Goal: Complete application form

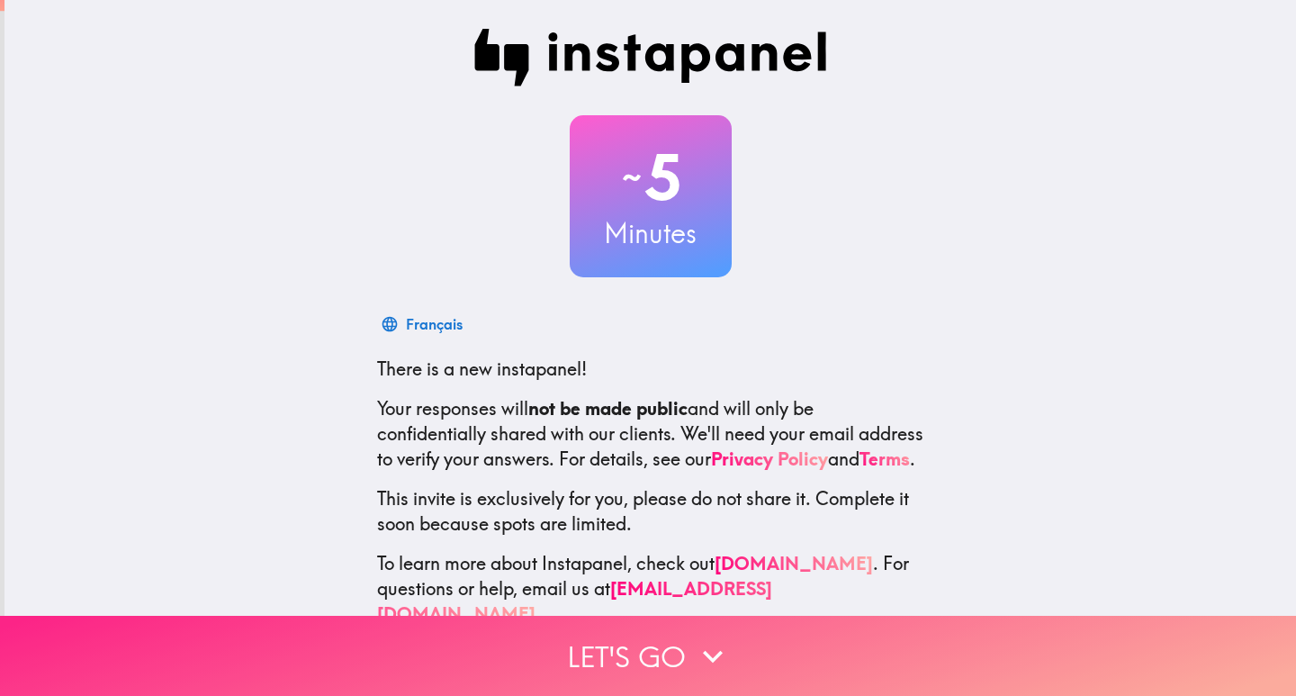
click at [683, 644] on button "Let's go" at bounding box center [648, 656] width 1296 height 80
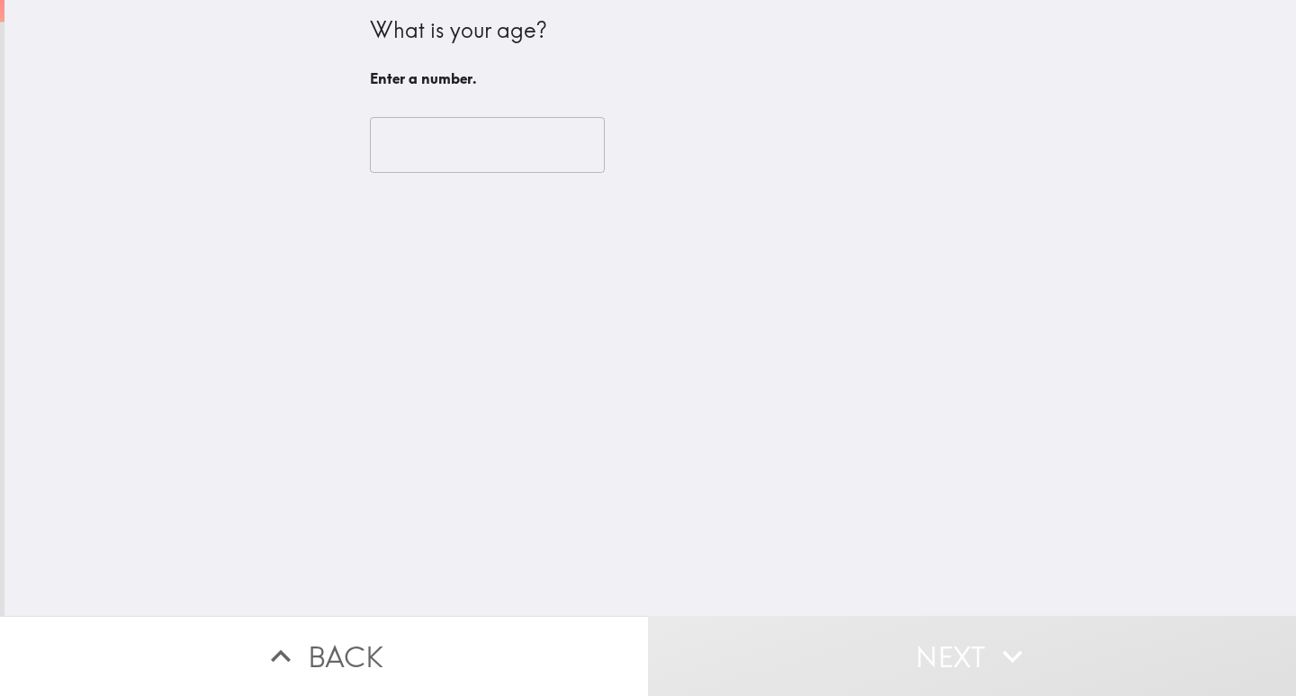
click at [448, 146] on input "number" at bounding box center [487, 145] width 235 height 56
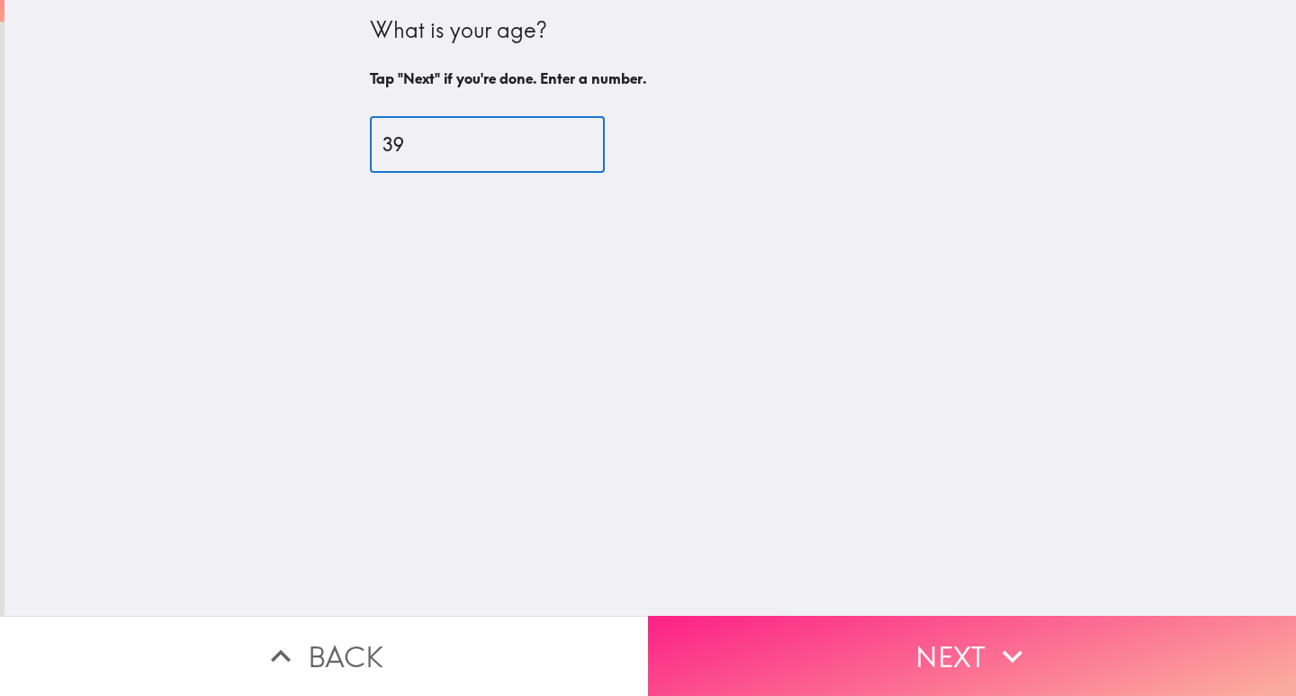
type input "39"
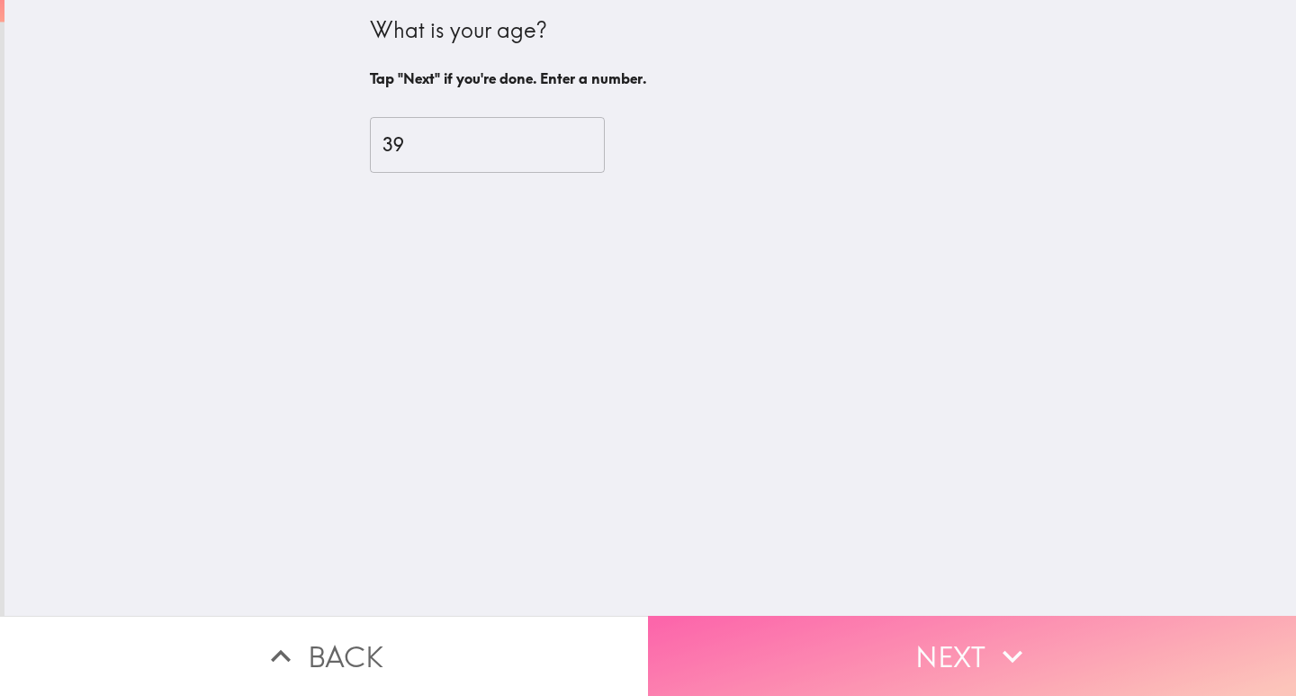
click at [928, 647] on button "Next" at bounding box center [972, 656] width 648 height 80
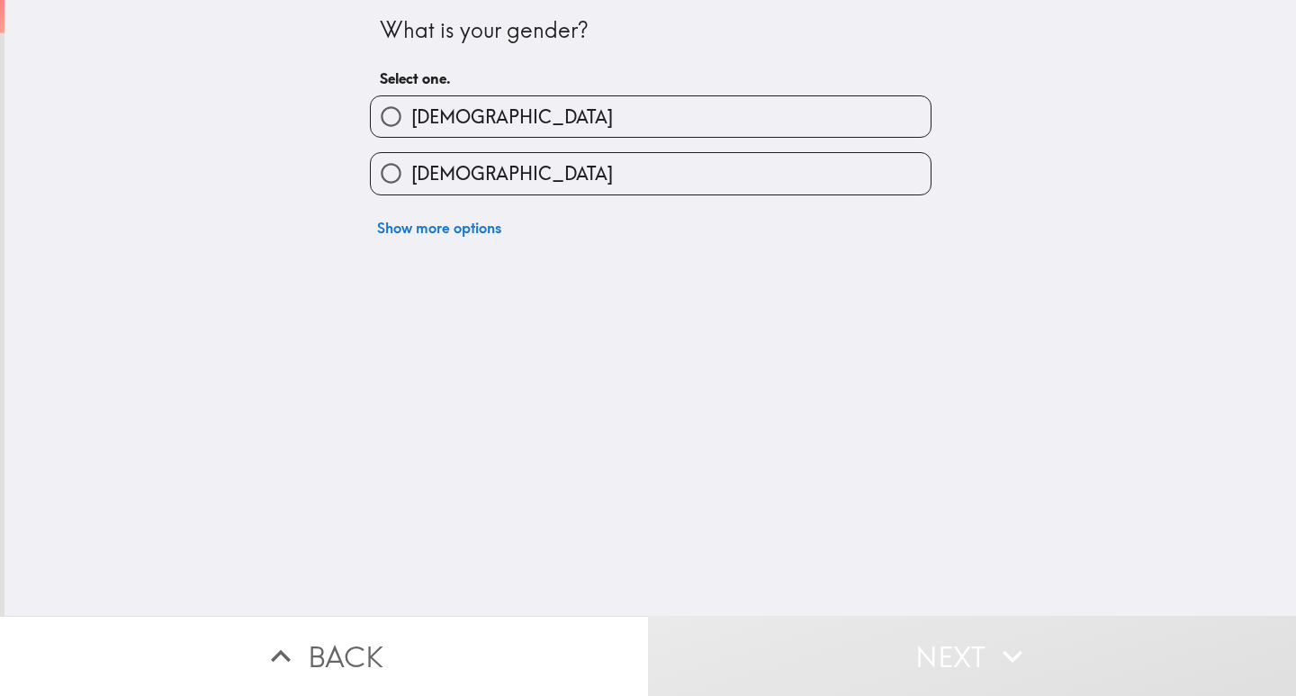
click at [378, 114] on input "[DEMOGRAPHIC_DATA]" at bounding box center [391, 116] width 40 height 40
radio input "true"
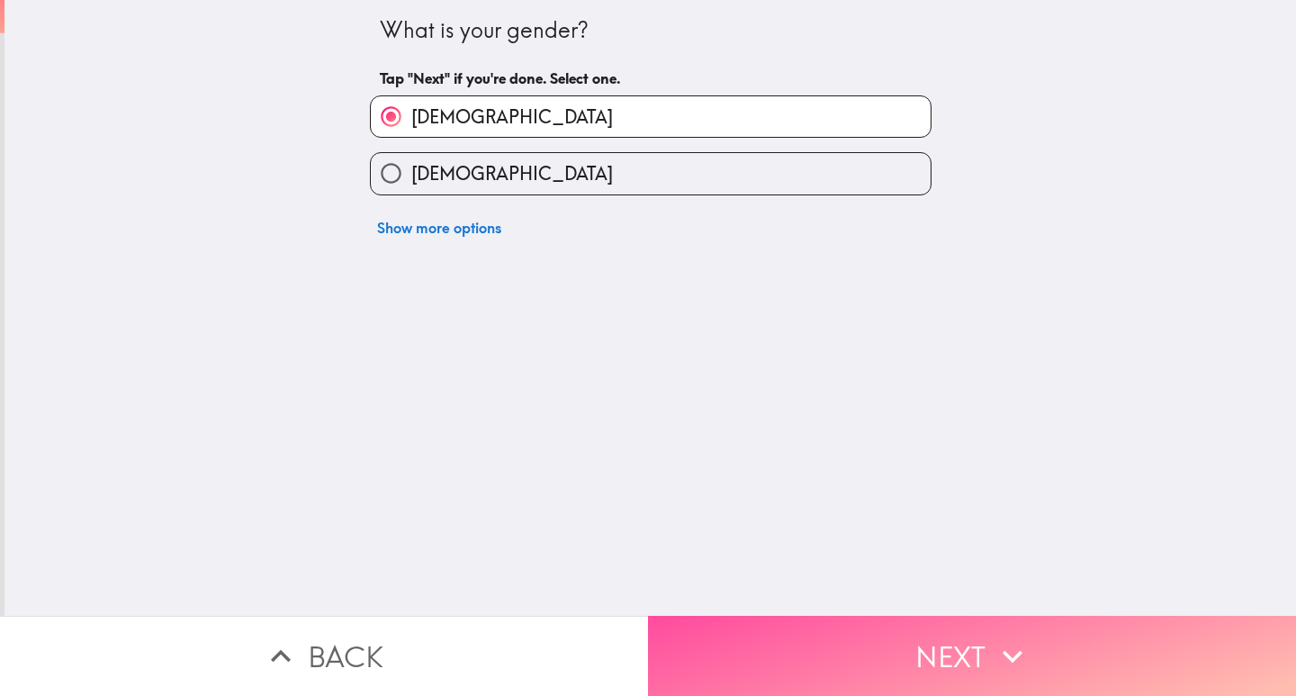
click at [890, 647] on button "Next" at bounding box center [972, 656] width 648 height 80
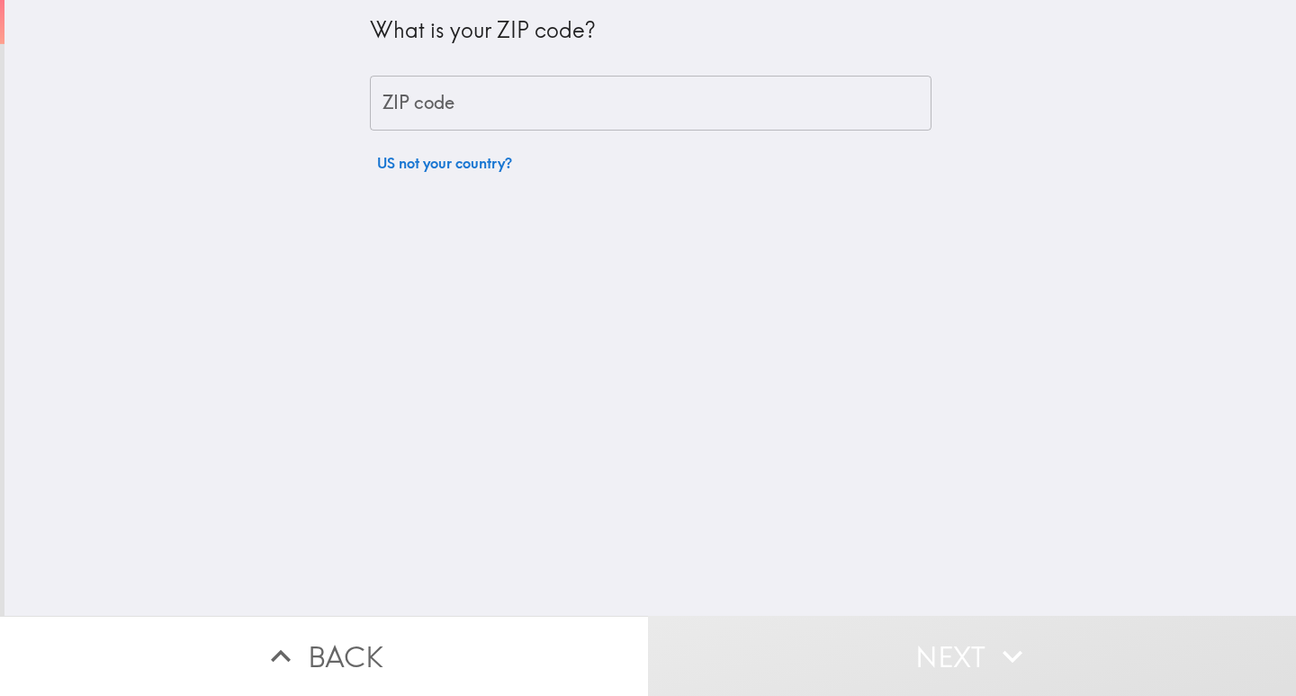
click at [448, 94] on input "ZIP code" at bounding box center [651, 104] width 562 height 56
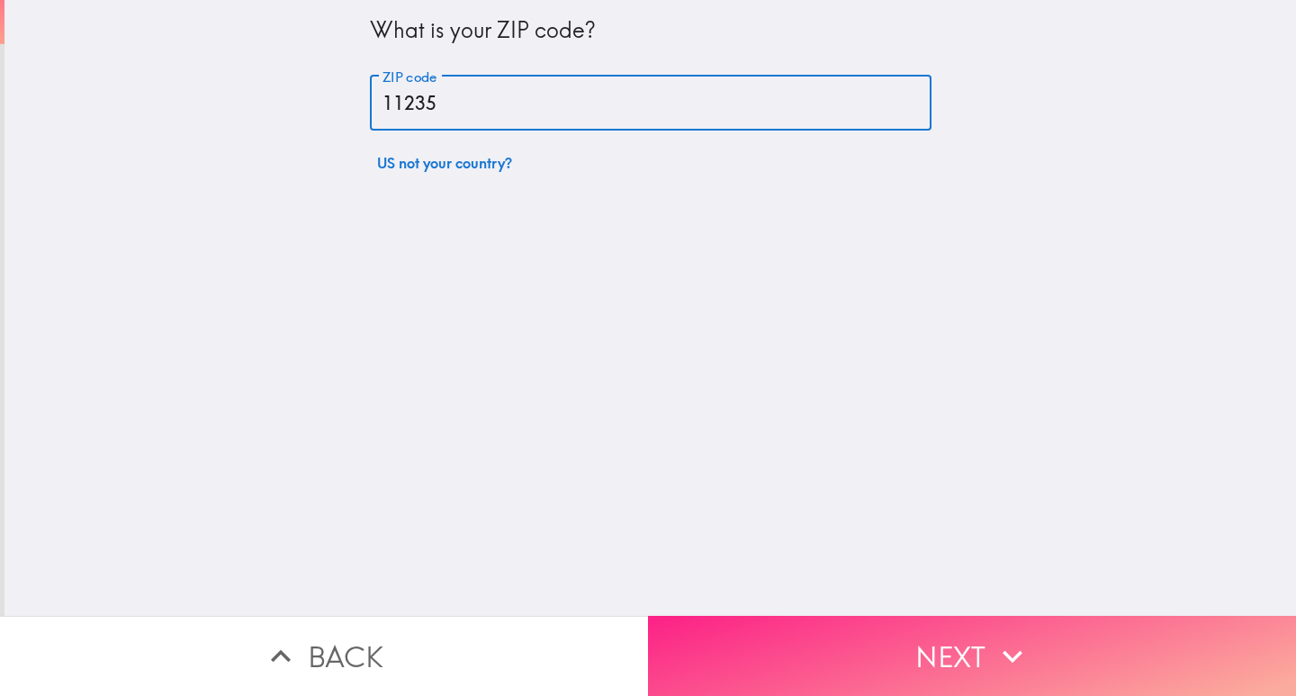
type input "11235"
click at [1008, 660] on icon "button" at bounding box center [1013, 656] width 40 height 40
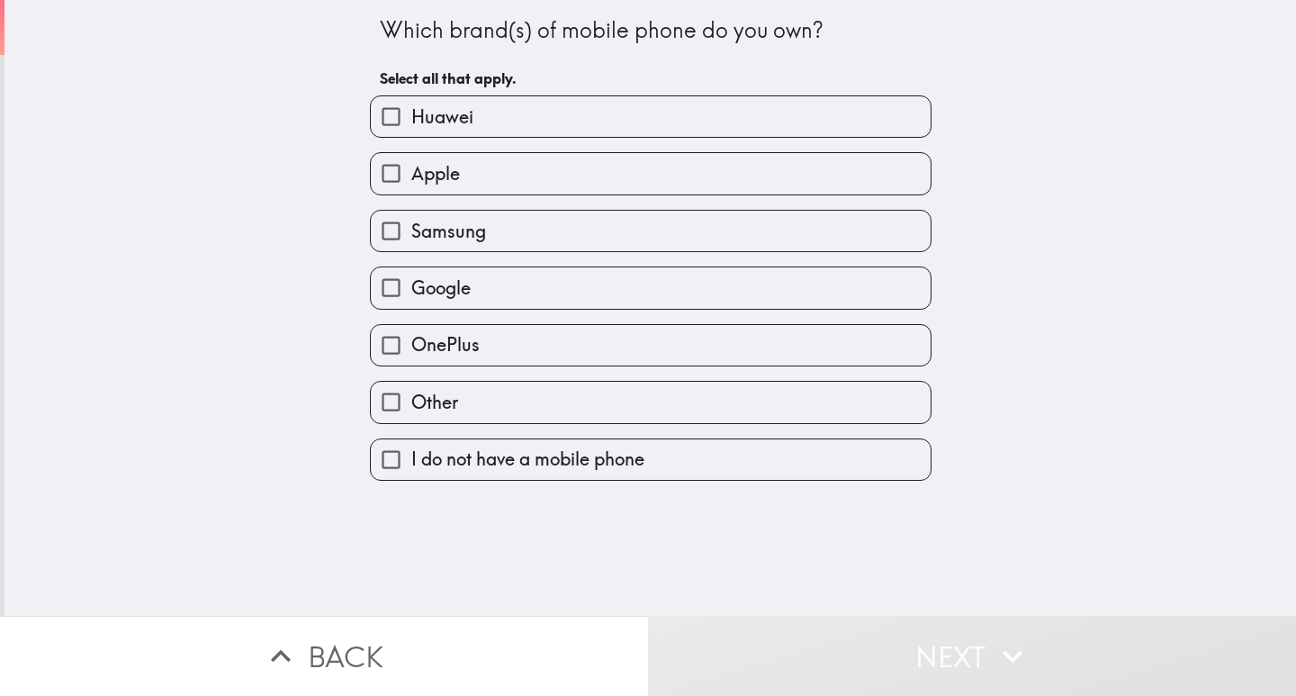
drag, startPoint x: 374, startPoint y: 181, endPoint x: 413, endPoint y: 196, distance: 41.6
click at [373, 181] on input "Apple" at bounding box center [391, 173] width 40 height 40
checkbox input "true"
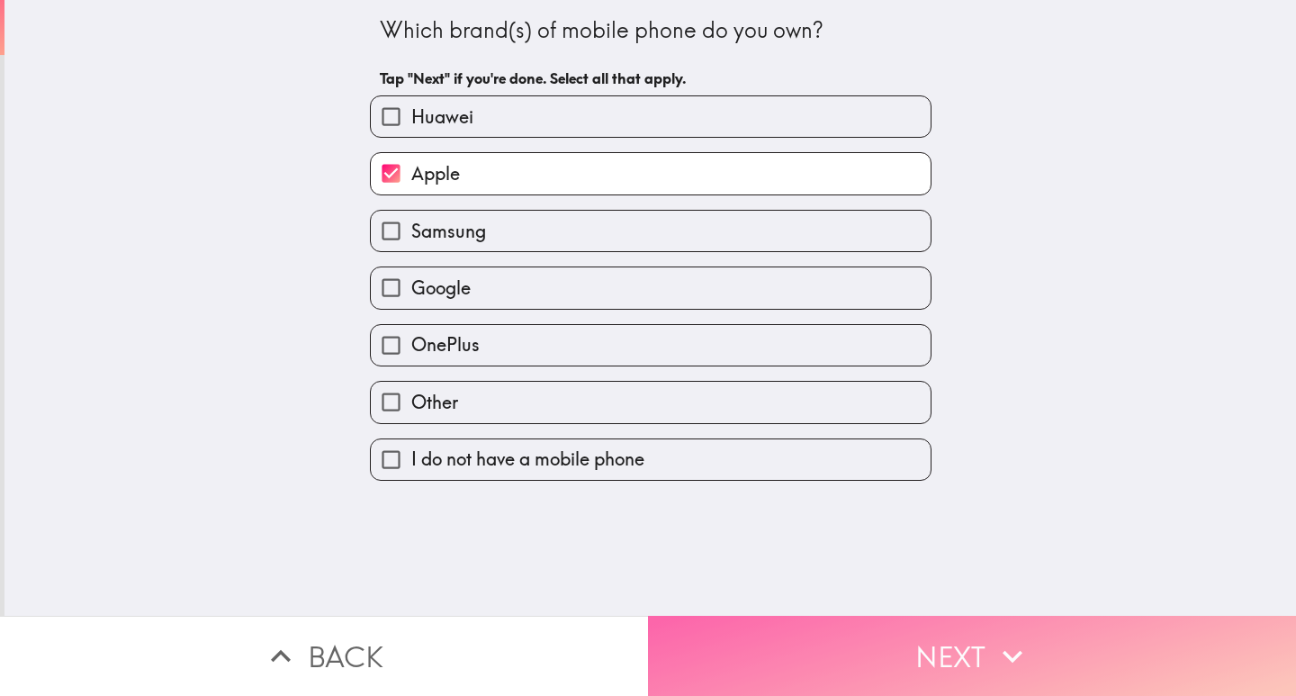
click at [910, 631] on button "Next" at bounding box center [972, 656] width 648 height 80
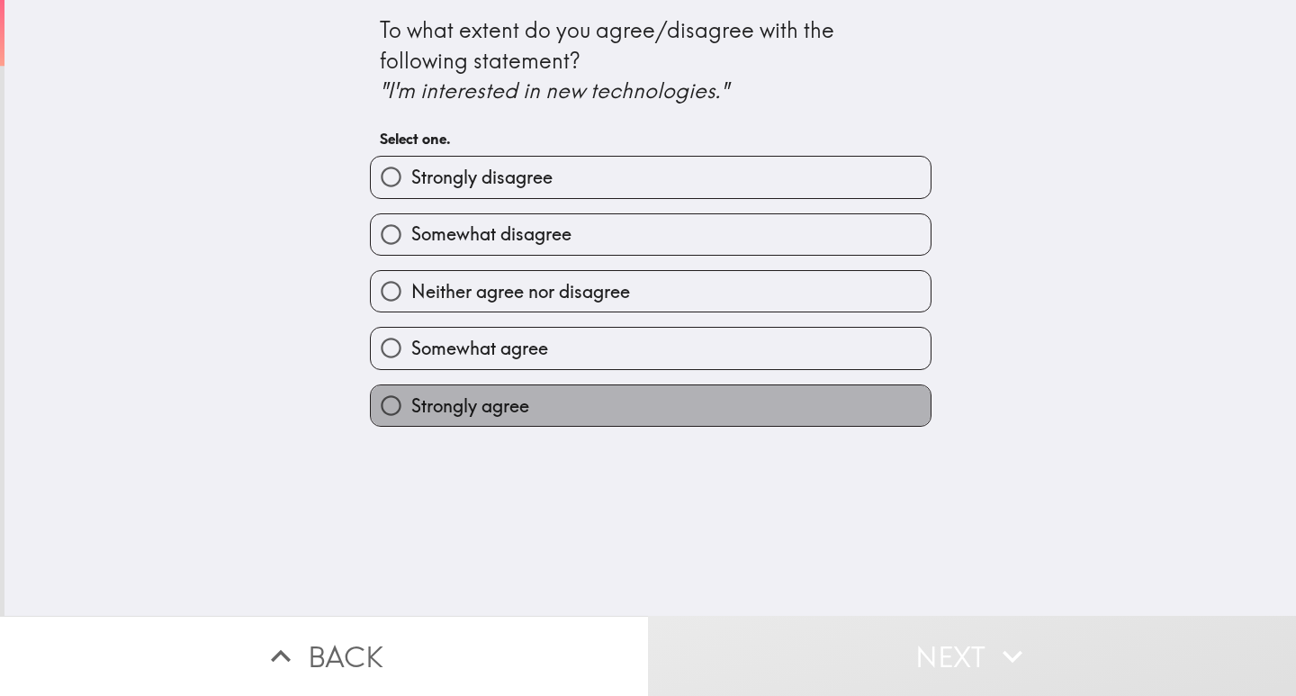
click at [412, 401] on span "Strongly agree" at bounding box center [470, 405] width 118 height 25
click at [411, 401] on input "Strongly agree" at bounding box center [391, 405] width 40 height 40
radio input "true"
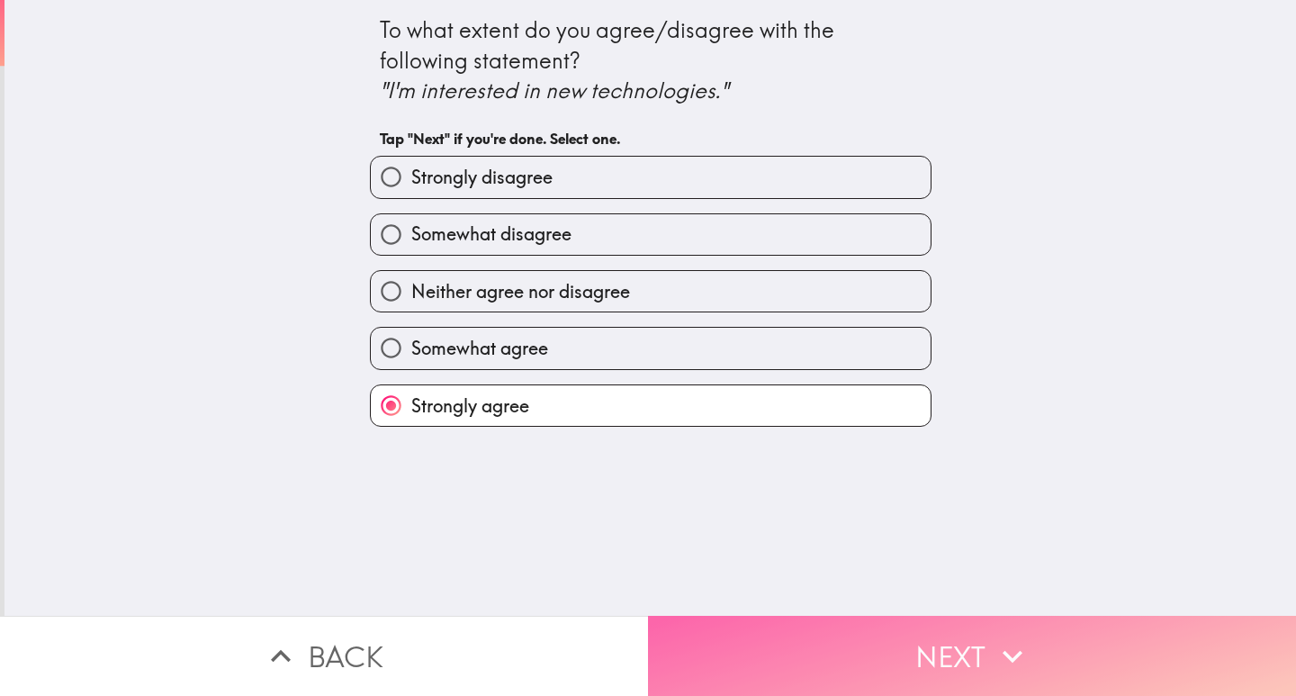
click at [993, 659] on icon "button" at bounding box center [1013, 656] width 40 height 40
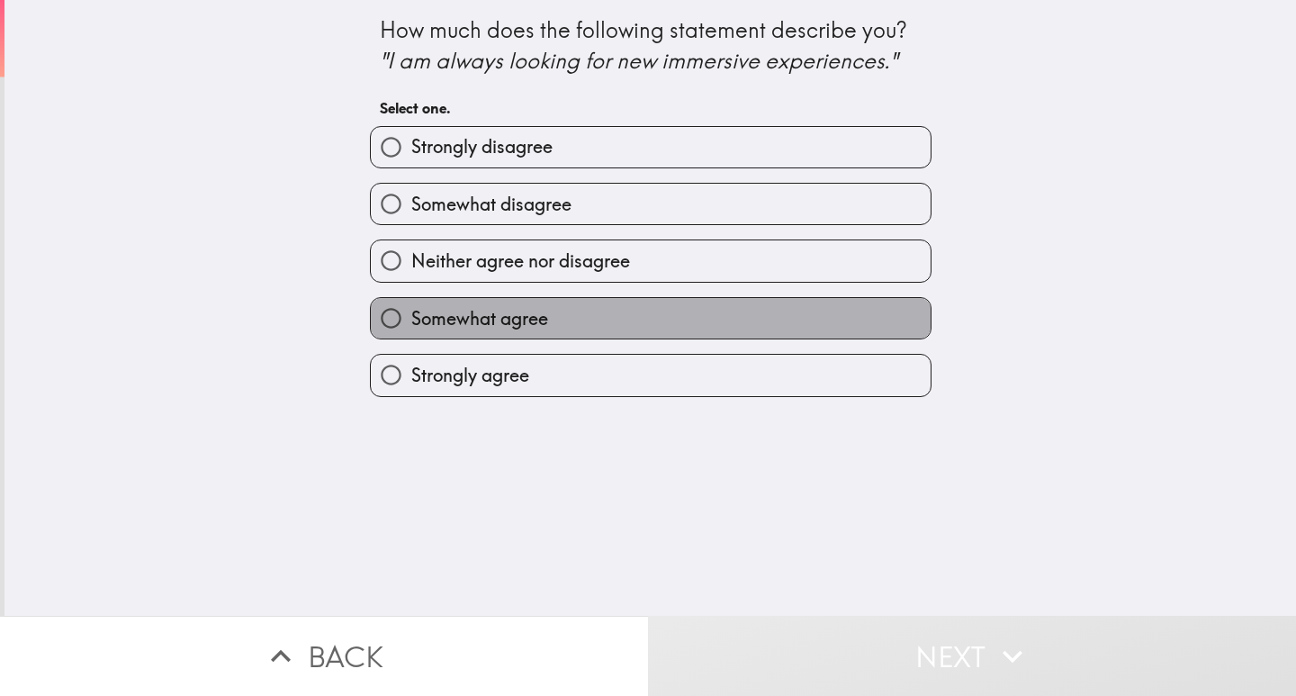
click at [429, 317] on span "Somewhat agree" at bounding box center [479, 318] width 137 height 25
click at [411, 317] on input "Somewhat agree" at bounding box center [391, 318] width 40 height 40
radio input "true"
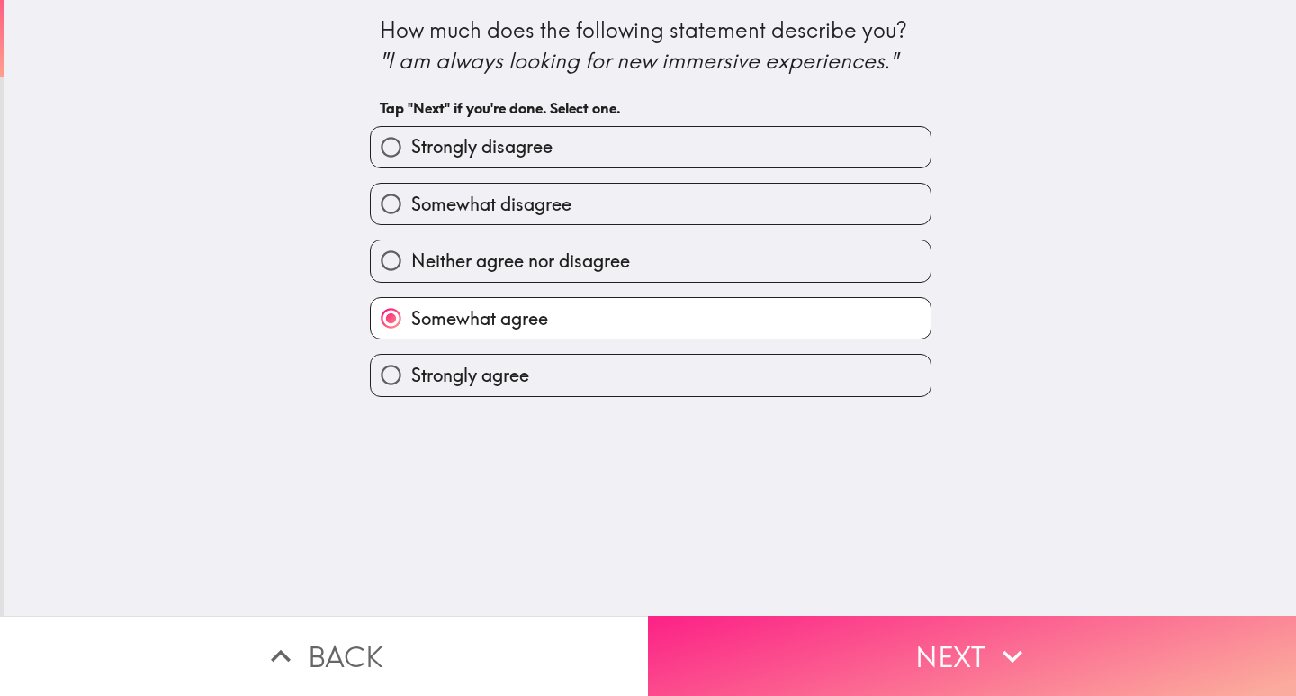
click at [935, 641] on button "Next" at bounding box center [972, 656] width 648 height 80
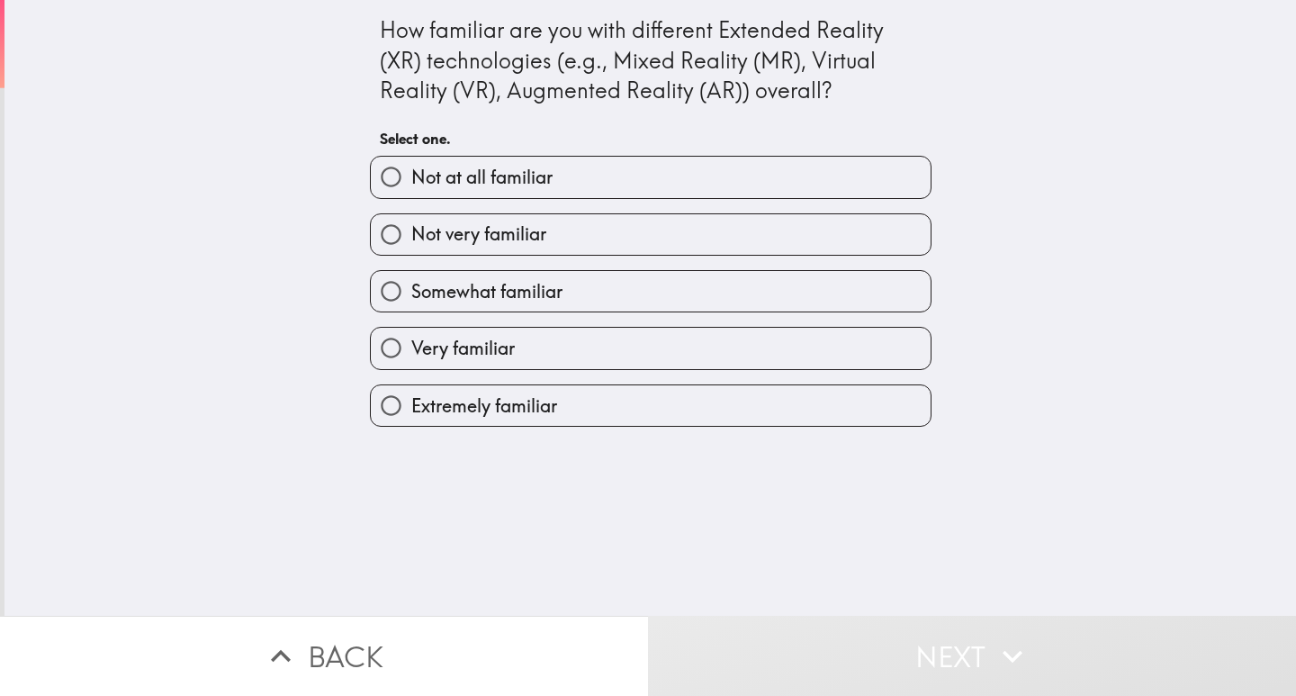
click at [411, 407] on span "Extremely familiar" at bounding box center [484, 405] width 146 height 25
click at [399, 407] on input "Extremely familiar" at bounding box center [391, 405] width 40 height 40
radio input "true"
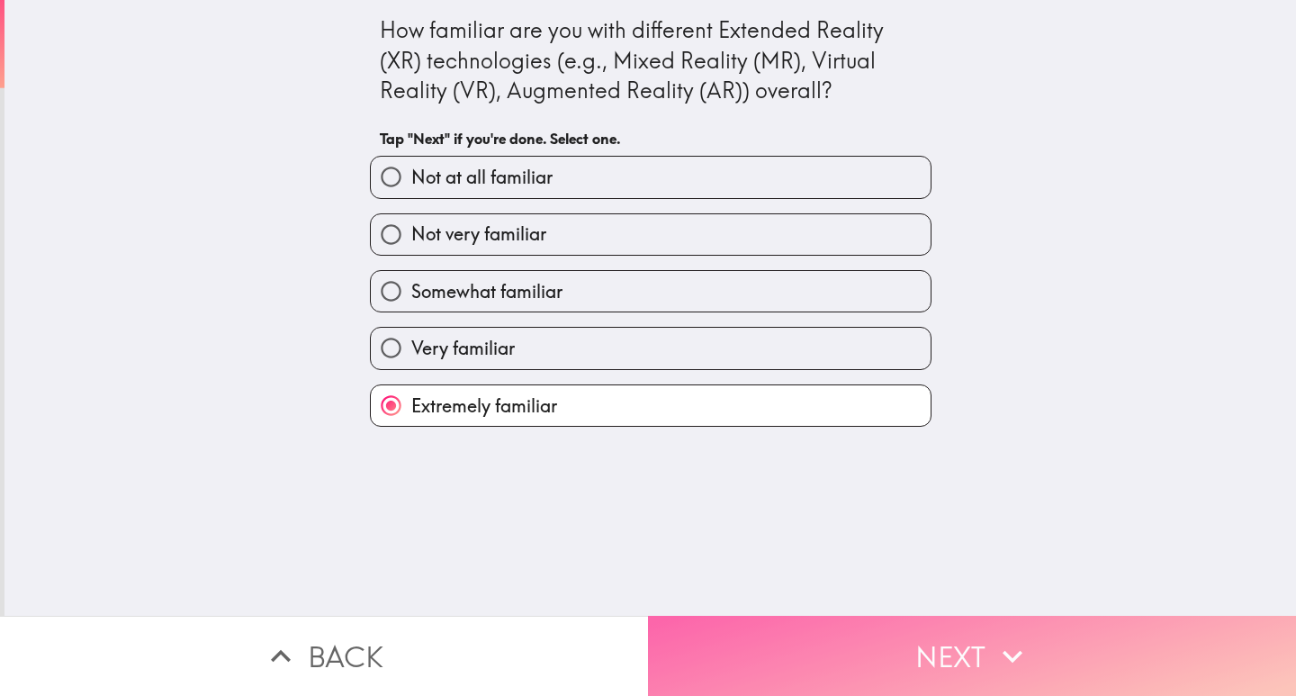
click at [856, 669] on button "Next" at bounding box center [972, 656] width 648 height 80
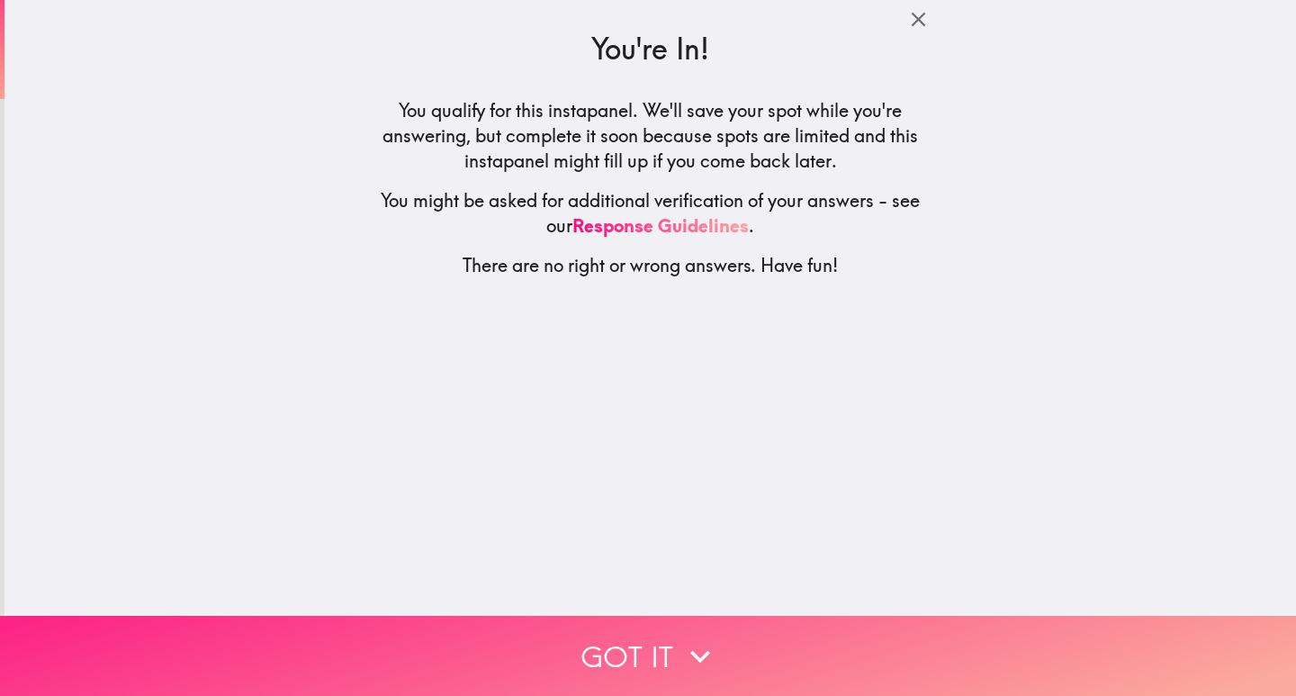
click at [660, 632] on button "Got it" at bounding box center [648, 656] width 1296 height 80
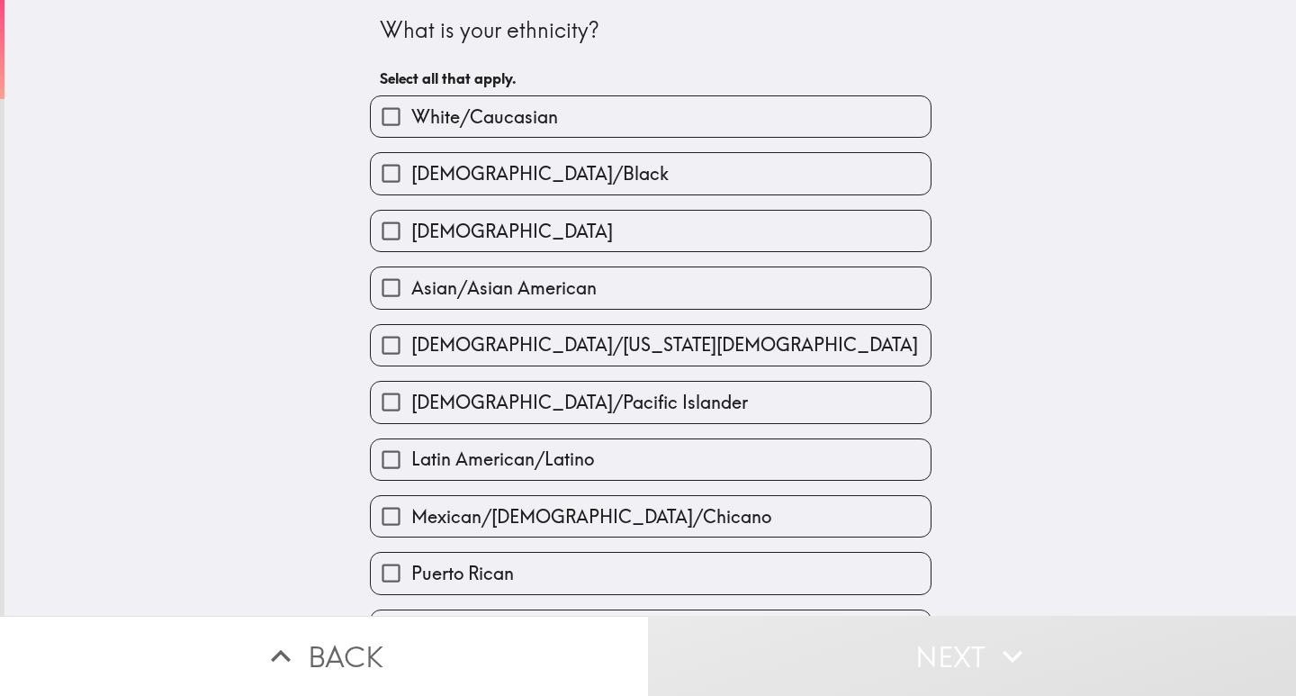
click at [471, 118] on span "White/Caucasian" at bounding box center [484, 116] width 147 height 25
click at [411, 118] on input "White/Caucasian" at bounding box center [391, 116] width 40 height 40
checkbox input "true"
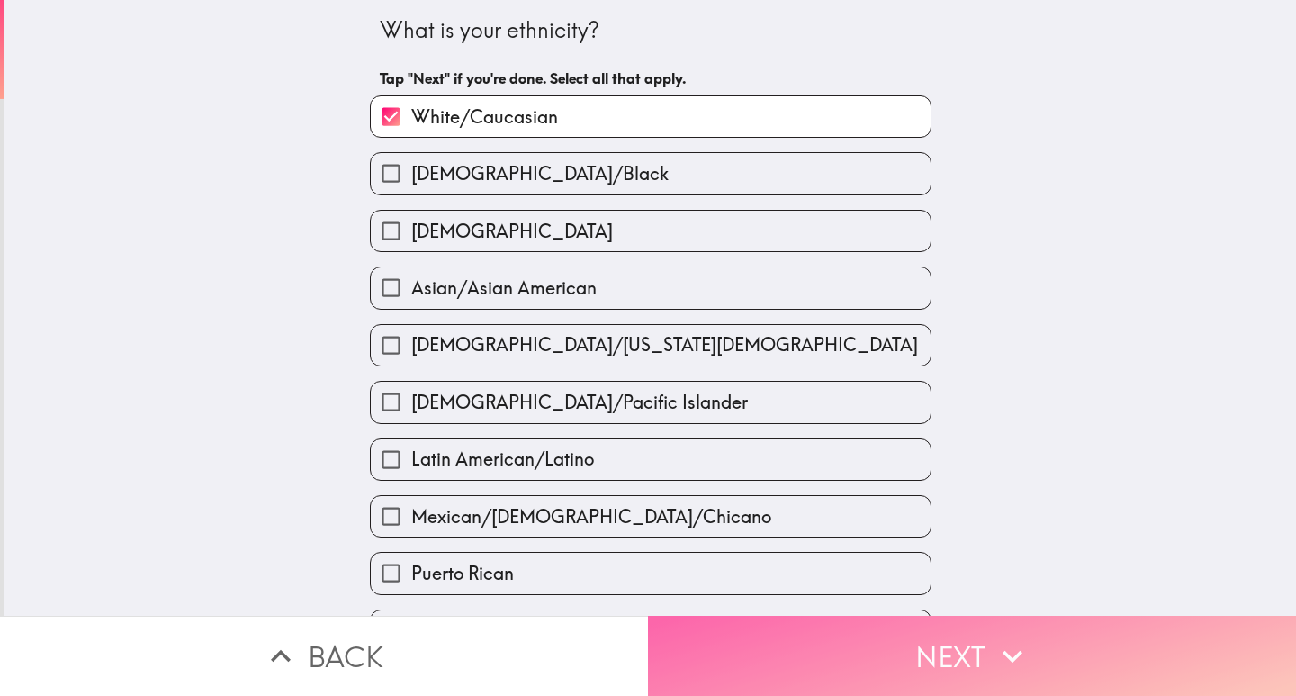
click at [969, 637] on button "Next" at bounding box center [972, 656] width 648 height 80
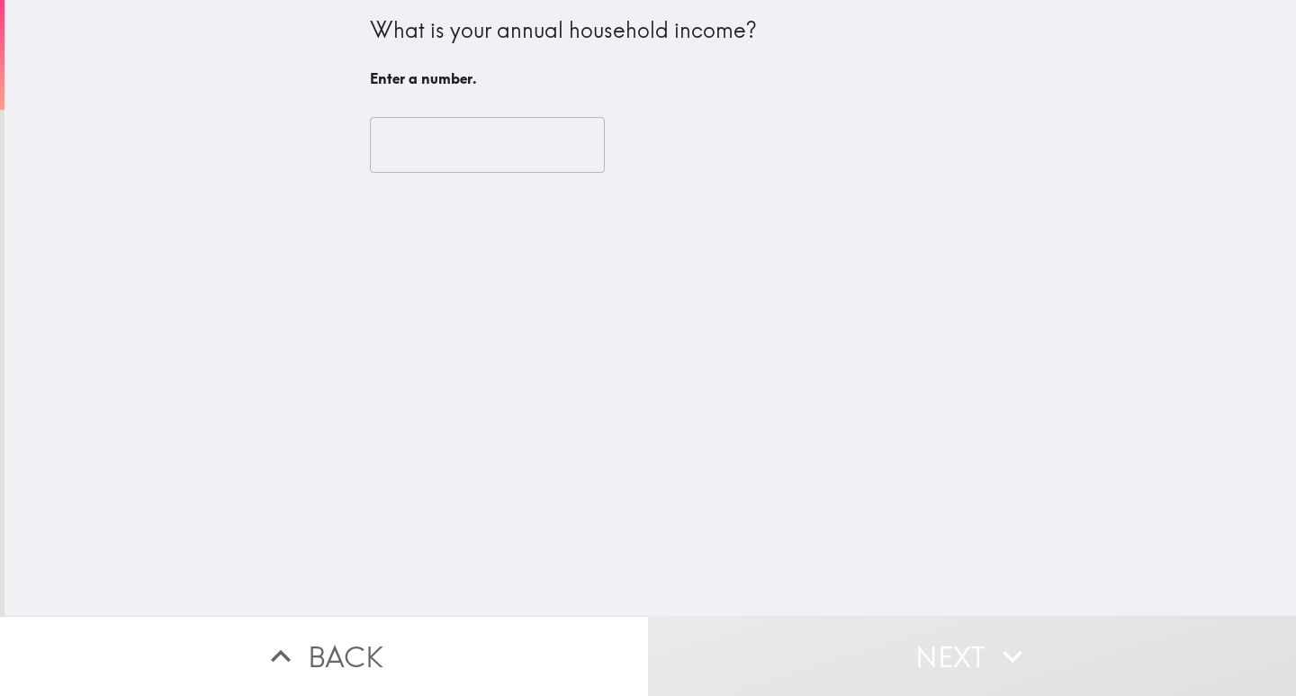
click at [490, 162] on input "number" at bounding box center [487, 145] width 235 height 56
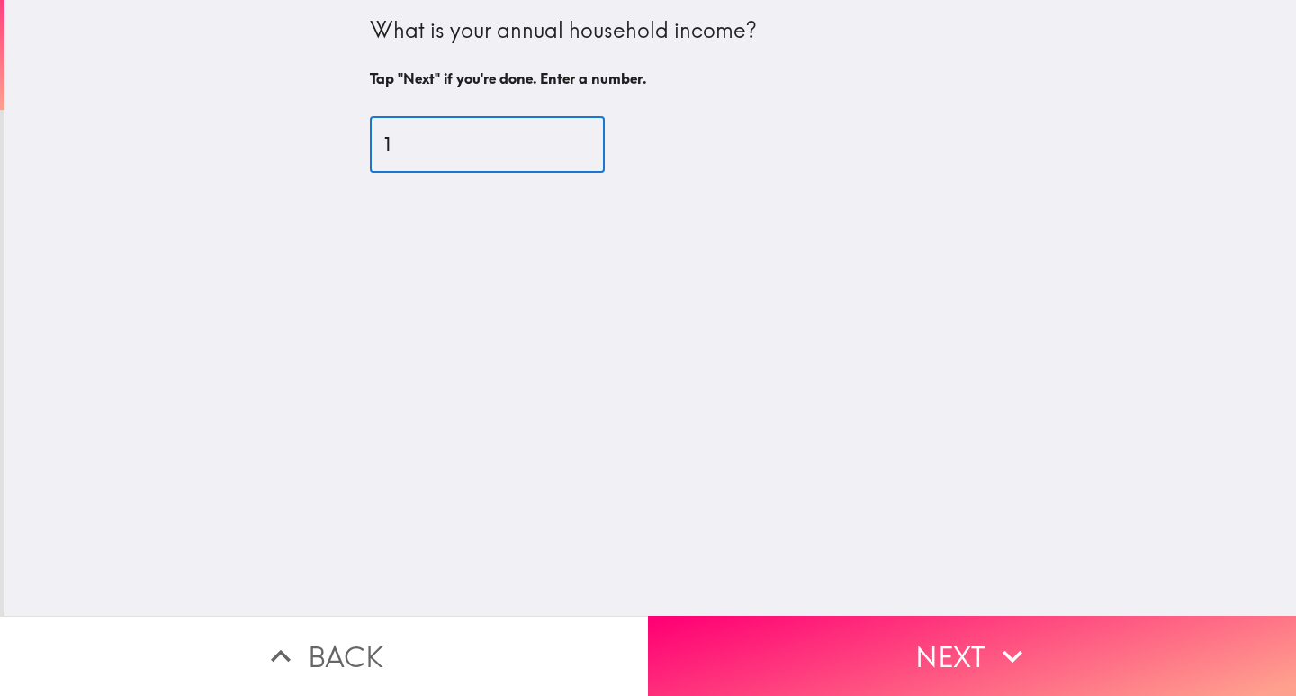
click at [554, 140] on input "1" at bounding box center [487, 145] width 235 height 56
drag, startPoint x: 554, startPoint y: 140, endPoint x: 441, endPoint y: 148, distance: 113.6
click at [553, 140] on input "52" at bounding box center [487, 145] width 235 height 56
click at [430, 148] on input "52" at bounding box center [487, 145] width 235 height 56
type input "5"
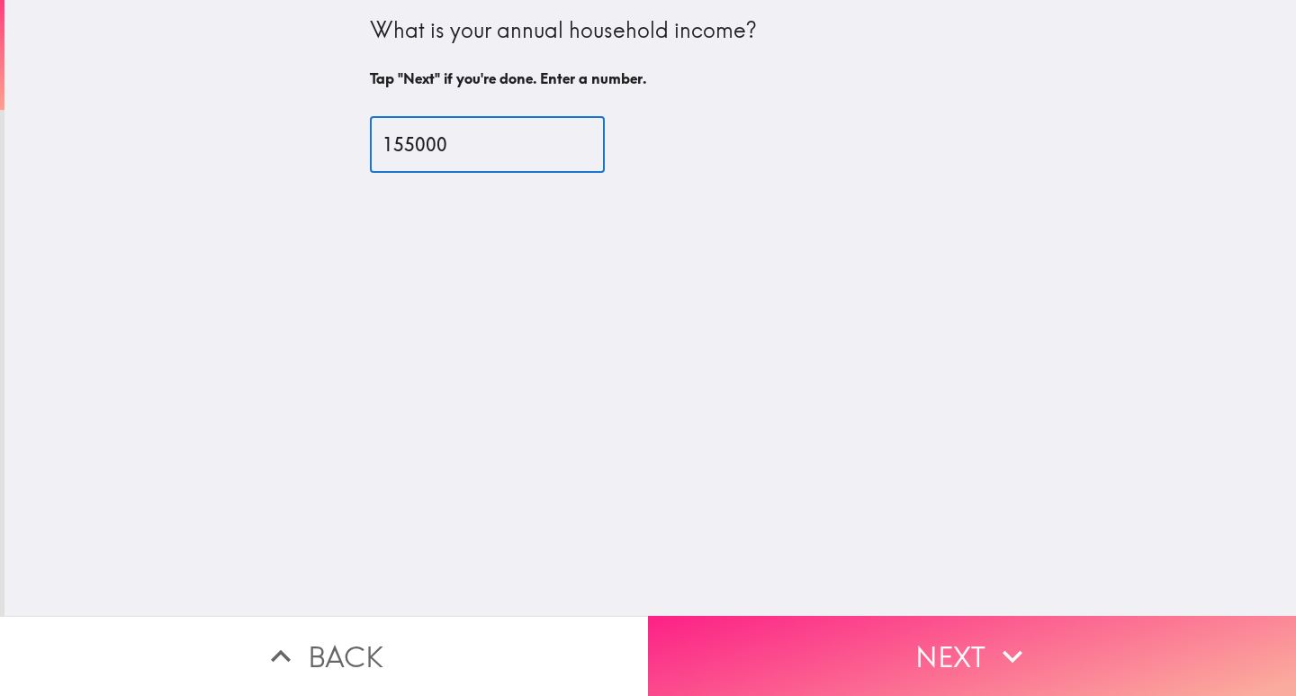
type input "155000"
click at [1007, 636] on icon "button" at bounding box center [1013, 656] width 40 height 40
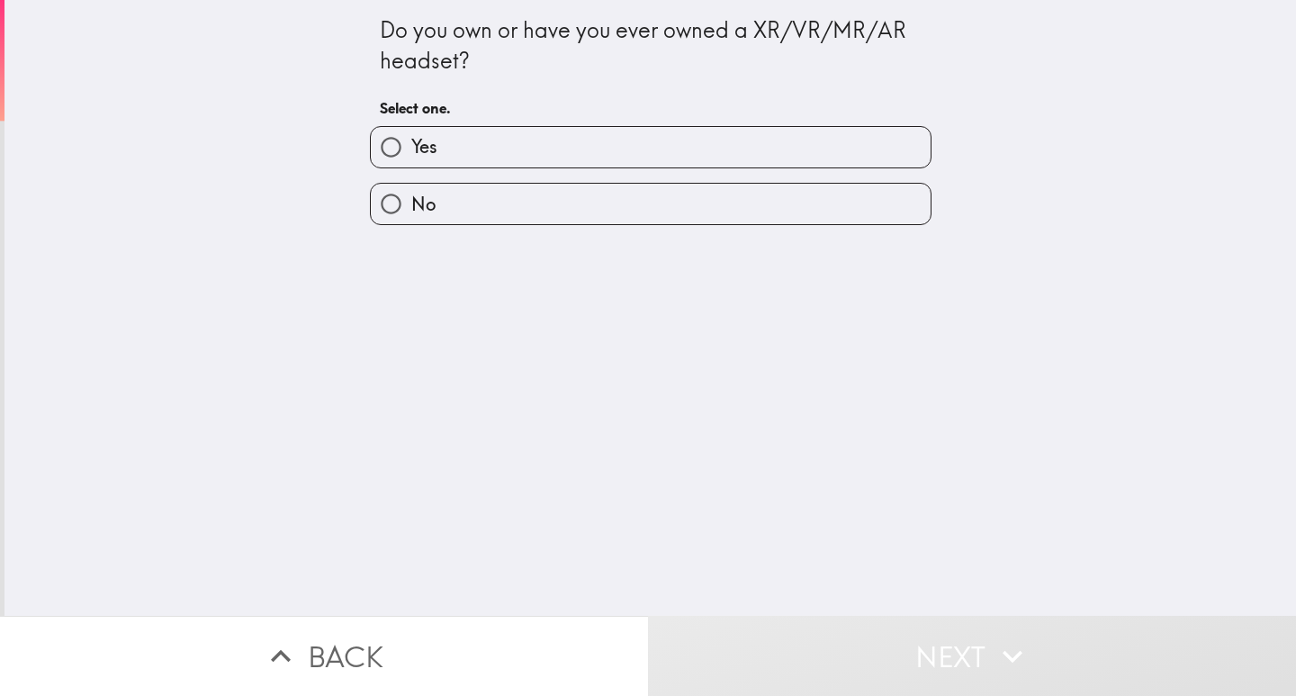
click at [472, 139] on label "Yes" at bounding box center [651, 147] width 560 height 40
click at [411, 139] on input "Yes" at bounding box center [391, 147] width 40 height 40
radio input "true"
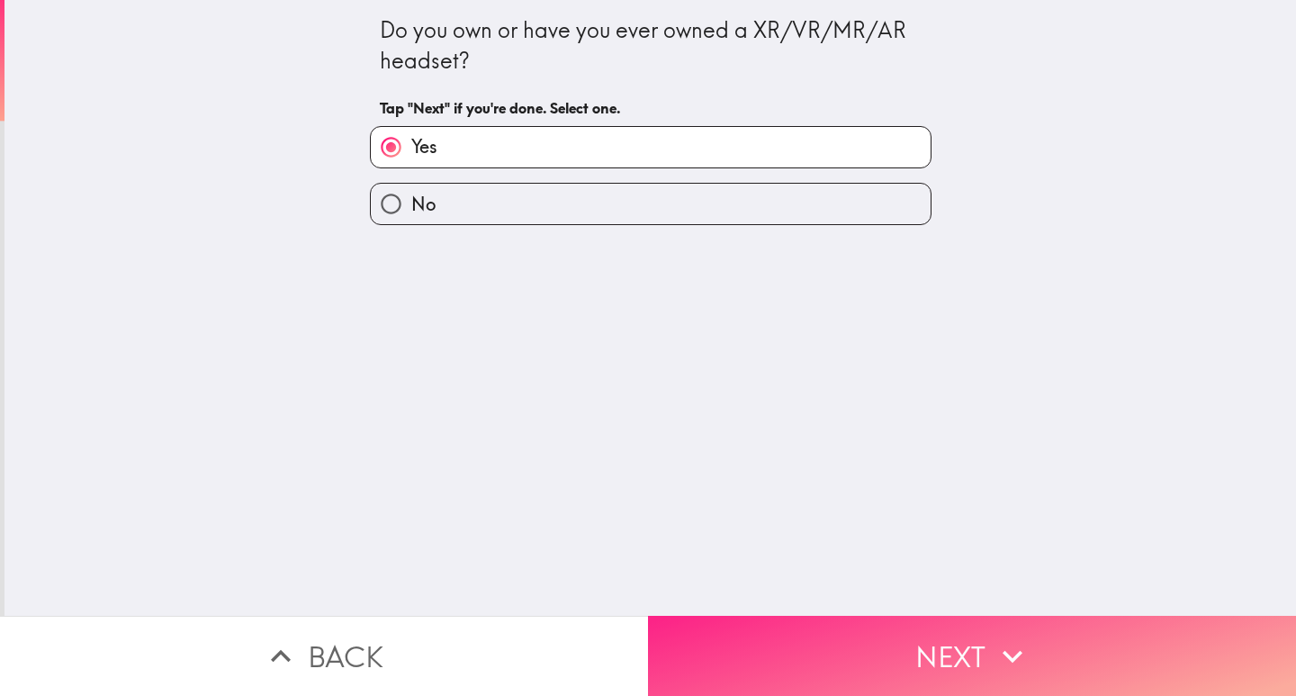
click at [1049, 646] on button "Next" at bounding box center [972, 656] width 648 height 80
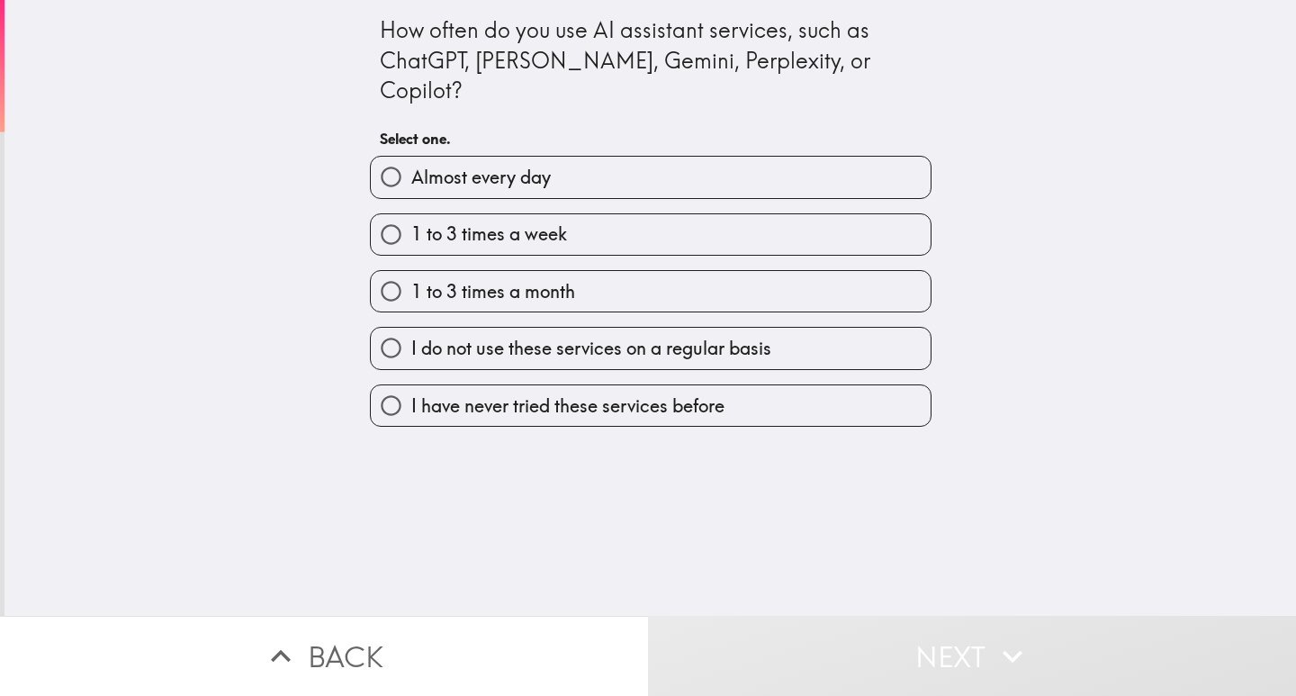
click at [428, 165] on span "Almost every day" at bounding box center [480, 177] width 139 height 25
click at [411, 157] on input "Almost every day" at bounding box center [391, 177] width 40 height 40
radio input "true"
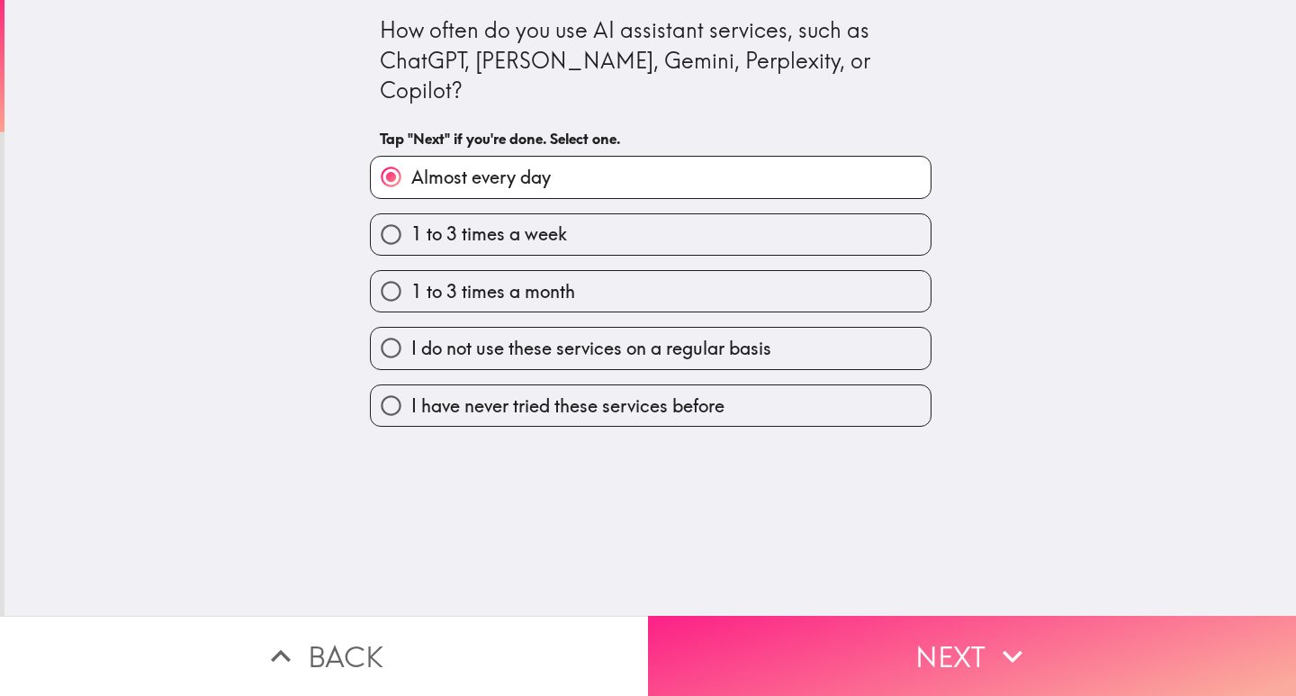
click at [880, 643] on button "Next" at bounding box center [972, 656] width 648 height 80
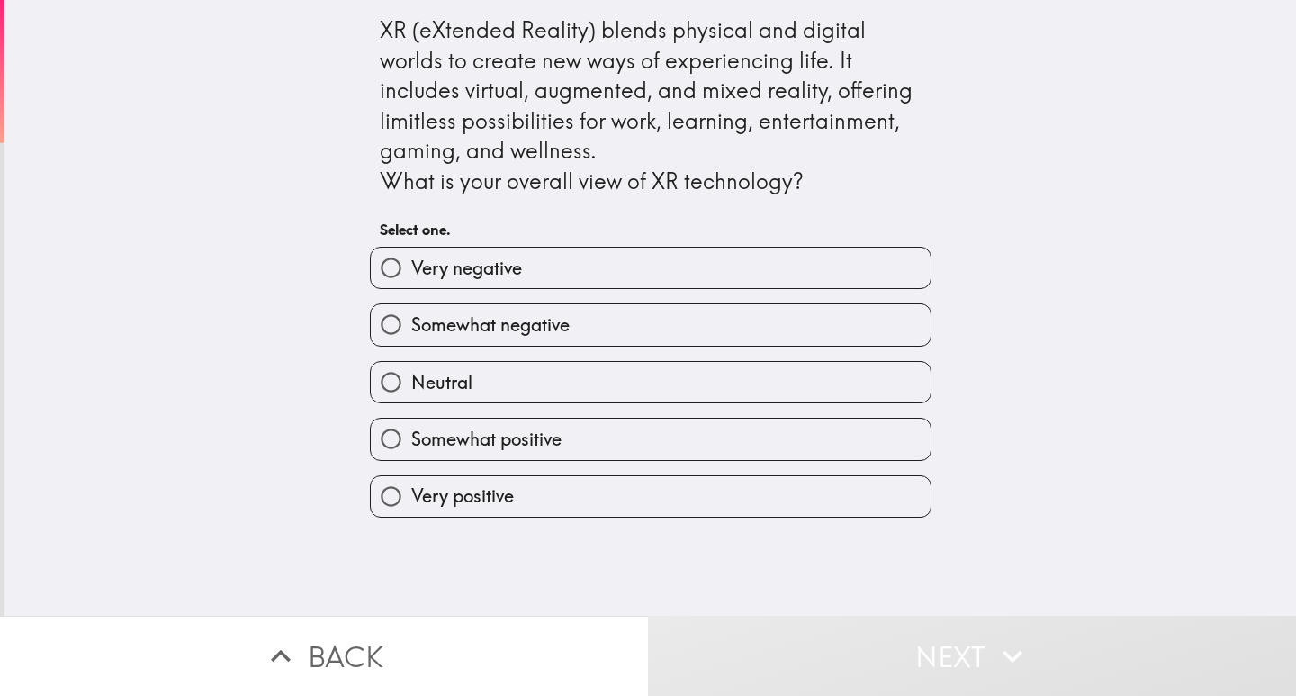
click at [454, 489] on span "Very positive" at bounding box center [462, 495] width 103 height 25
click at [411, 489] on input "Very positive" at bounding box center [391, 496] width 40 height 40
radio input "true"
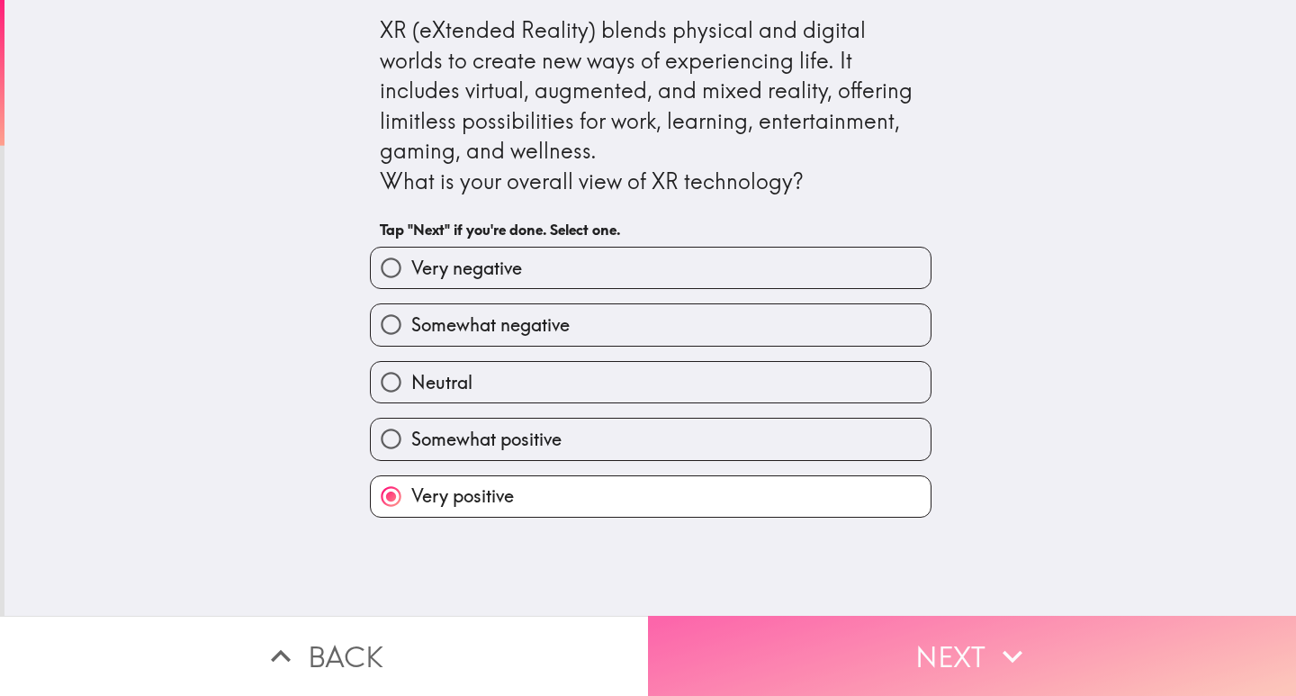
click at [972, 637] on button "Next" at bounding box center [972, 656] width 648 height 80
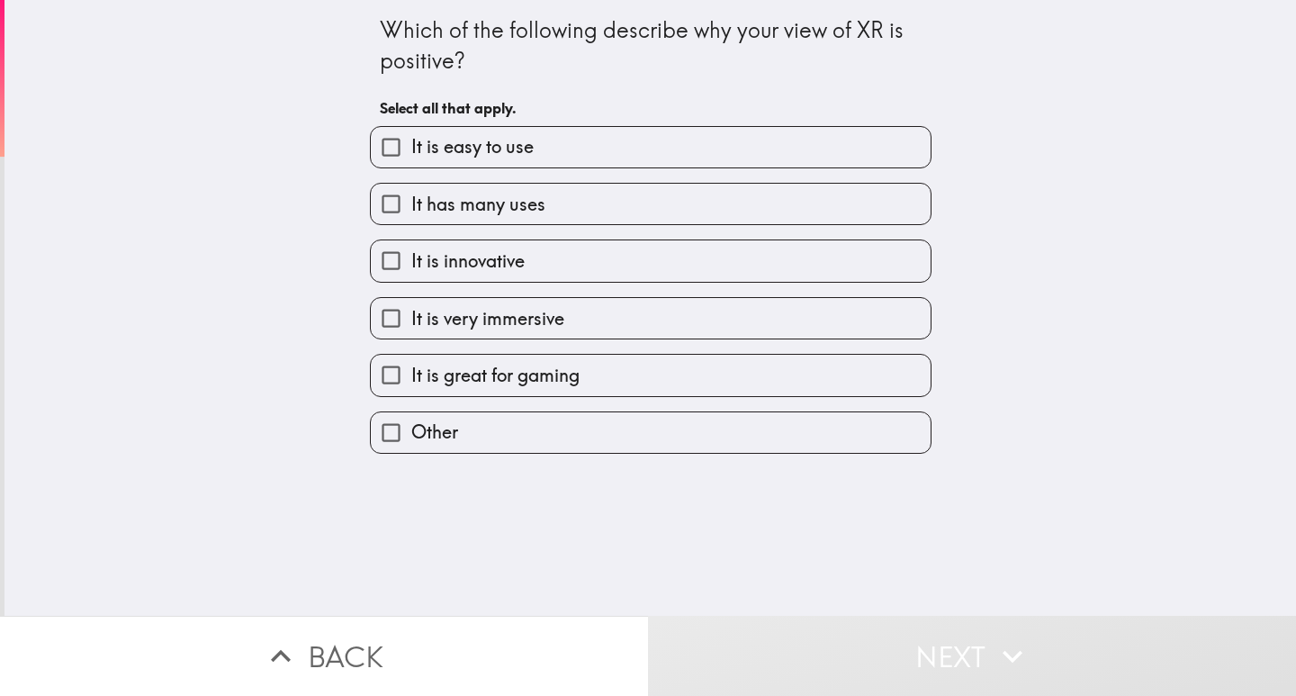
click at [371, 148] on input "It is easy to use" at bounding box center [391, 147] width 40 height 40
checkbox input "true"
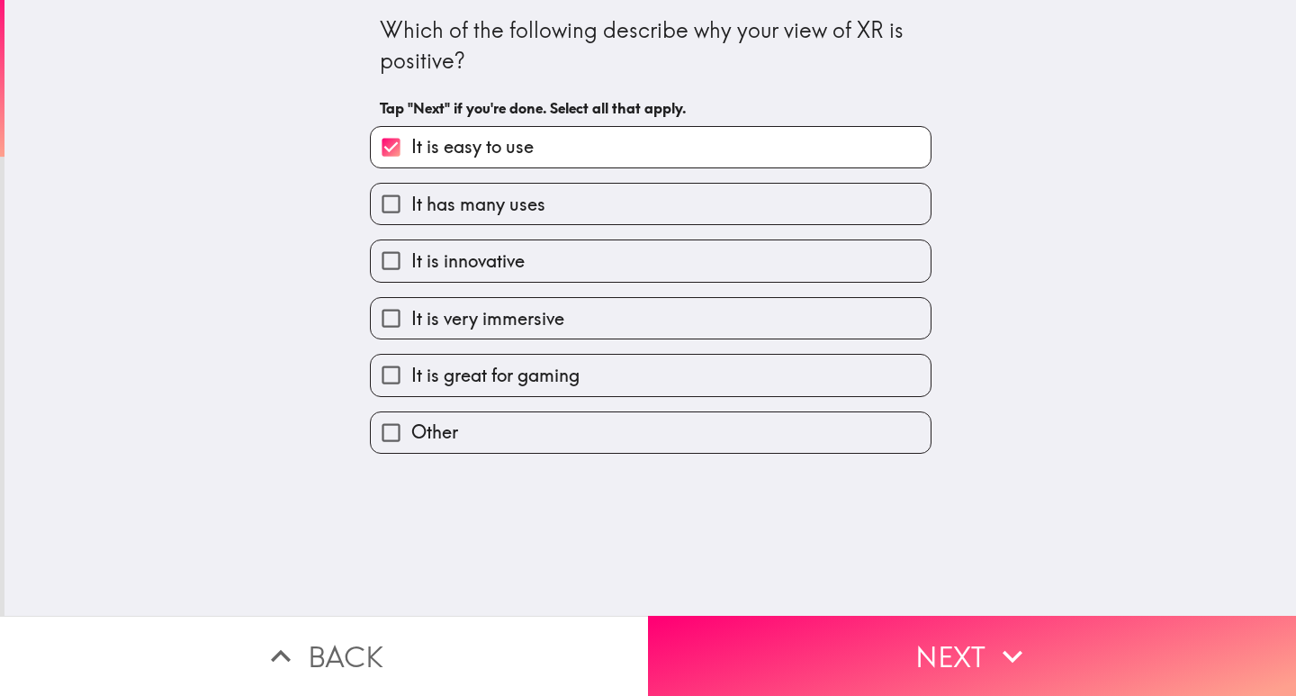
click at [391, 266] on input "It is innovative" at bounding box center [391, 260] width 40 height 40
checkbox input "true"
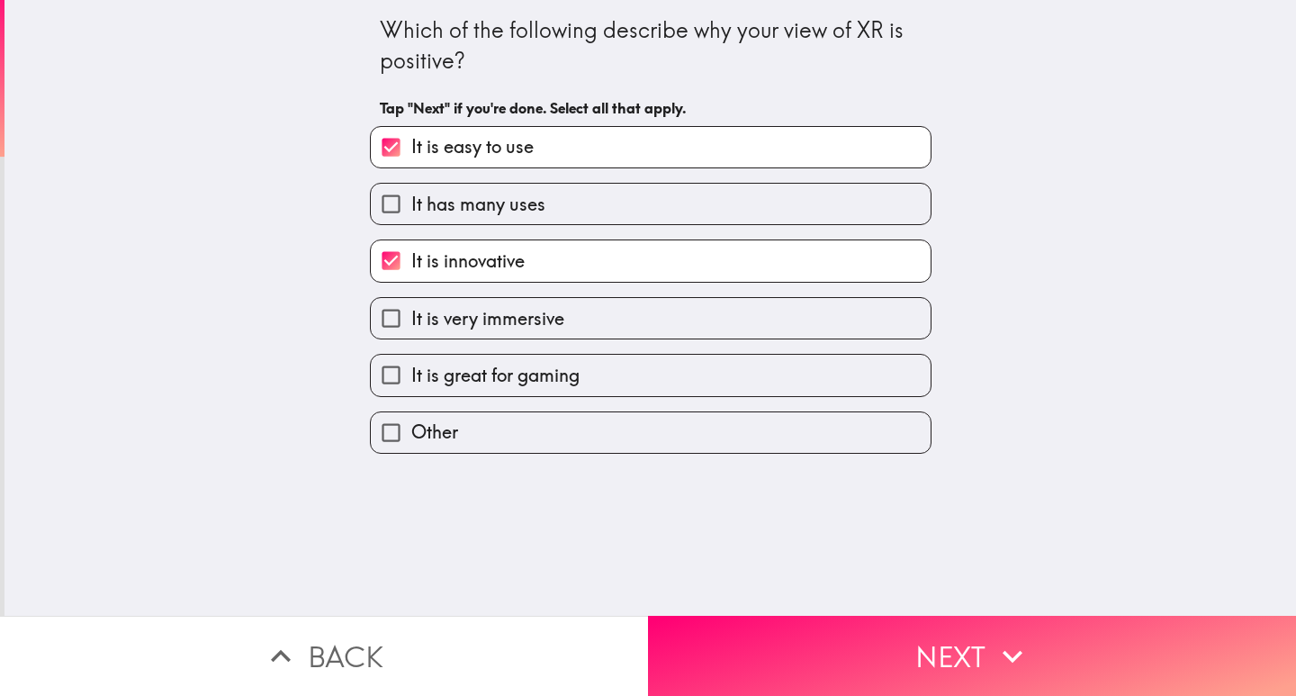
click at [395, 324] on input "It is very immersive" at bounding box center [391, 318] width 40 height 40
checkbox input "true"
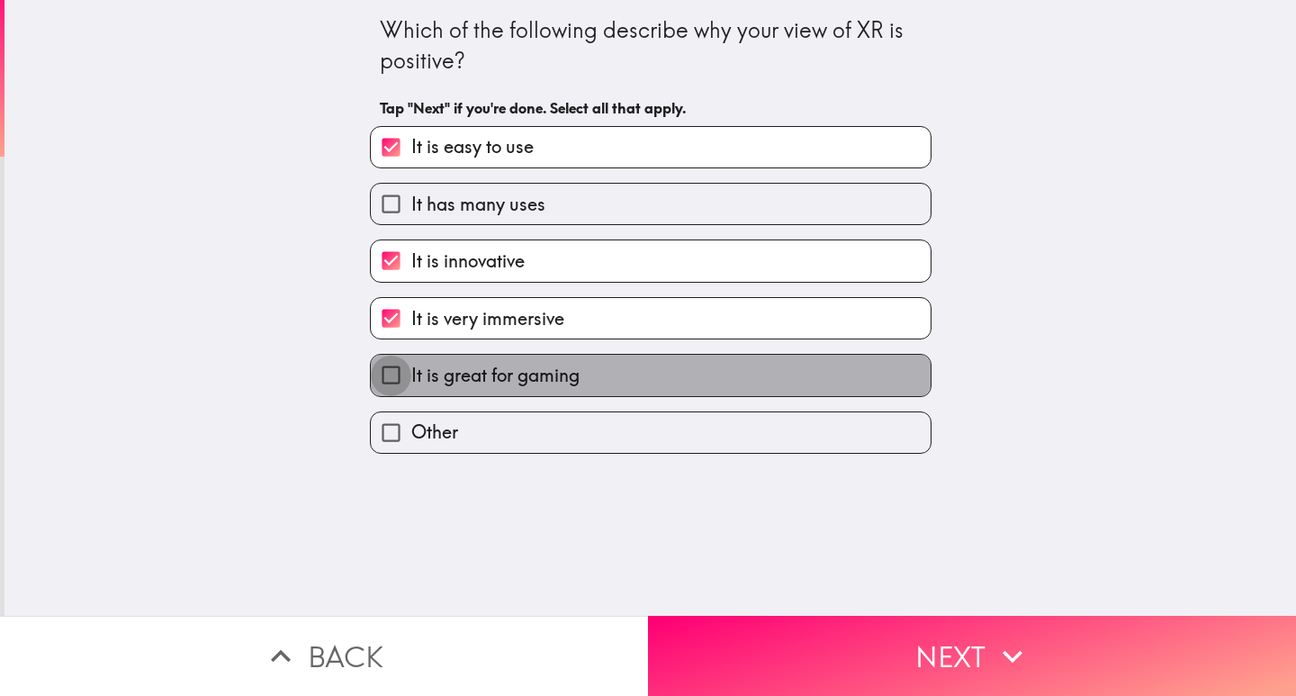
click at [397, 368] on input "It is great for gaming" at bounding box center [391, 375] width 40 height 40
checkbox input "true"
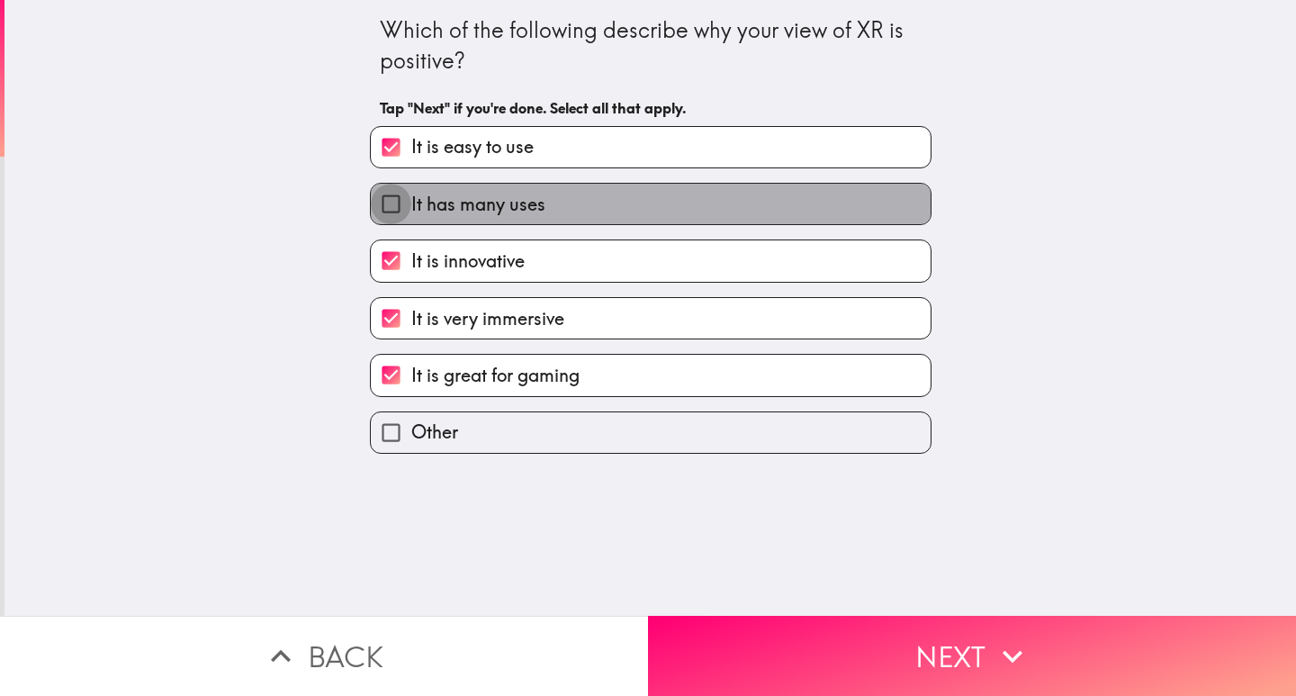
click at [382, 206] on input "It has many uses" at bounding box center [391, 204] width 40 height 40
checkbox input "true"
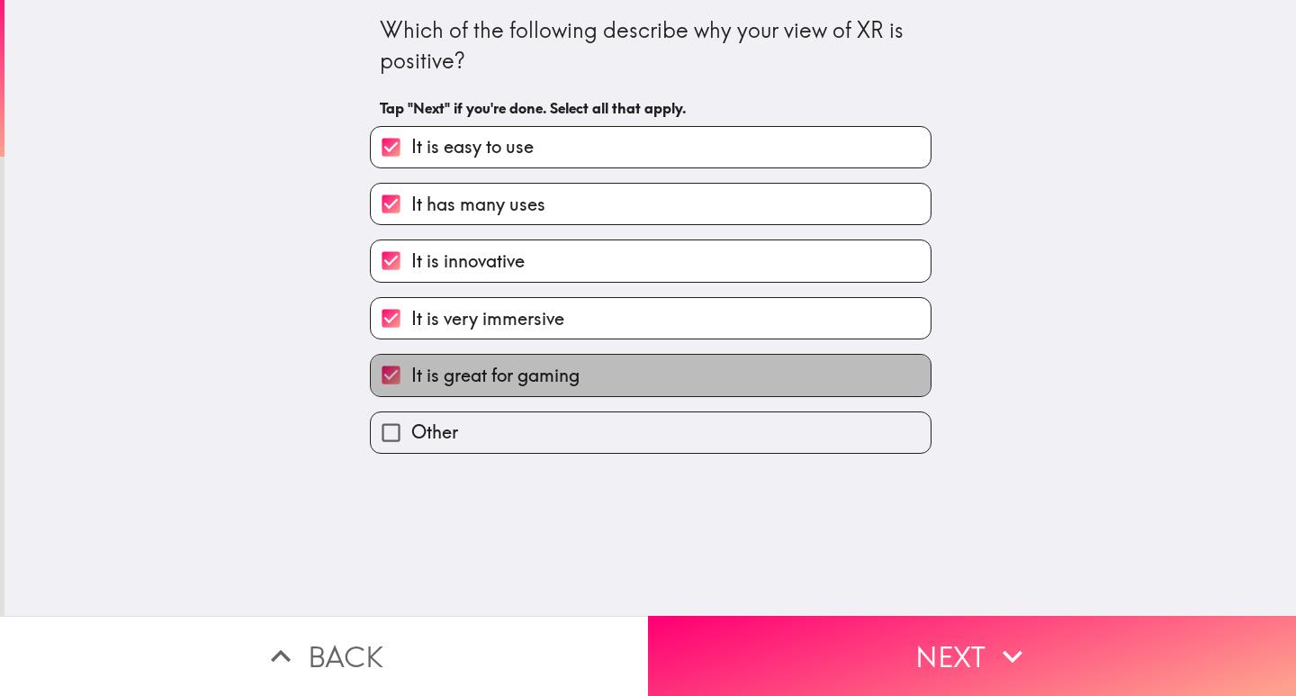
click at [418, 368] on span "It is great for gaming" at bounding box center [495, 375] width 168 height 25
click at [411, 368] on input "It is great for gaming" at bounding box center [391, 375] width 40 height 40
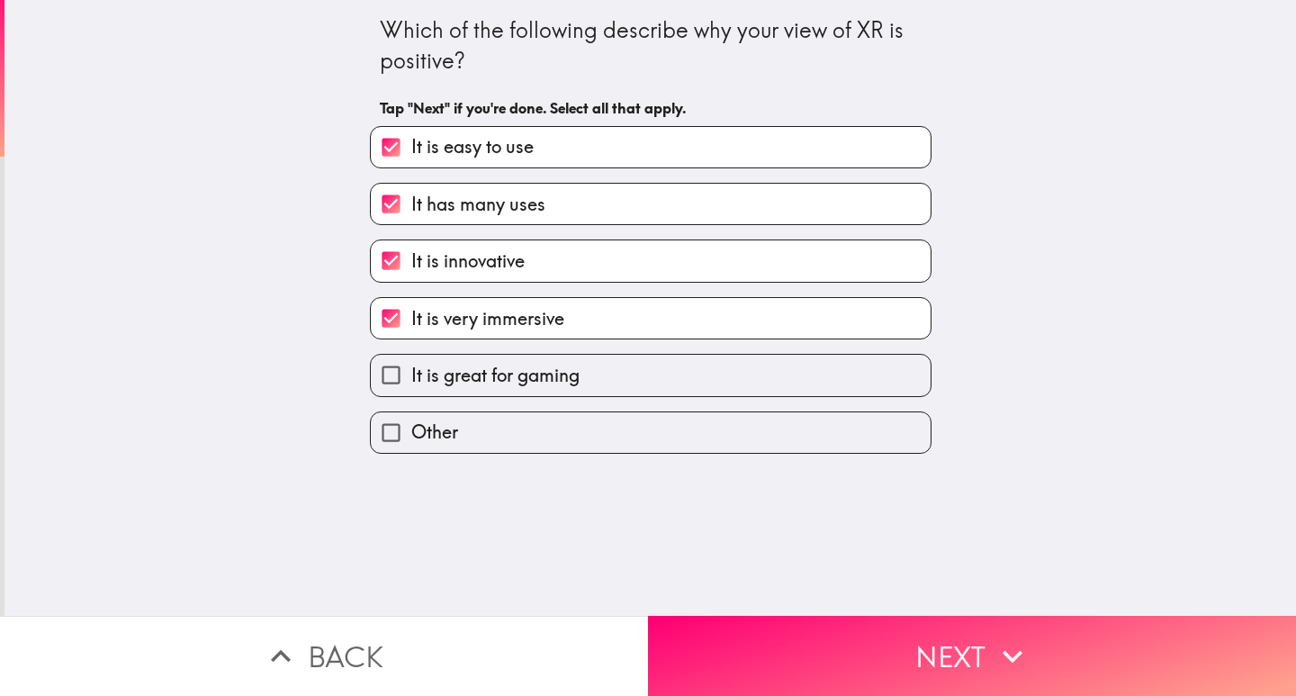
click at [433, 369] on span "It is great for gaming" at bounding box center [495, 375] width 168 height 25
click at [411, 369] on input "It is great for gaming" at bounding box center [391, 375] width 40 height 40
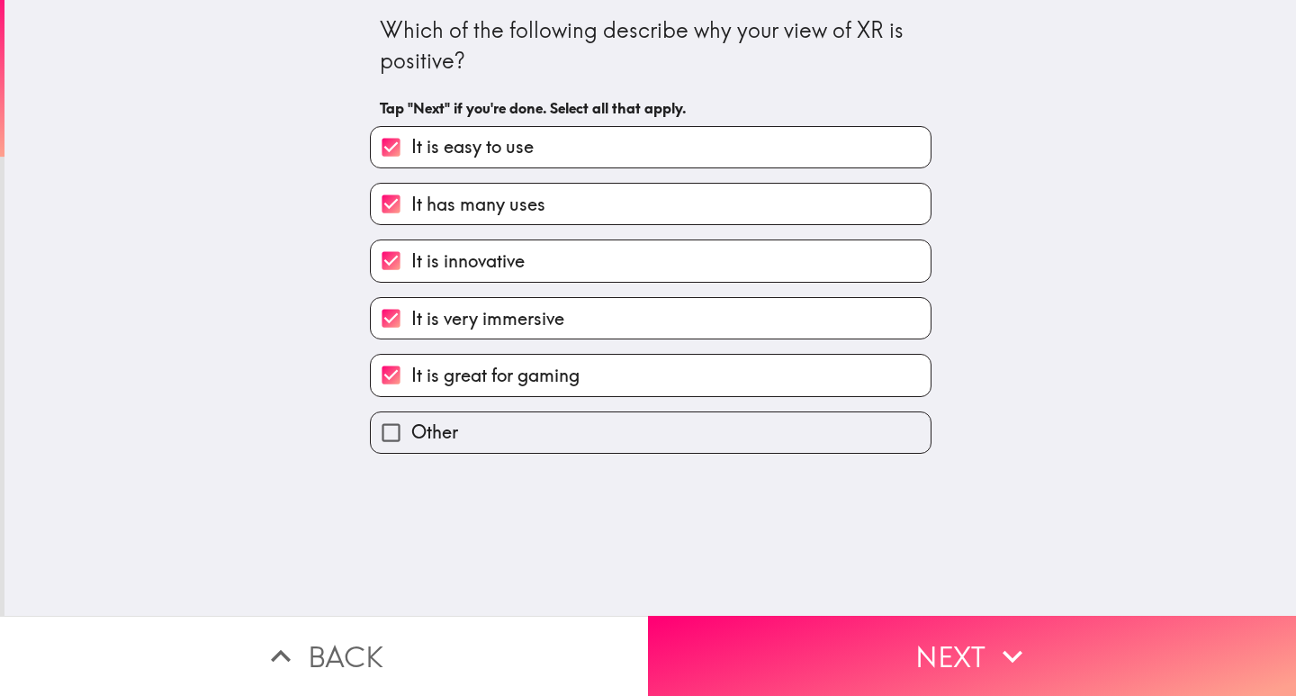
click at [433, 369] on span "It is great for gaming" at bounding box center [495, 375] width 168 height 25
click at [411, 369] on input "It is great for gaming" at bounding box center [391, 375] width 40 height 40
checkbox input "false"
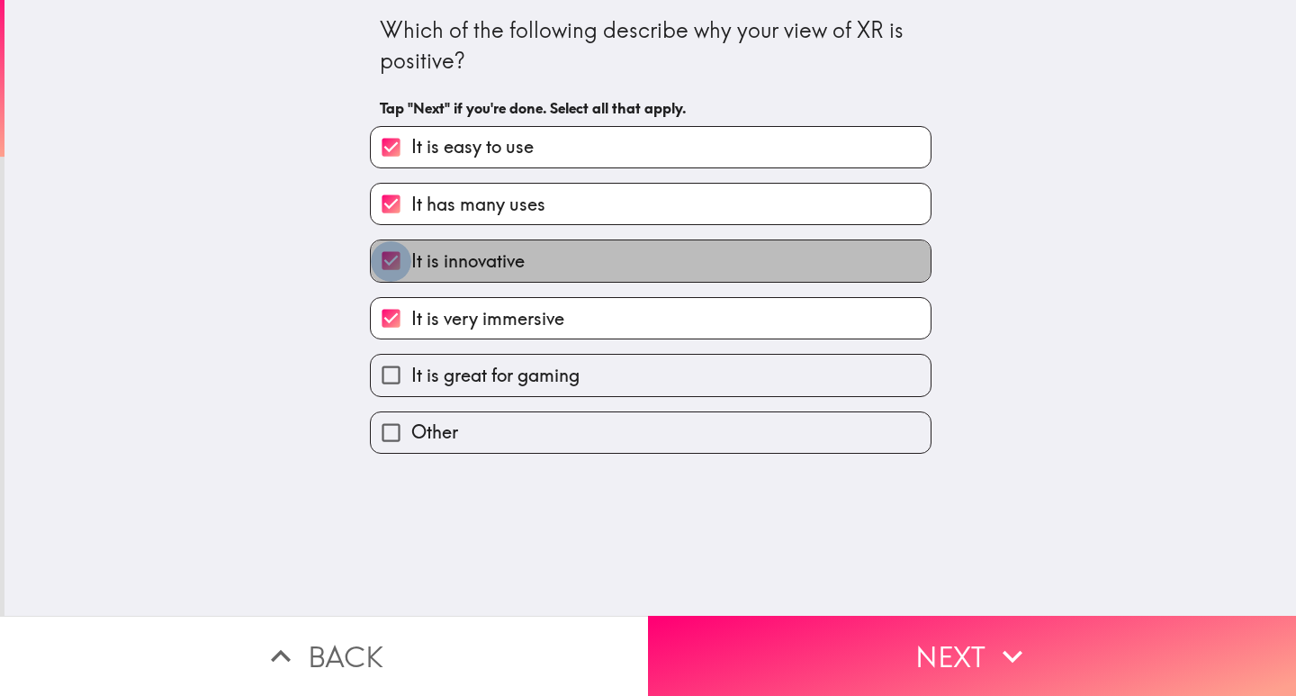
click at [385, 258] on input "It is innovative" at bounding box center [391, 260] width 40 height 40
checkbox input "false"
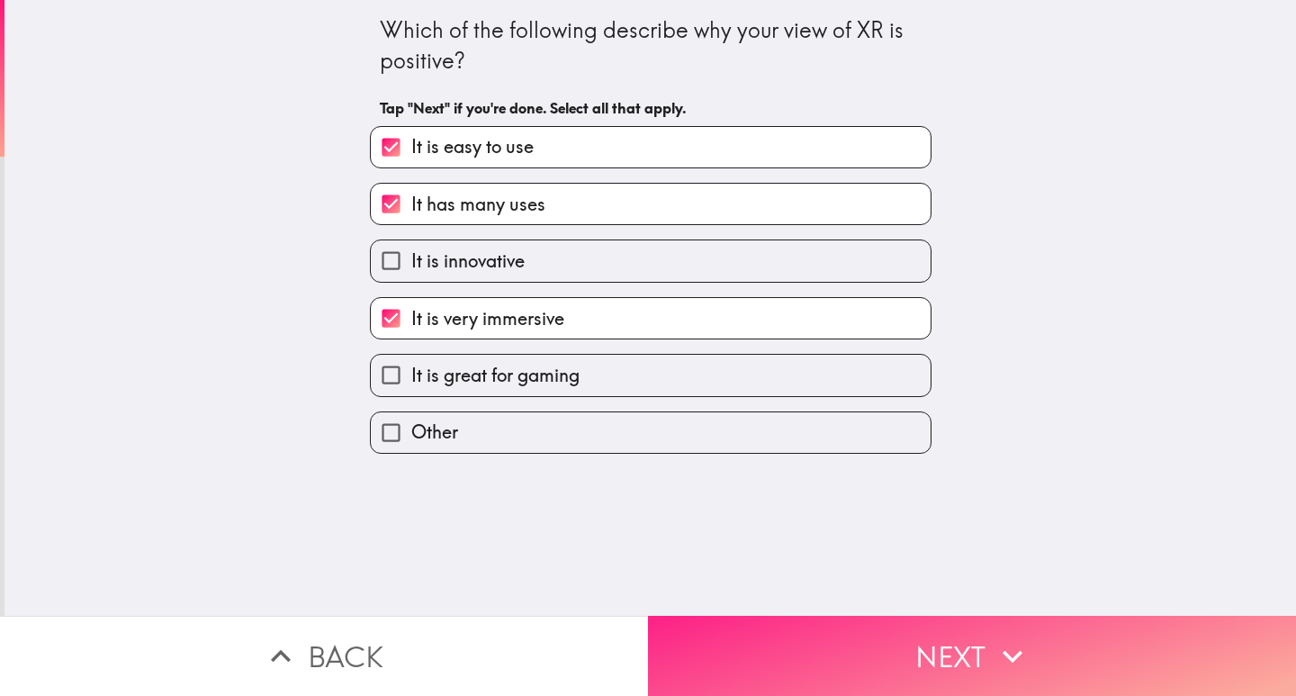
click at [859, 619] on button "Next" at bounding box center [972, 656] width 648 height 80
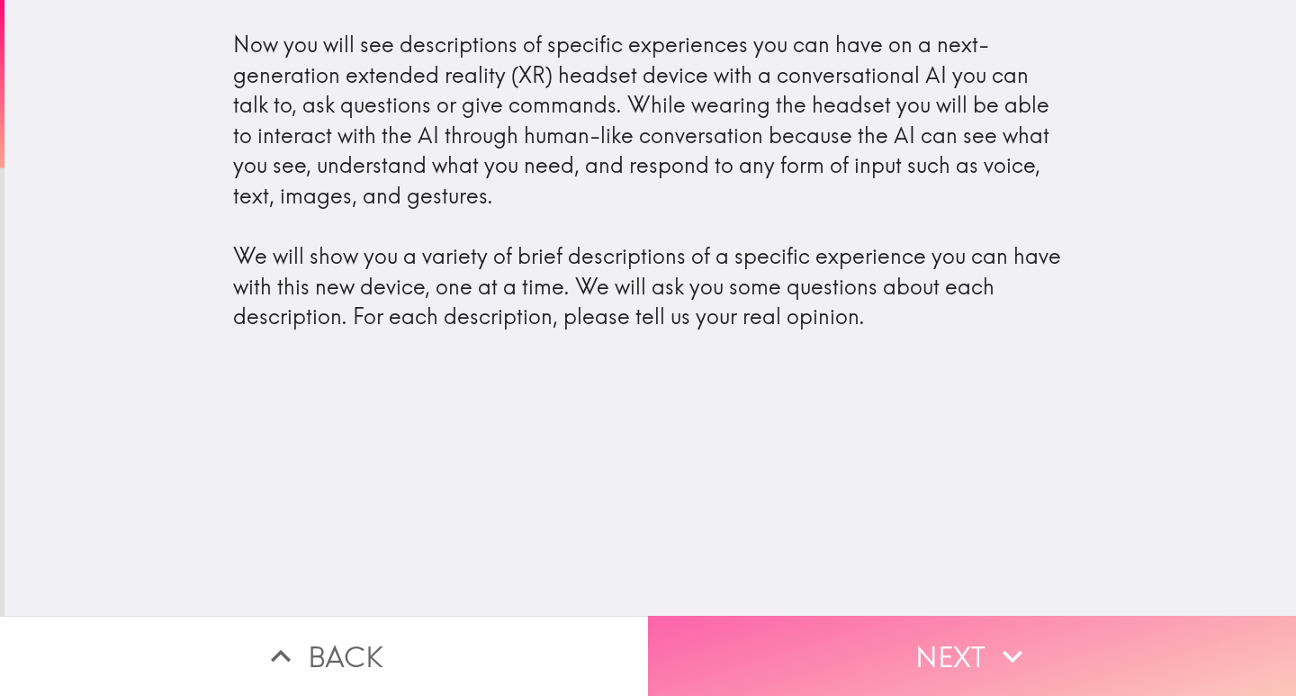
click at [958, 635] on button "Next" at bounding box center [972, 656] width 648 height 80
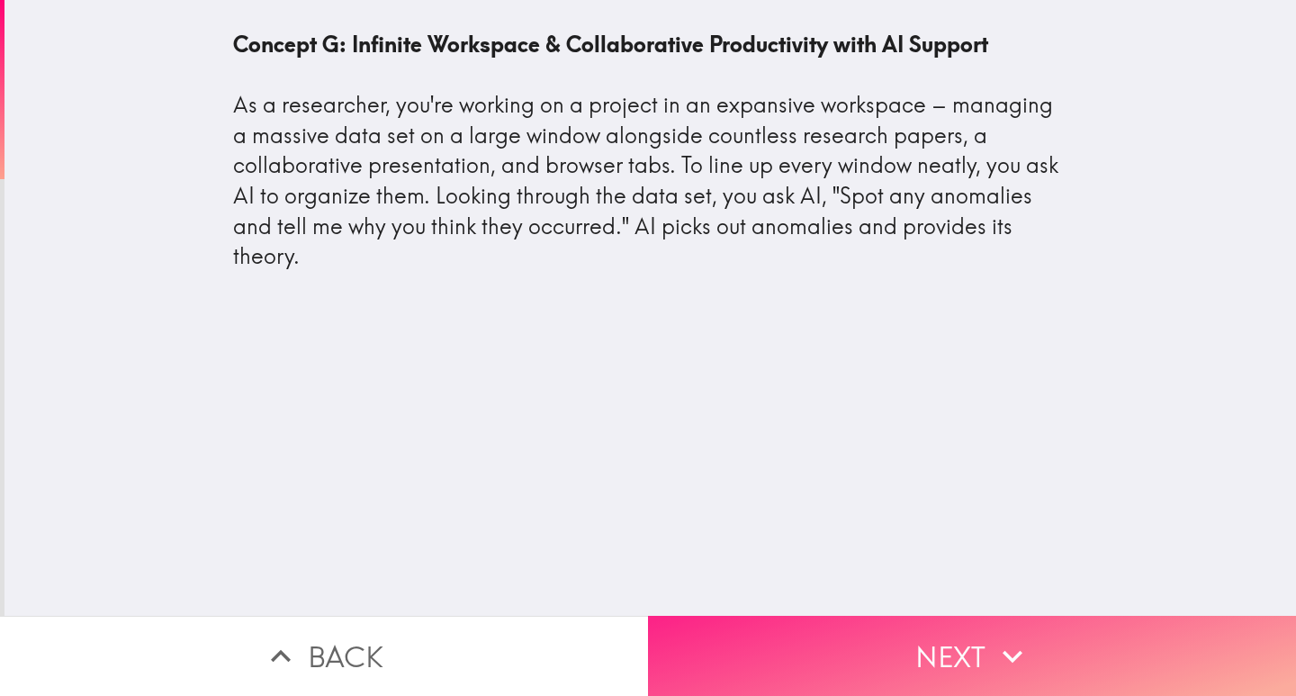
click at [947, 646] on button "Next" at bounding box center [972, 656] width 648 height 80
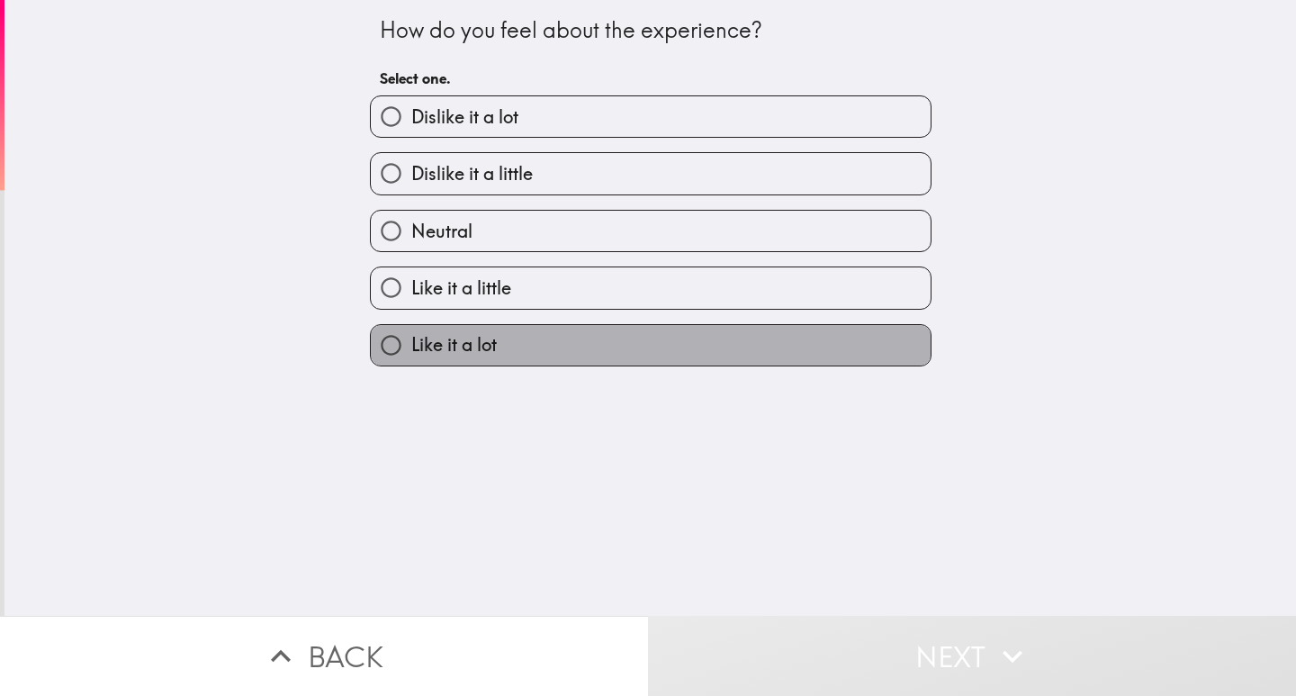
click at [411, 337] on span "Like it a lot" at bounding box center [453, 344] width 85 height 25
click at [409, 337] on input "Like it a lot" at bounding box center [391, 345] width 40 height 40
radio input "true"
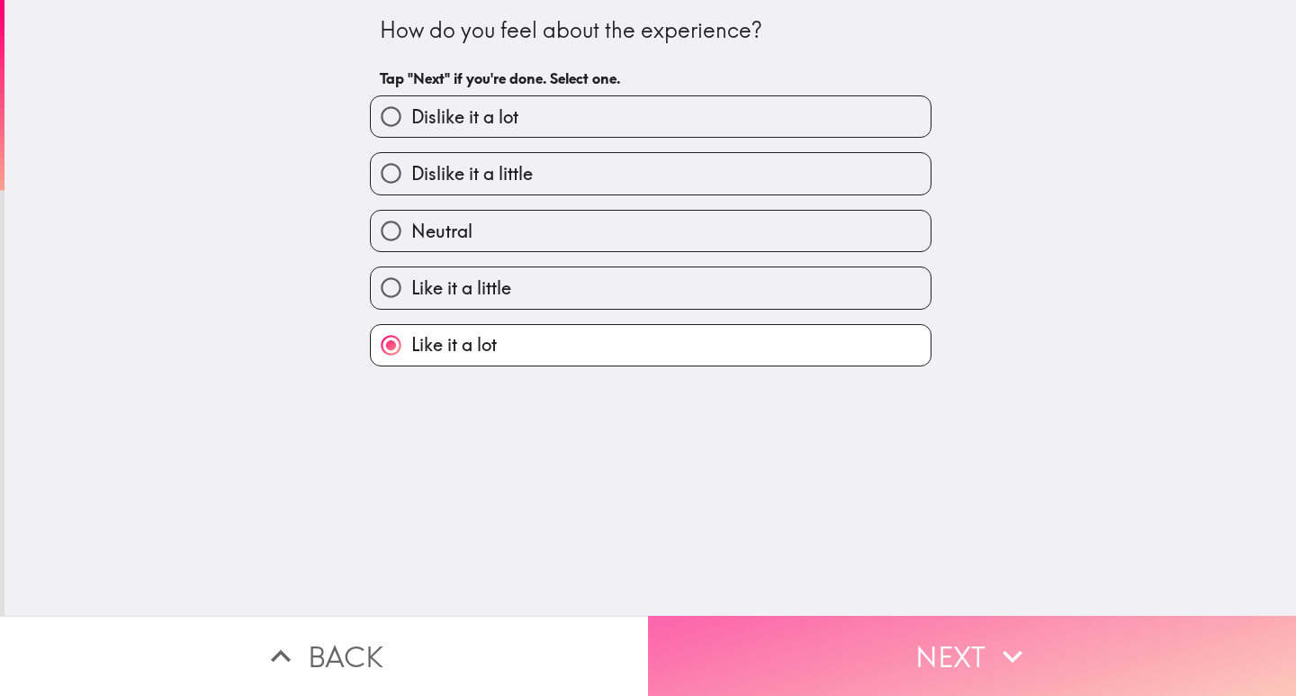
click at [833, 658] on button "Next" at bounding box center [972, 656] width 648 height 80
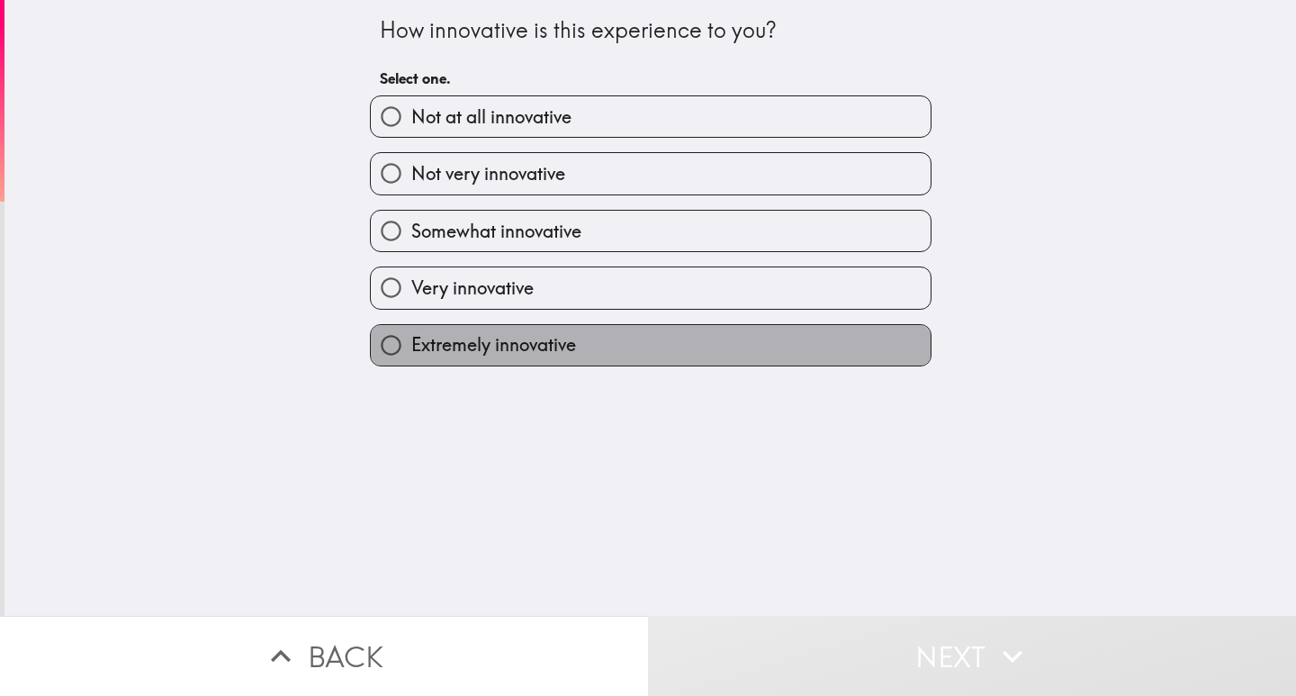
click at [478, 352] on span "Extremely innovative" at bounding box center [493, 344] width 165 height 25
click at [411, 352] on input "Extremely innovative" at bounding box center [391, 345] width 40 height 40
radio input "true"
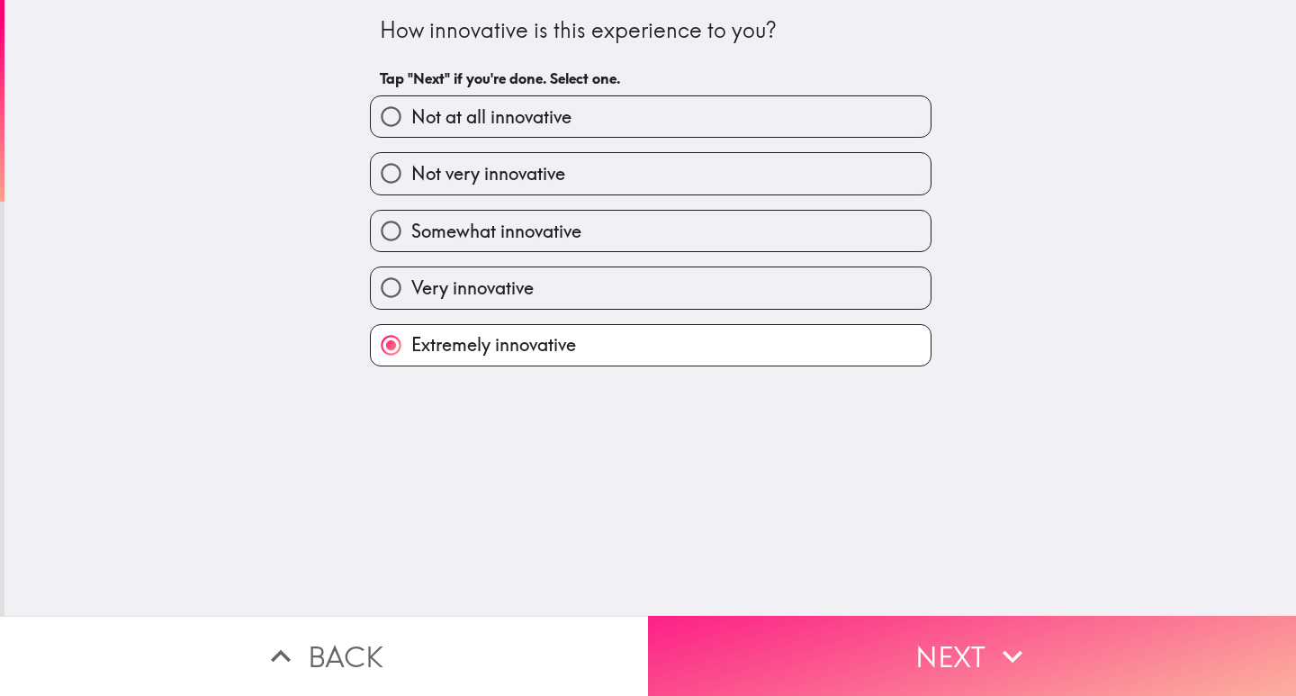
click at [929, 643] on button "Next" at bounding box center [972, 656] width 648 height 80
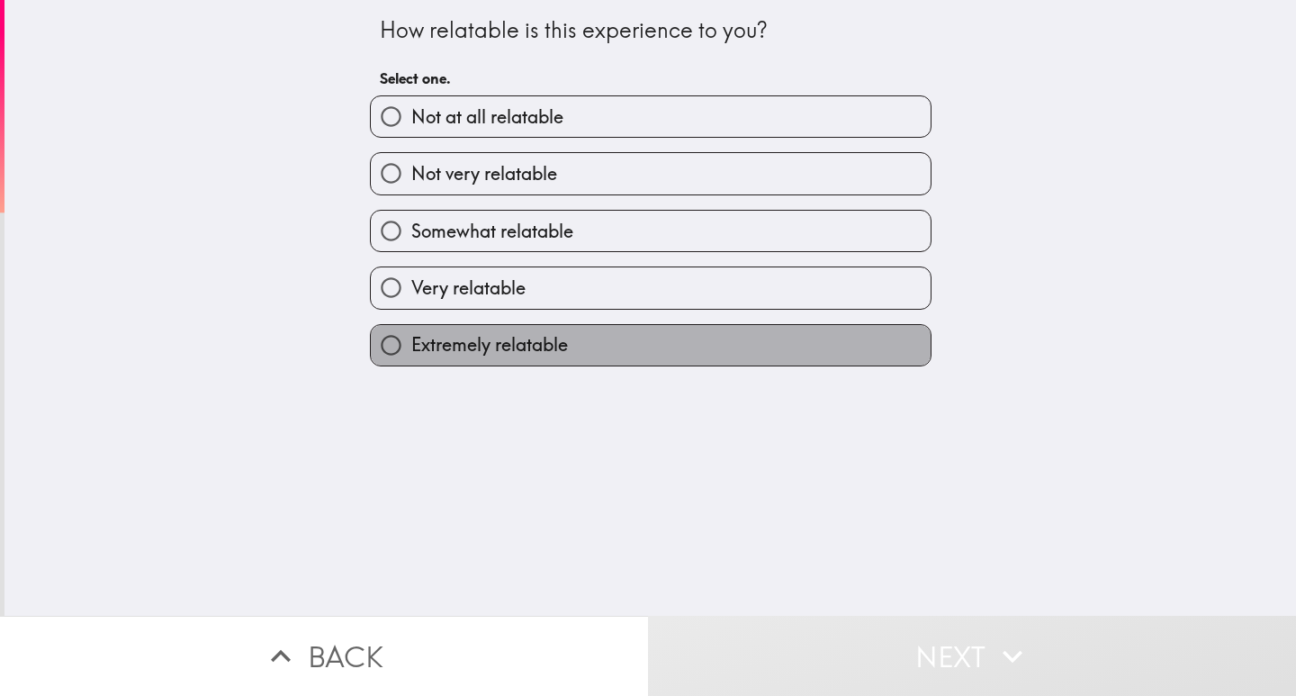
click at [547, 348] on span "Extremely relatable" at bounding box center [489, 344] width 157 height 25
click at [411, 348] on input "Extremely relatable" at bounding box center [391, 345] width 40 height 40
radio input "true"
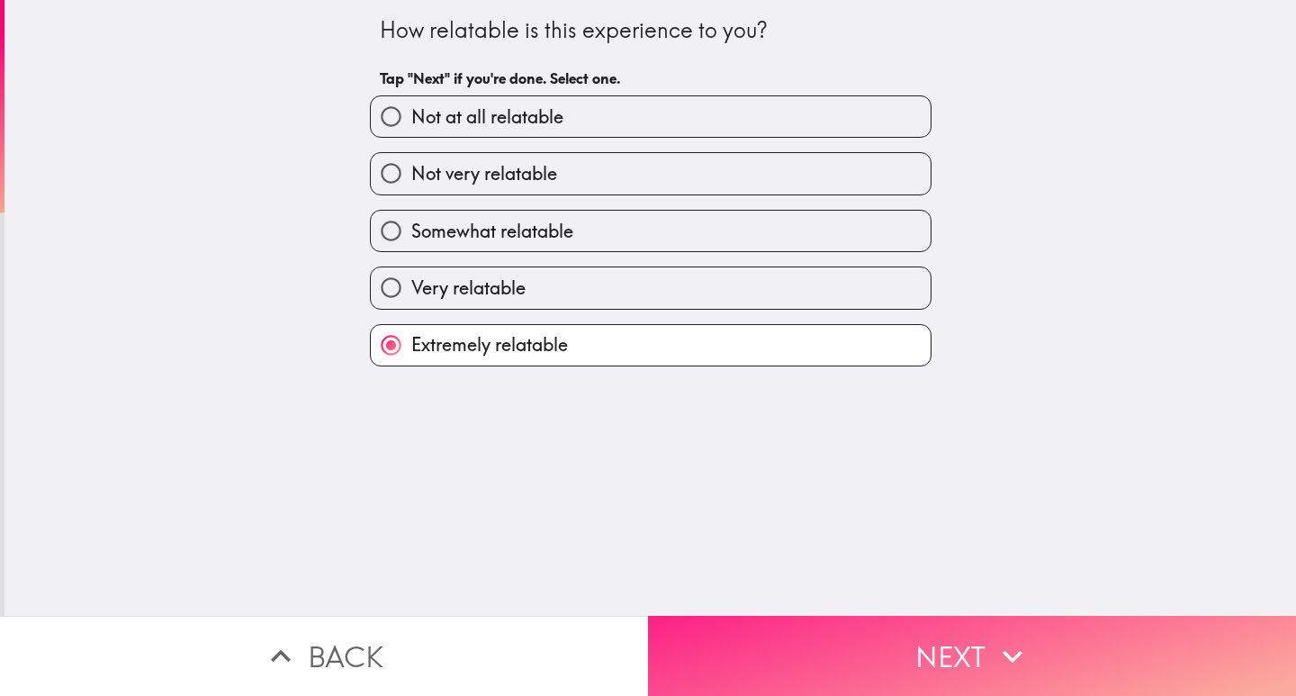
click at [828, 637] on button "Next" at bounding box center [972, 656] width 648 height 80
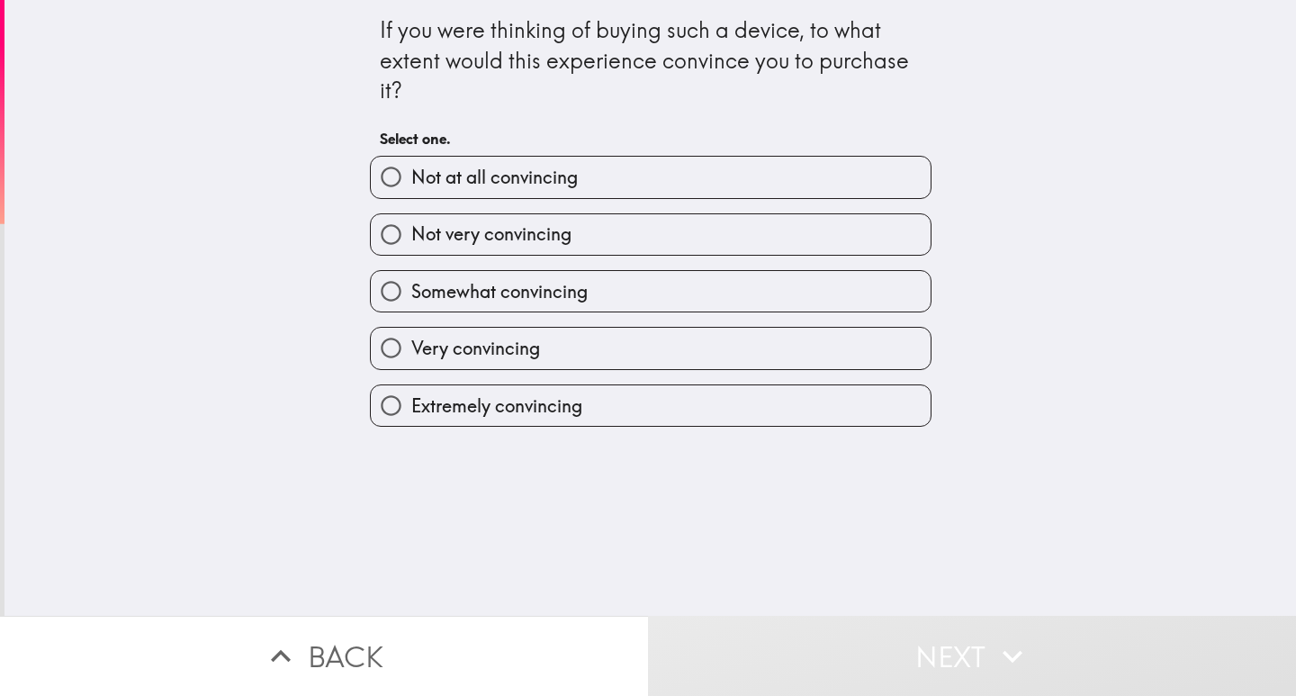
click at [453, 355] on span "Very convincing" at bounding box center [475, 348] width 129 height 25
click at [411, 355] on input "Very convincing" at bounding box center [391, 348] width 40 height 40
radio input "true"
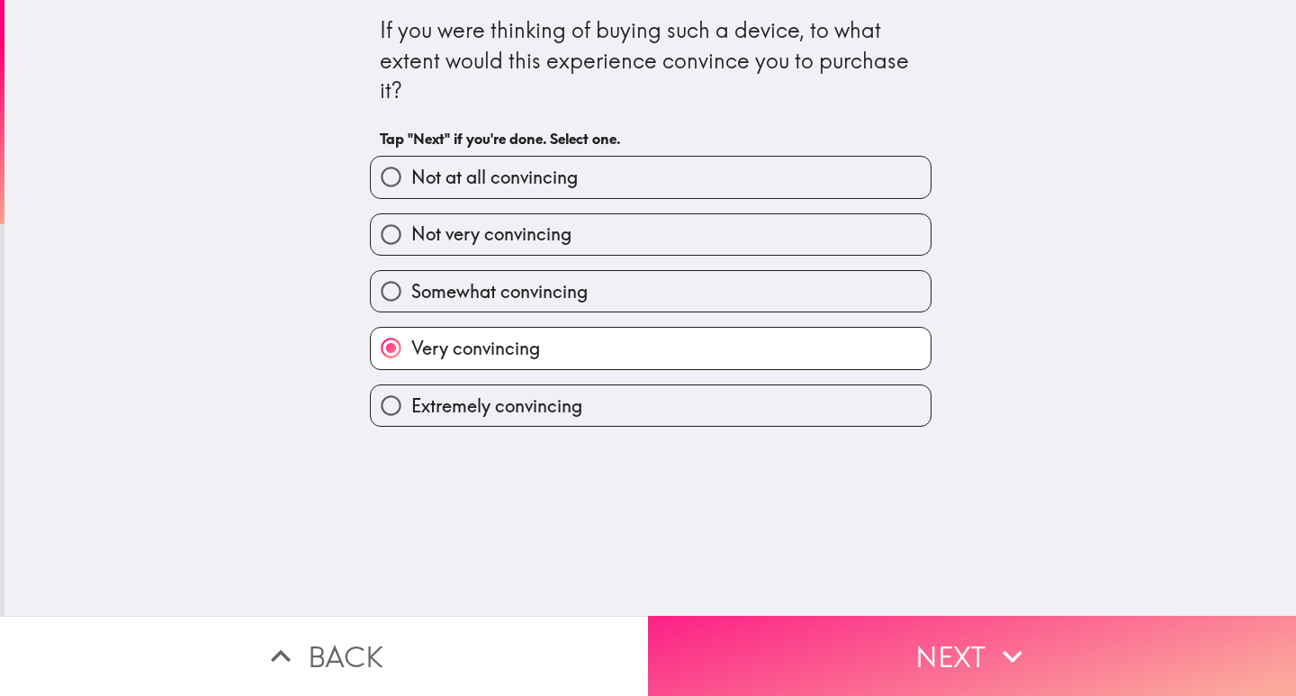
click at [948, 660] on button "Next" at bounding box center [972, 656] width 648 height 80
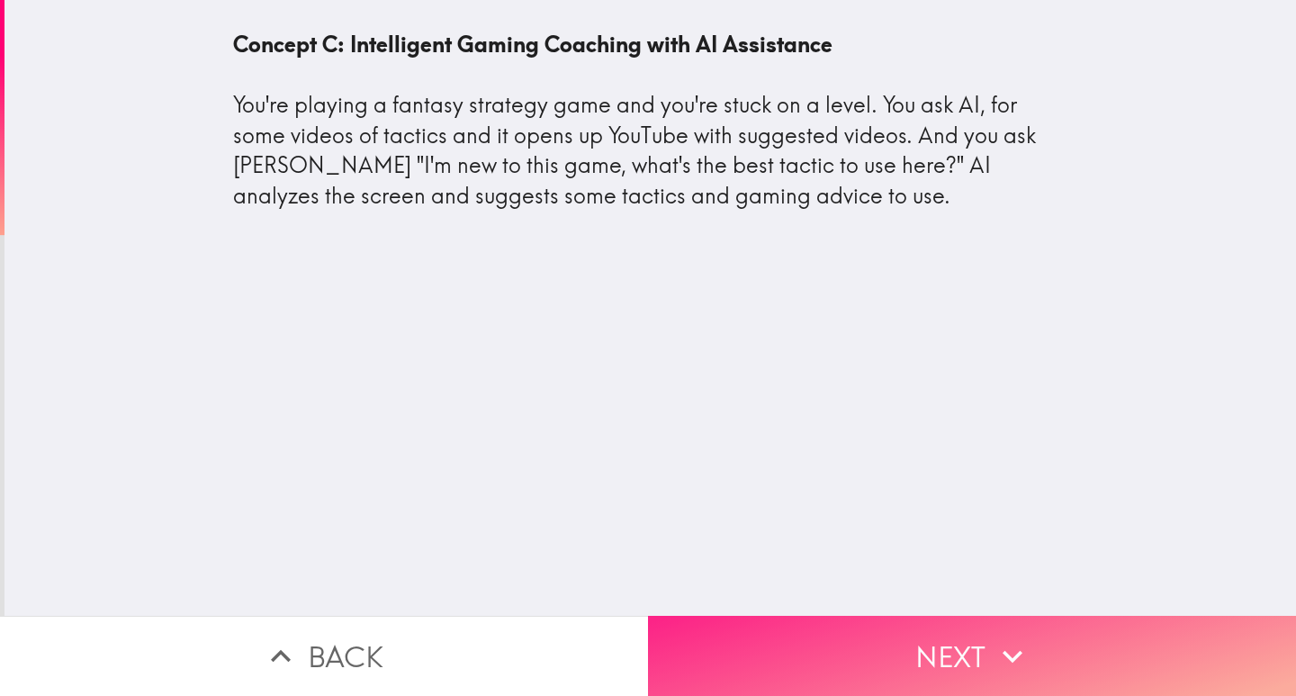
click at [1020, 655] on icon "button" at bounding box center [1013, 656] width 40 height 40
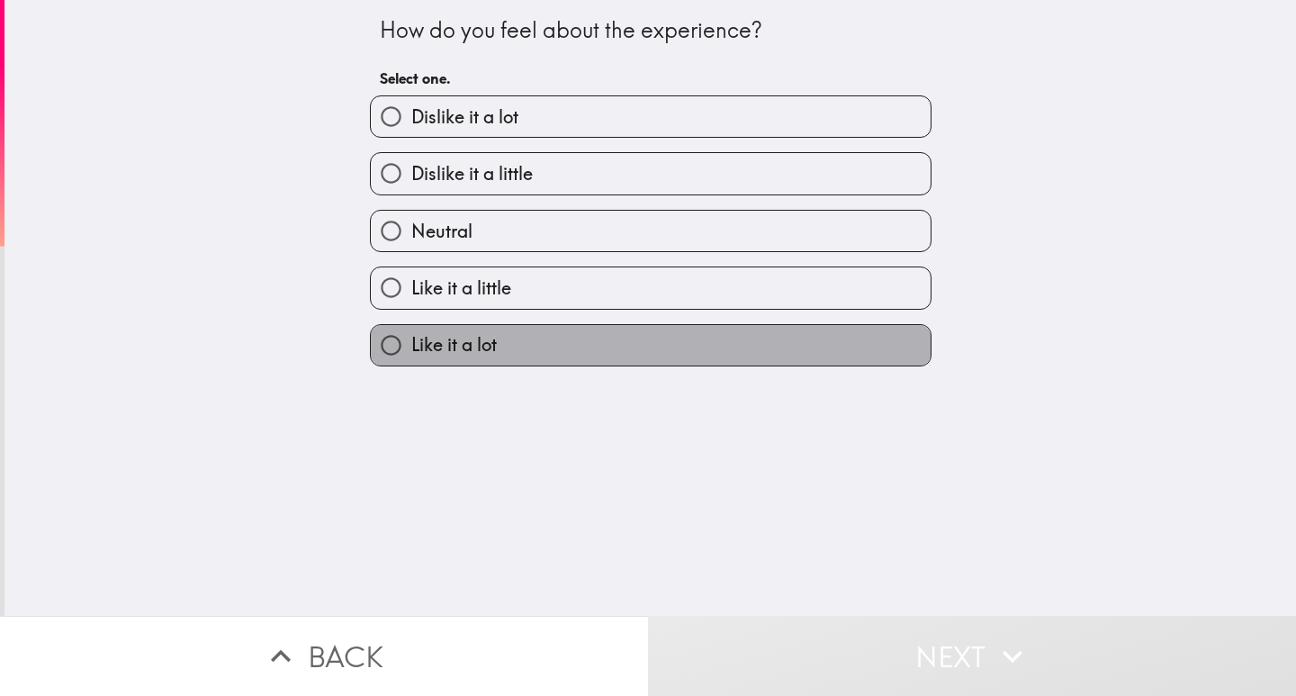
click at [420, 337] on span "Like it a lot" at bounding box center [453, 344] width 85 height 25
click at [411, 337] on input "Like it a lot" at bounding box center [391, 345] width 40 height 40
radio input "true"
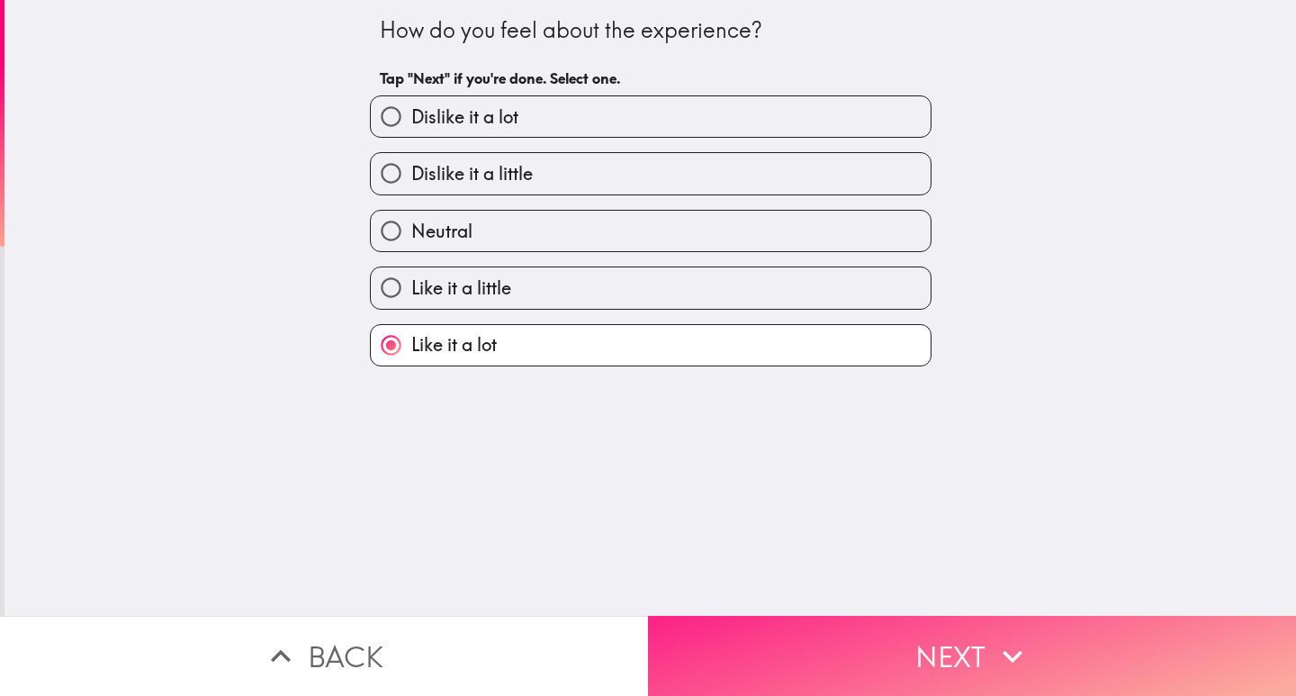
click at [1000, 648] on icon "button" at bounding box center [1013, 656] width 40 height 40
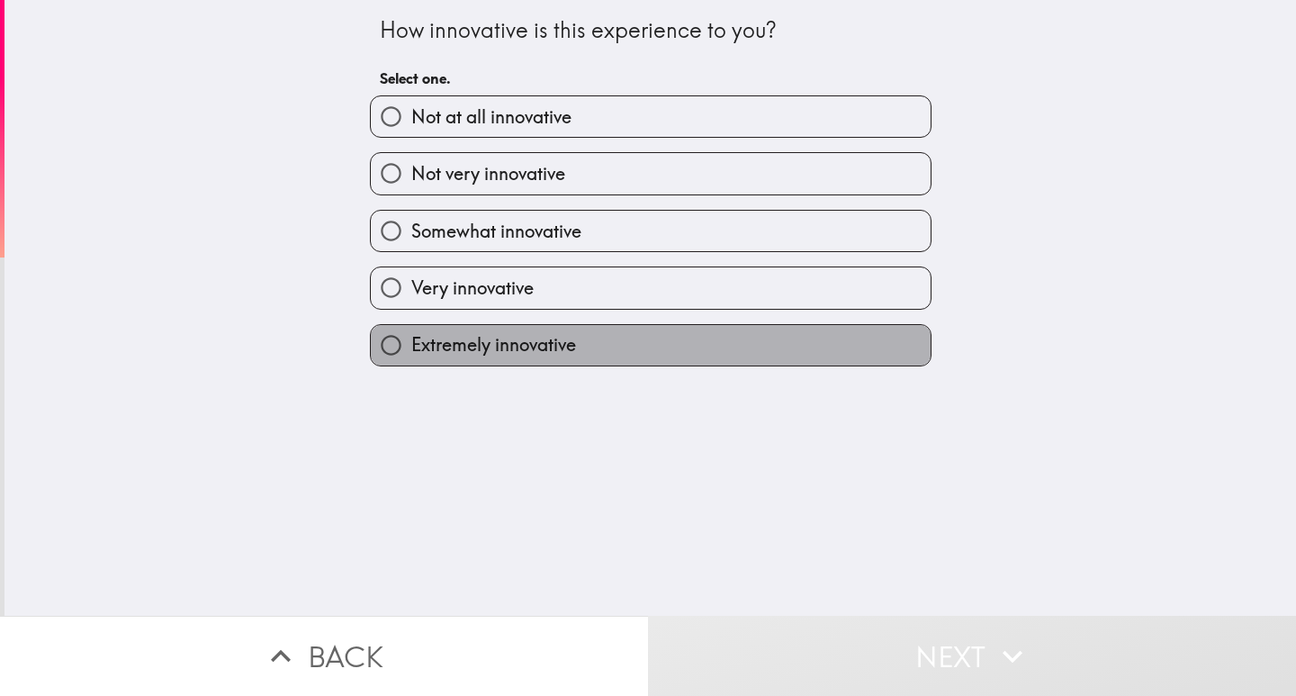
click at [474, 325] on label "Extremely innovative" at bounding box center [651, 345] width 560 height 40
click at [411, 325] on input "Extremely innovative" at bounding box center [391, 345] width 40 height 40
radio input "true"
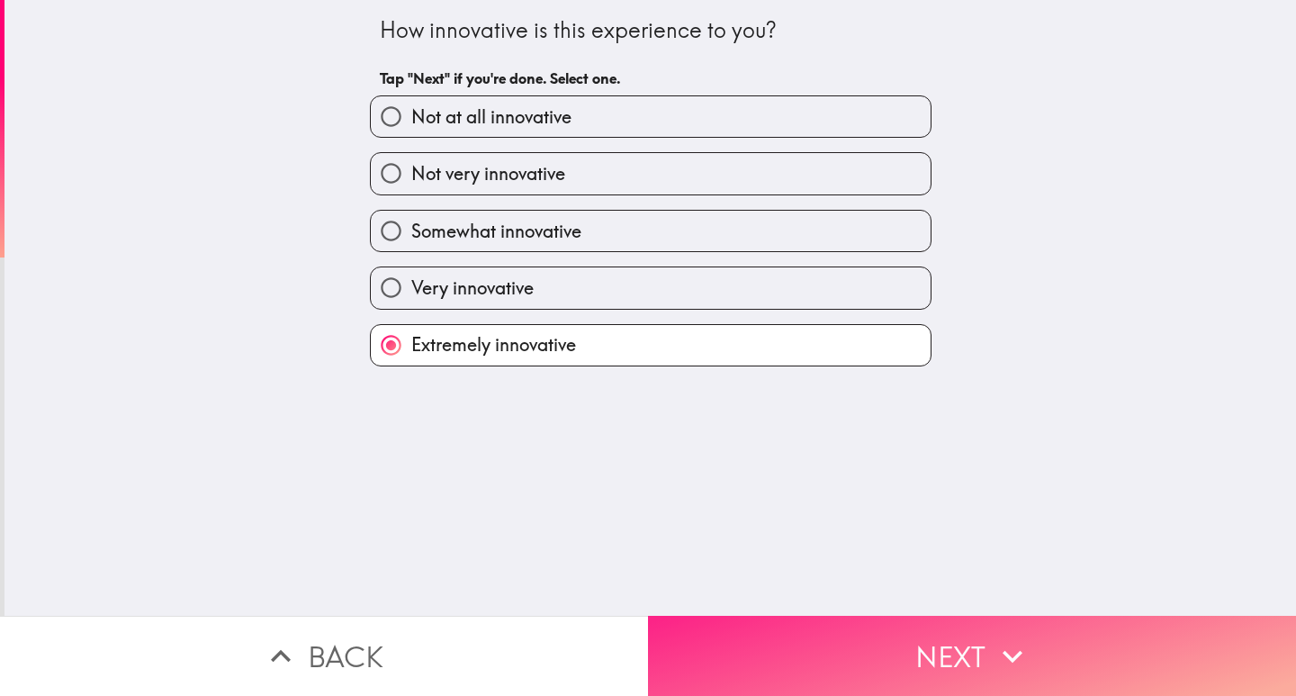
click at [833, 644] on button "Next" at bounding box center [972, 656] width 648 height 80
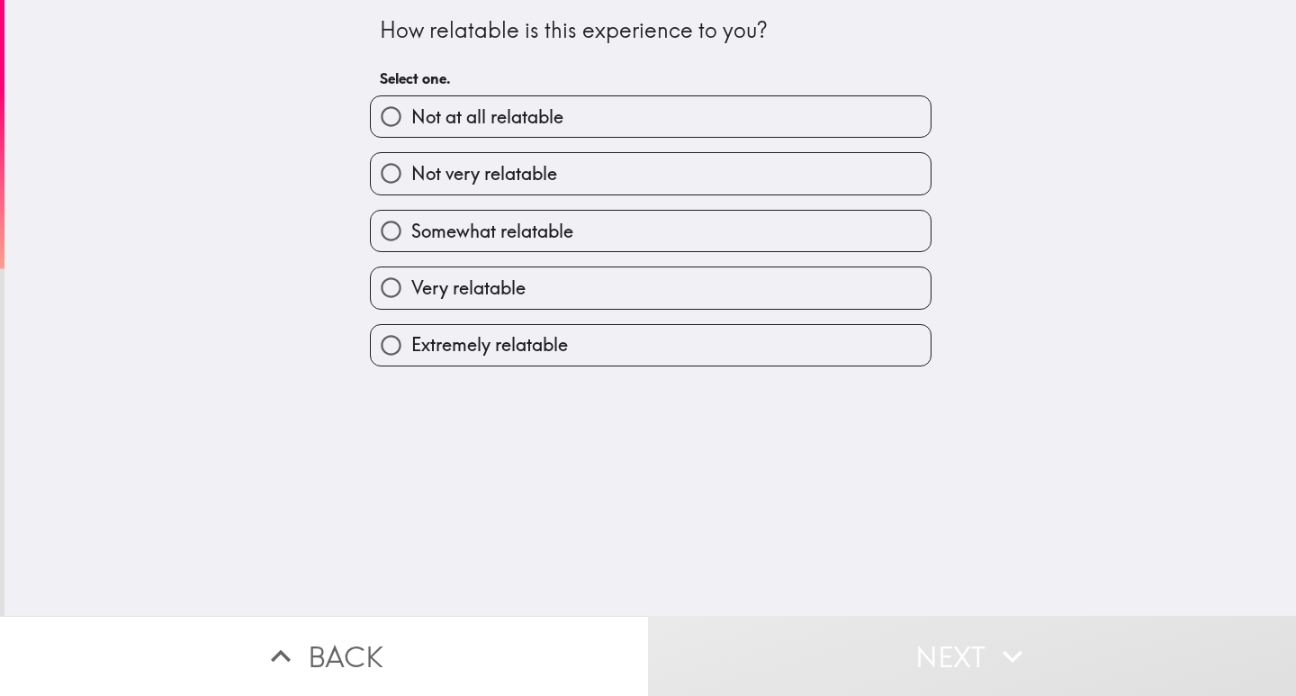
click at [478, 292] on span "Very relatable" at bounding box center [468, 287] width 114 height 25
click at [411, 292] on input "Very relatable" at bounding box center [391, 287] width 40 height 40
radio input "true"
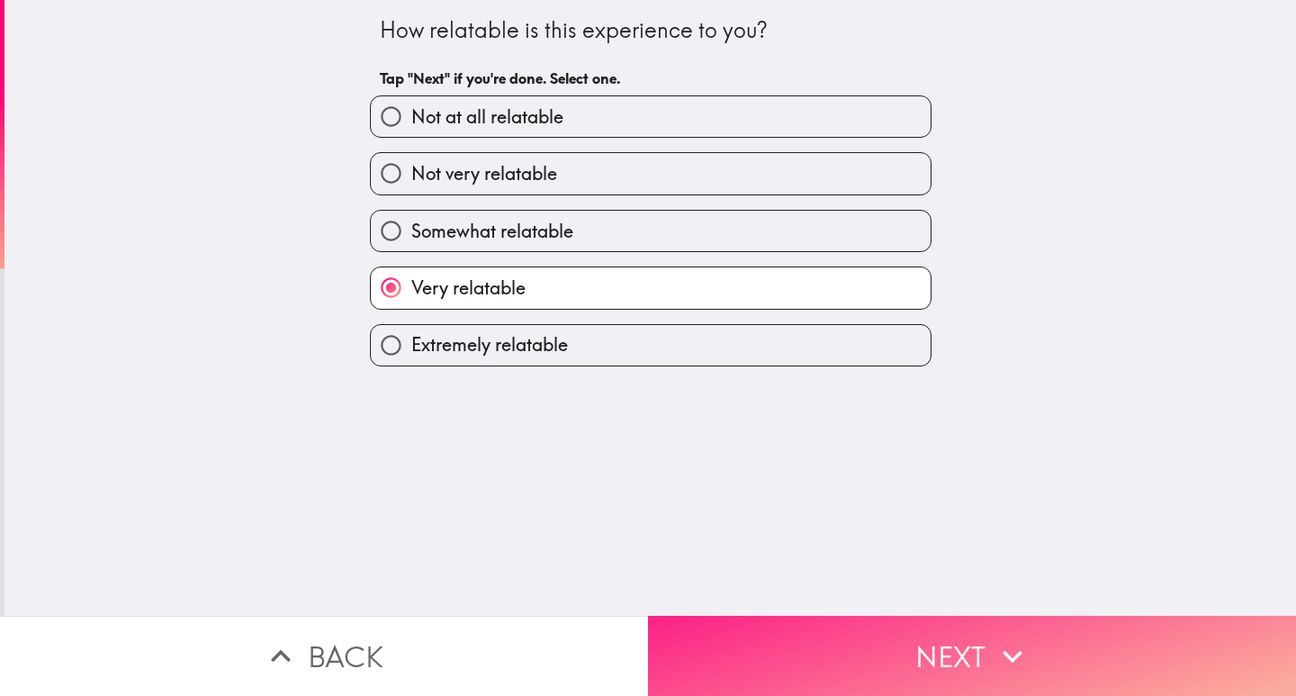
click at [908, 670] on button "Next" at bounding box center [972, 656] width 648 height 80
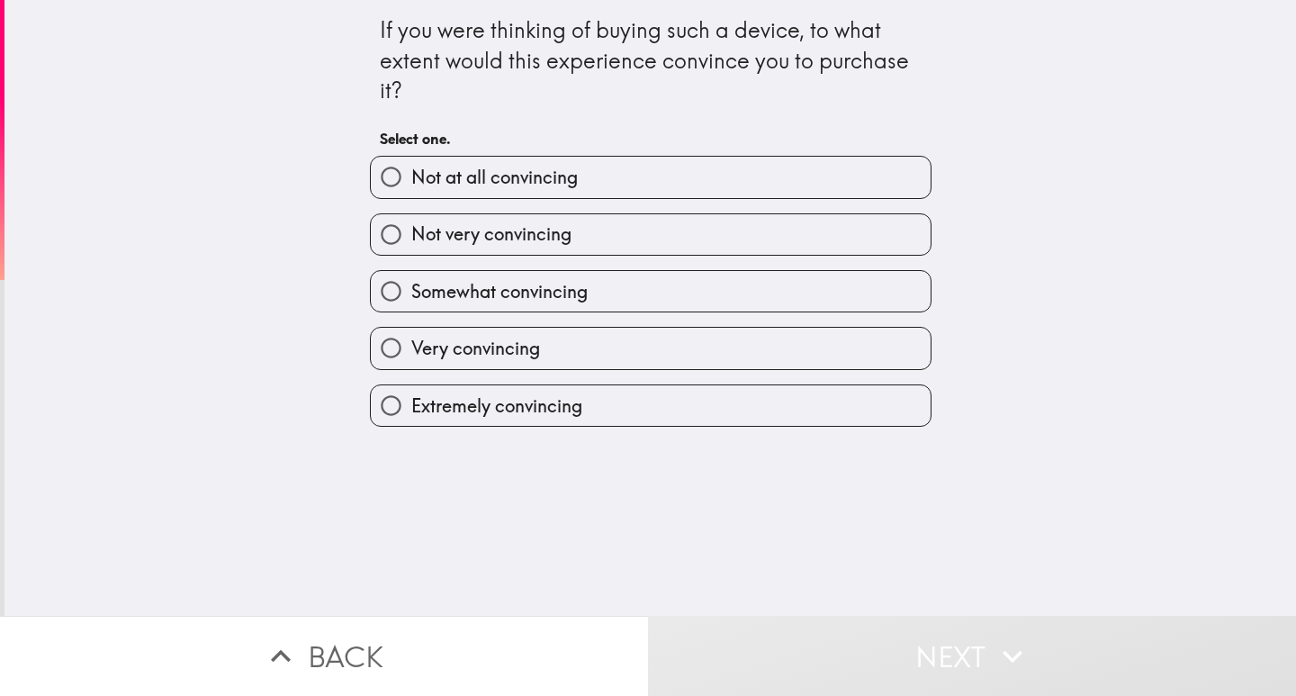
click at [463, 347] on span "Very convincing" at bounding box center [475, 348] width 129 height 25
click at [411, 347] on input "Very convincing" at bounding box center [391, 348] width 40 height 40
radio input "true"
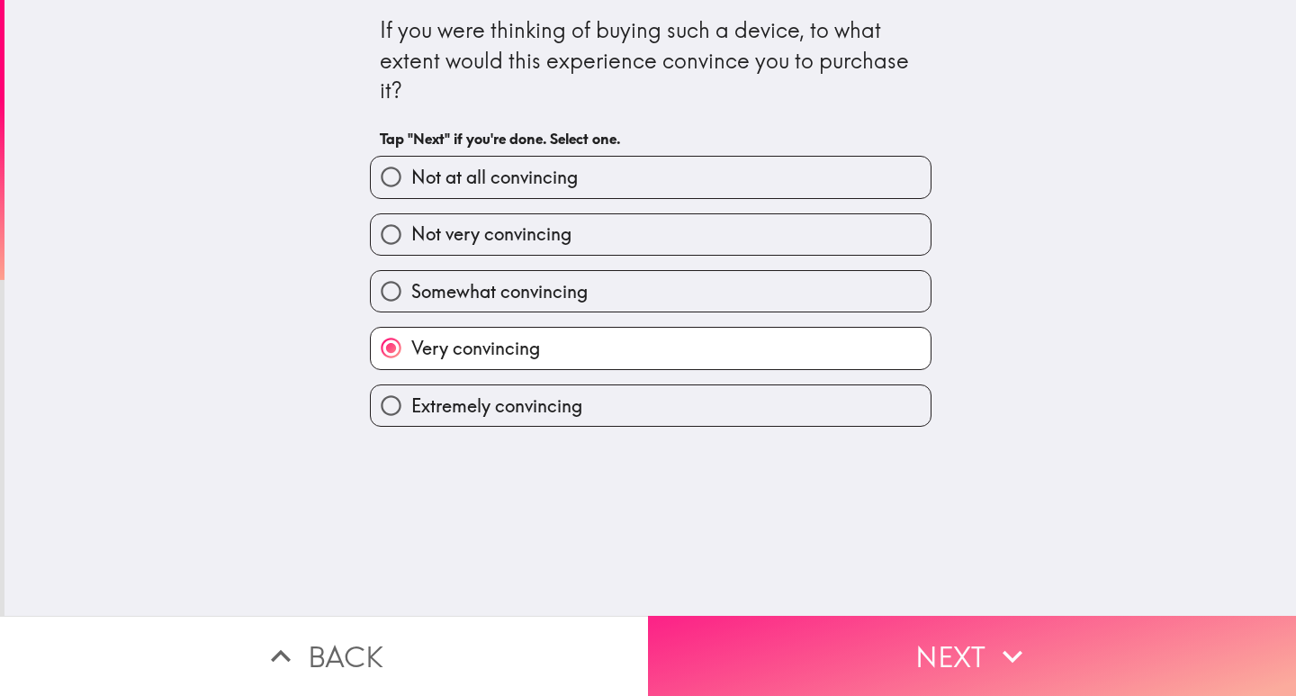
click at [939, 655] on button "Next" at bounding box center [972, 656] width 648 height 80
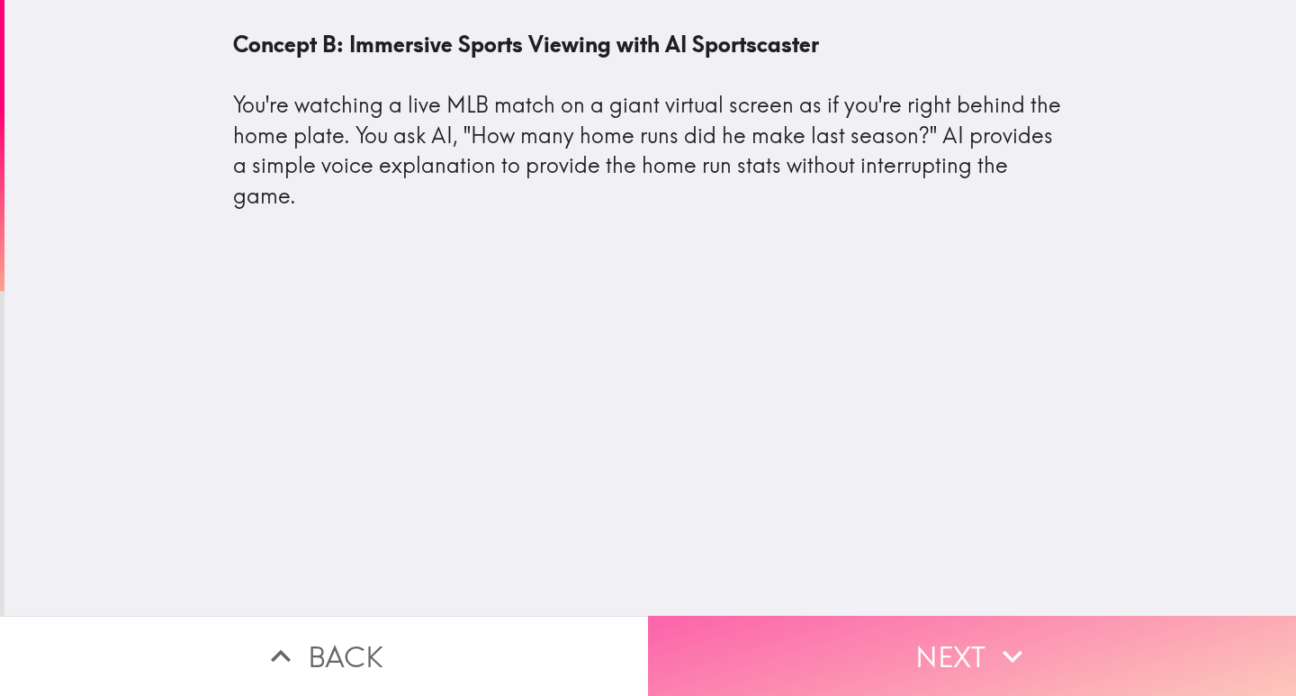
click at [1026, 634] on button "Next" at bounding box center [972, 656] width 648 height 80
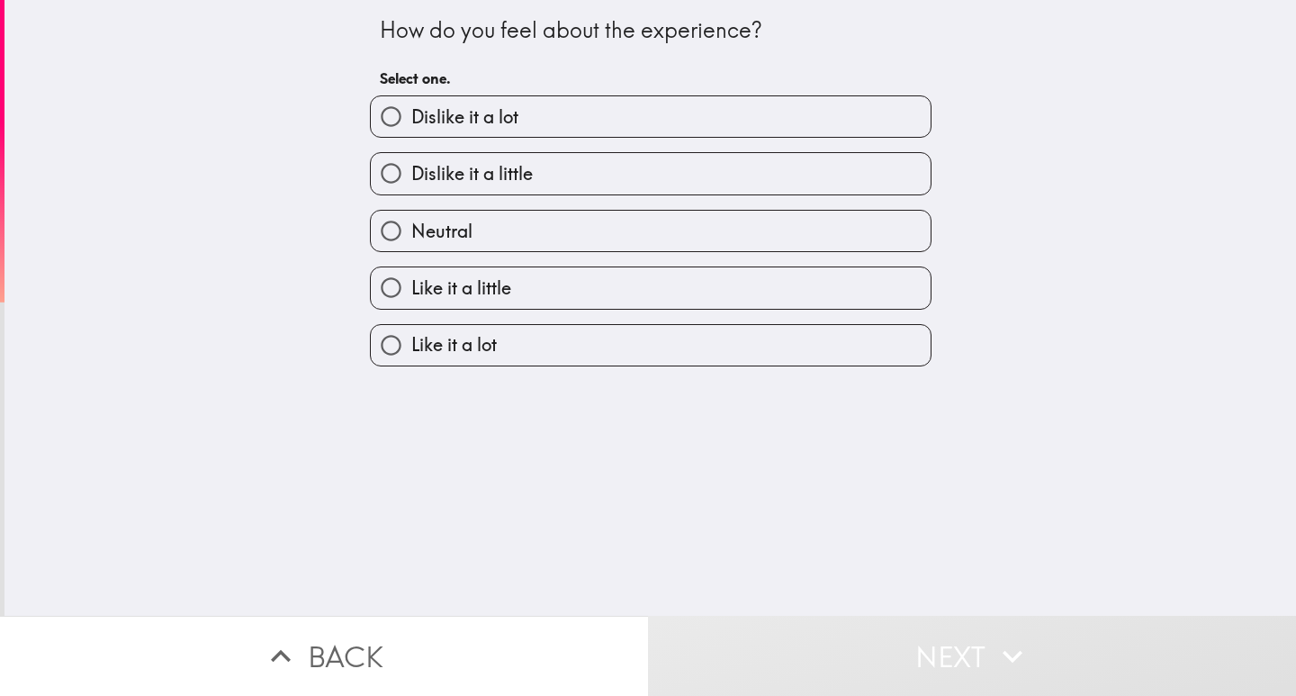
click at [411, 300] on span "Like it a little" at bounding box center [461, 287] width 100 height 25
click at [400, 300] on input "Like it a little" at bounding box center [391, 287] width 40 height 40
radio input "true"
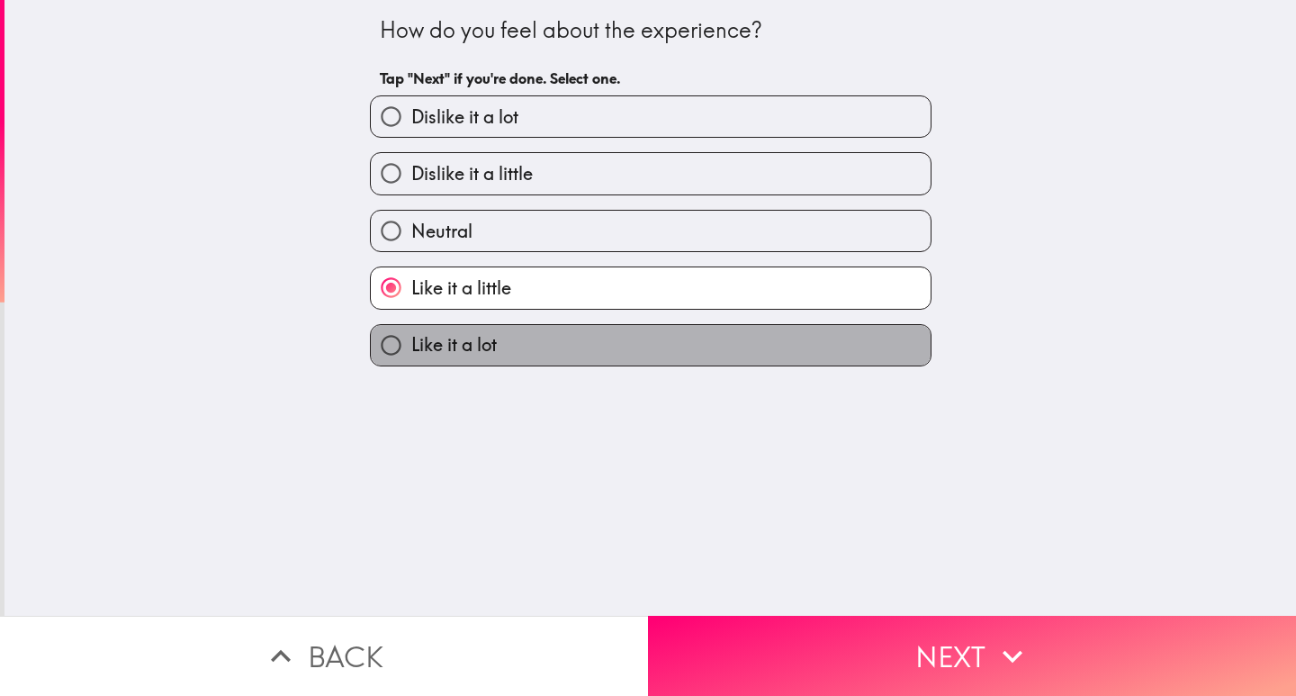
click at [405, 329] on label "Like it a lot" at bounding box center [651, 345] width 560 height 40
click at [405, 329] on input "Like it a lot" at bounding box center [391, 345] width 40 height 40
radio input "true"
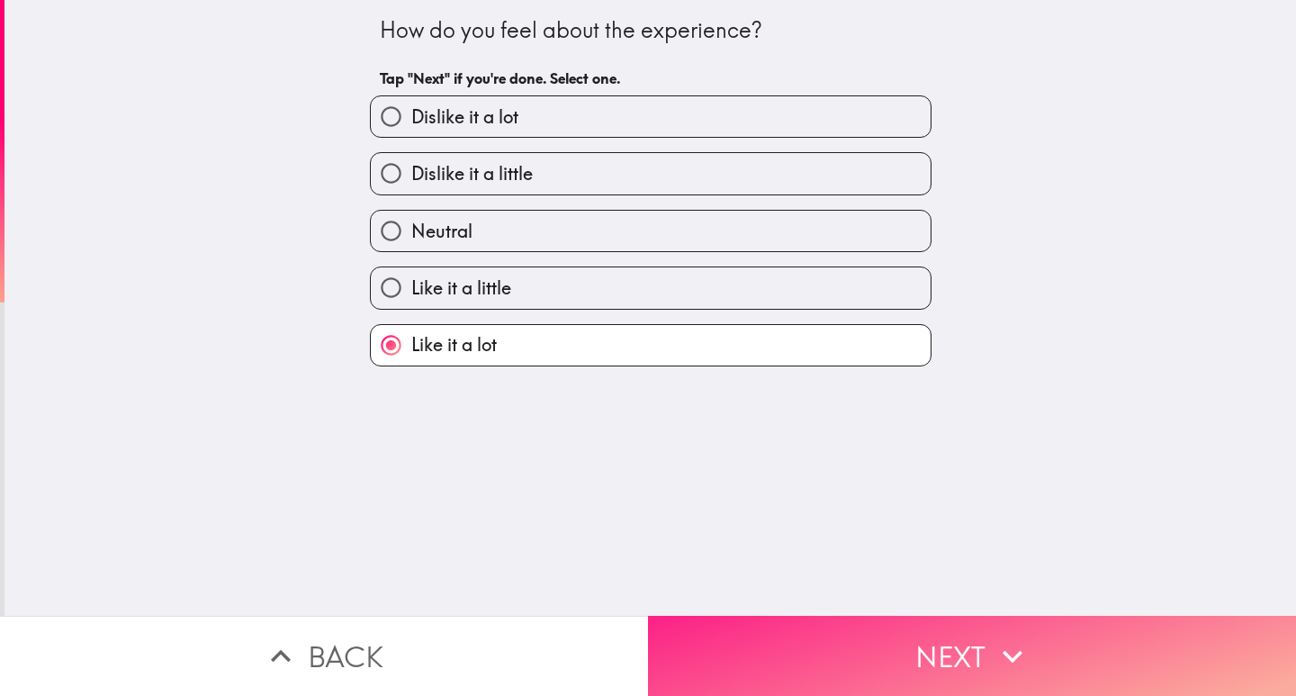
scroll to position [0, 2]
click at [966, 651] on button "Next" at bounding box center [972, 656] width 648 height 80
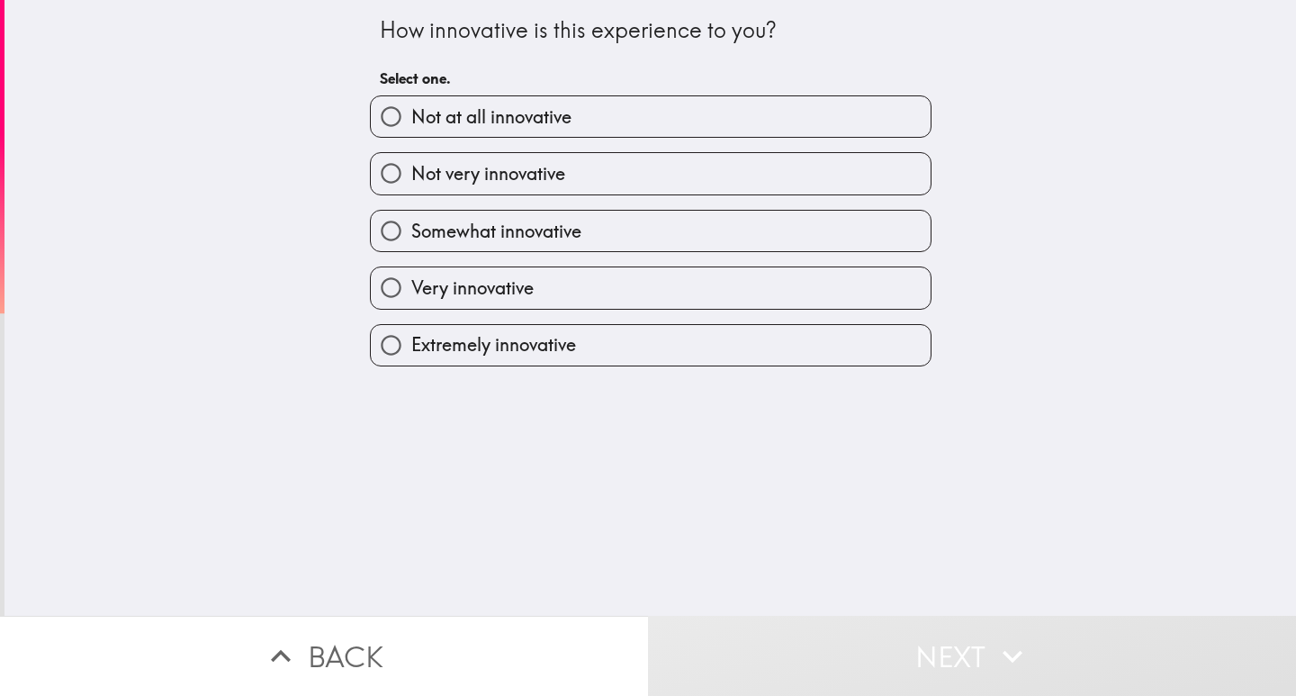
click at [416, 342] on span "Extremely innovative" at bounding box center [493, 344] width 165 height 25
click at [411, 342] on input "Extremely innovative" at bounding box center [391, 345] width 40 height 40
radio input "true"
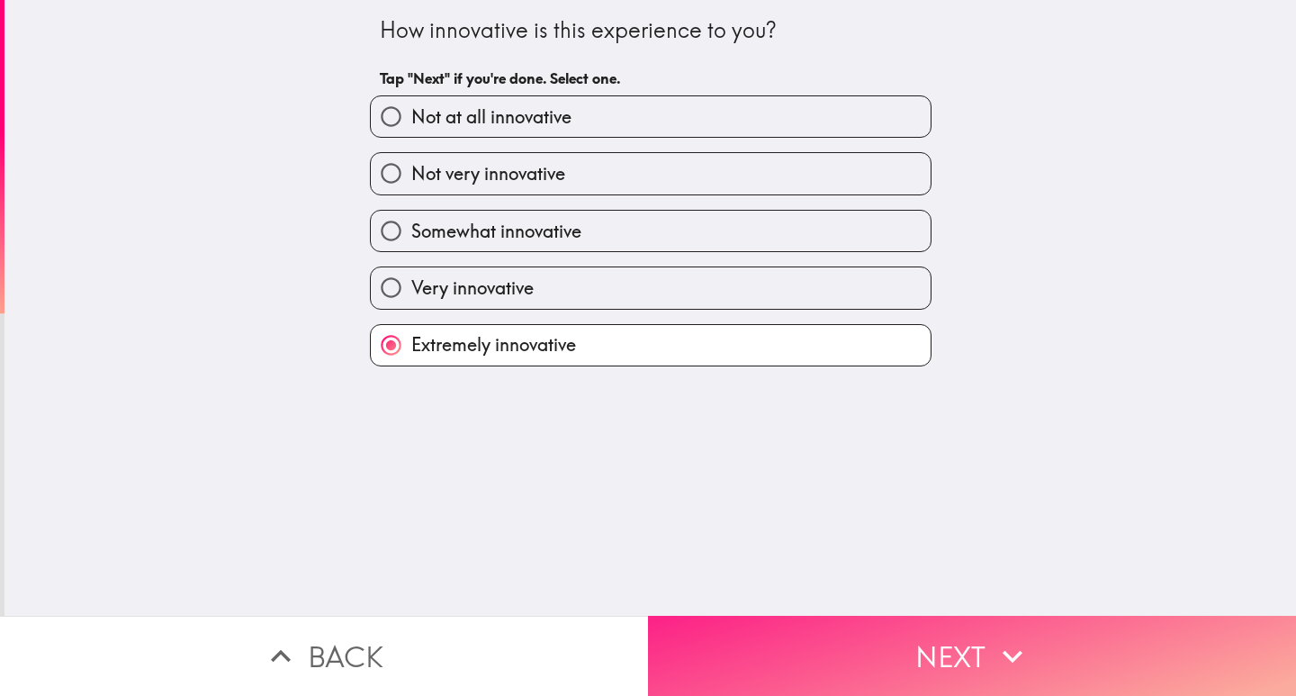
click at [912, 629] on button "Next" at bounding box center [972, 656] width 648 height 80
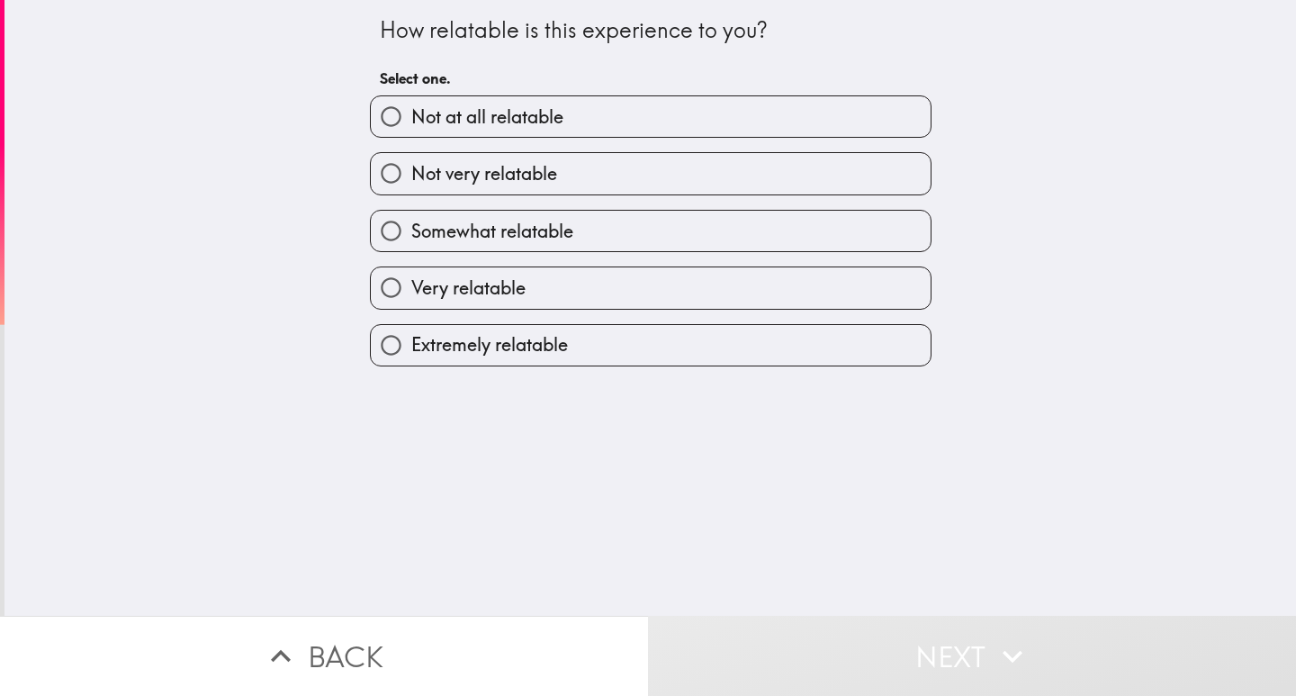
click at [377, 292] on input "Very relatable" at bounding box center [391, 287] width 40 height 40
radio input "true"
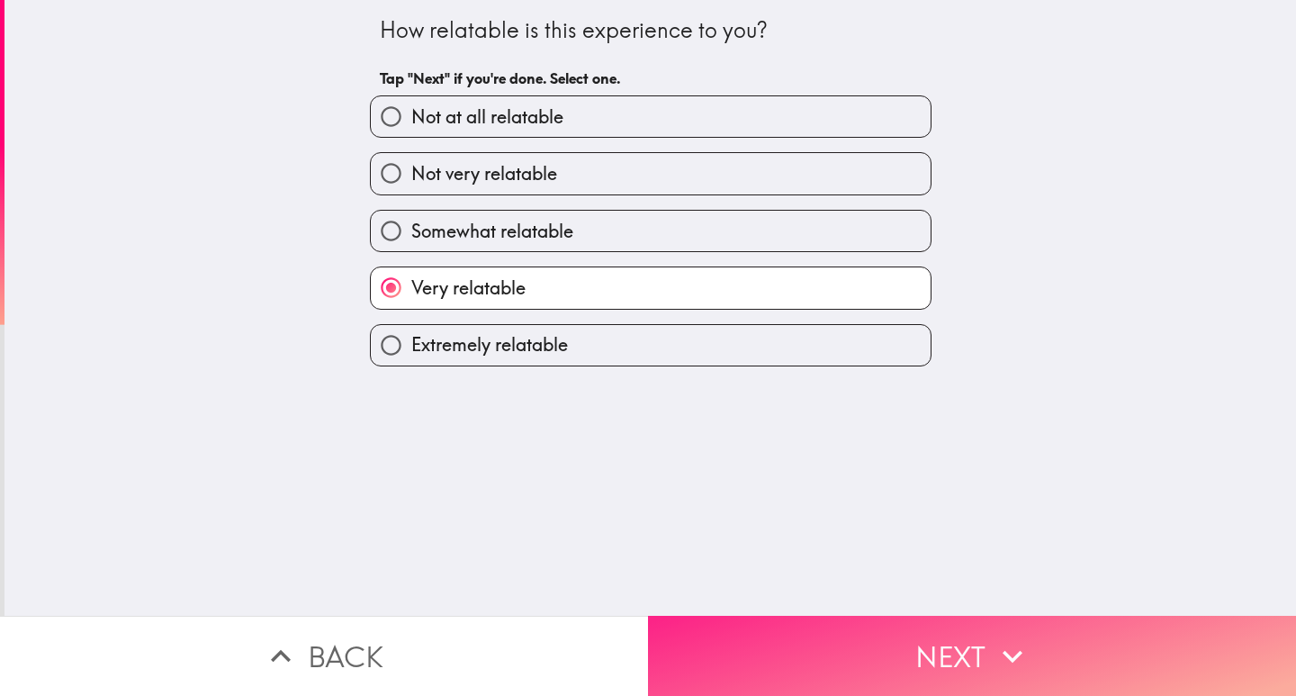
click at [901, 655] on button "Next" at bounding box center [972, 656] width 648 height 80
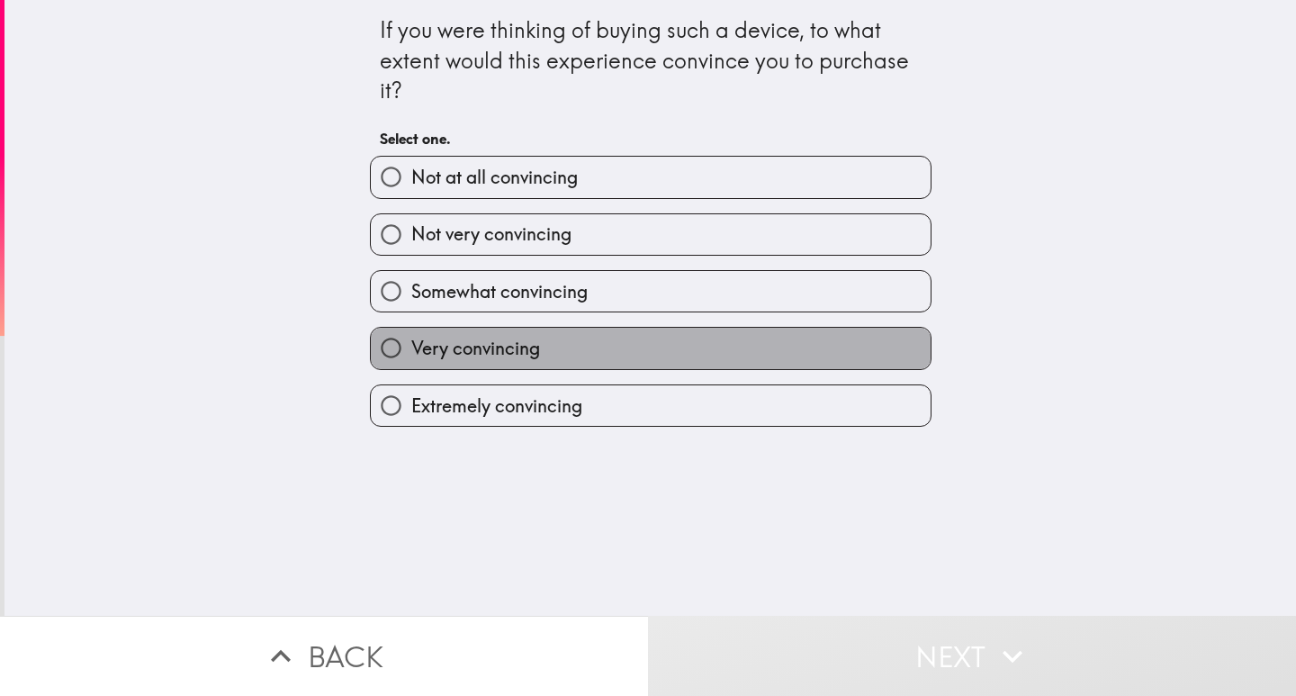
drag, startPoint x: 409, startPoint y: 358, endPoint x: 639, endPoint y: 405, distance: 235.1
click at [411, 360] on span "Very convincing" at bounding box center [475, 348] width 129 height 25
click at [409, 360] on input "Very convincing" at bounding box center [391, 348] width 40 height 40
radio input "true"
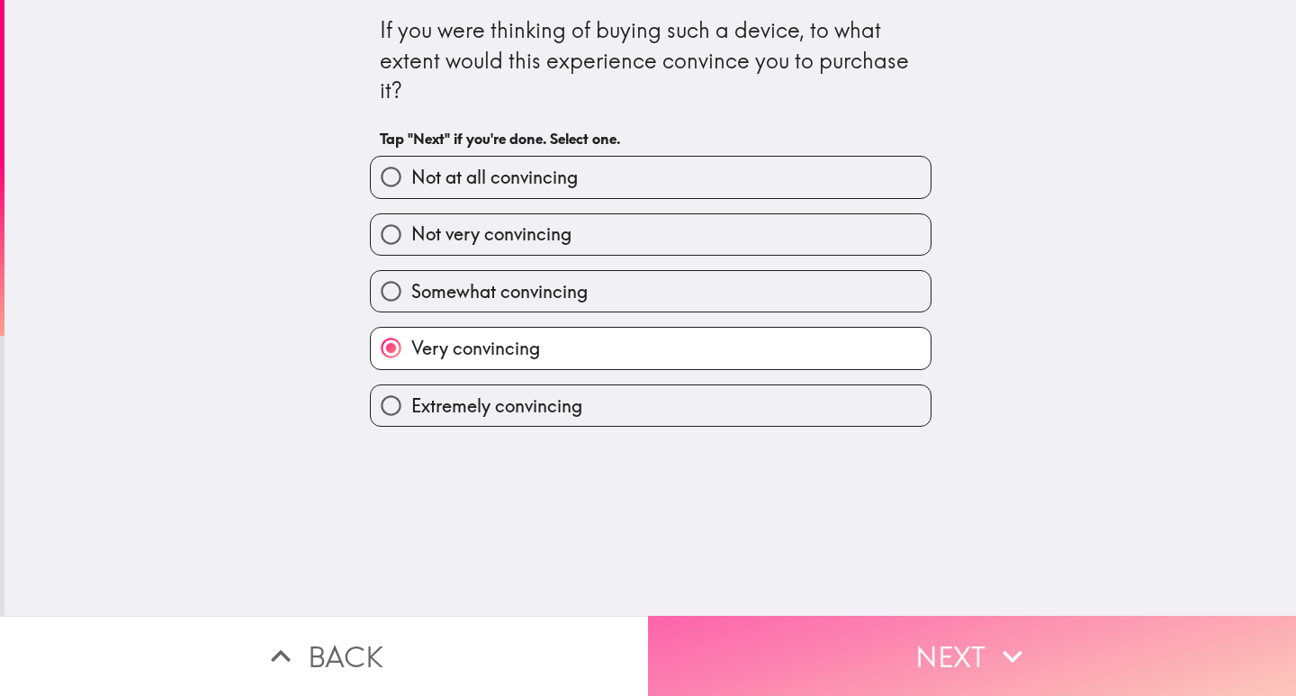
click at [887, 638] on button "Next" at bounding box center [972, 656] width 648 height 80
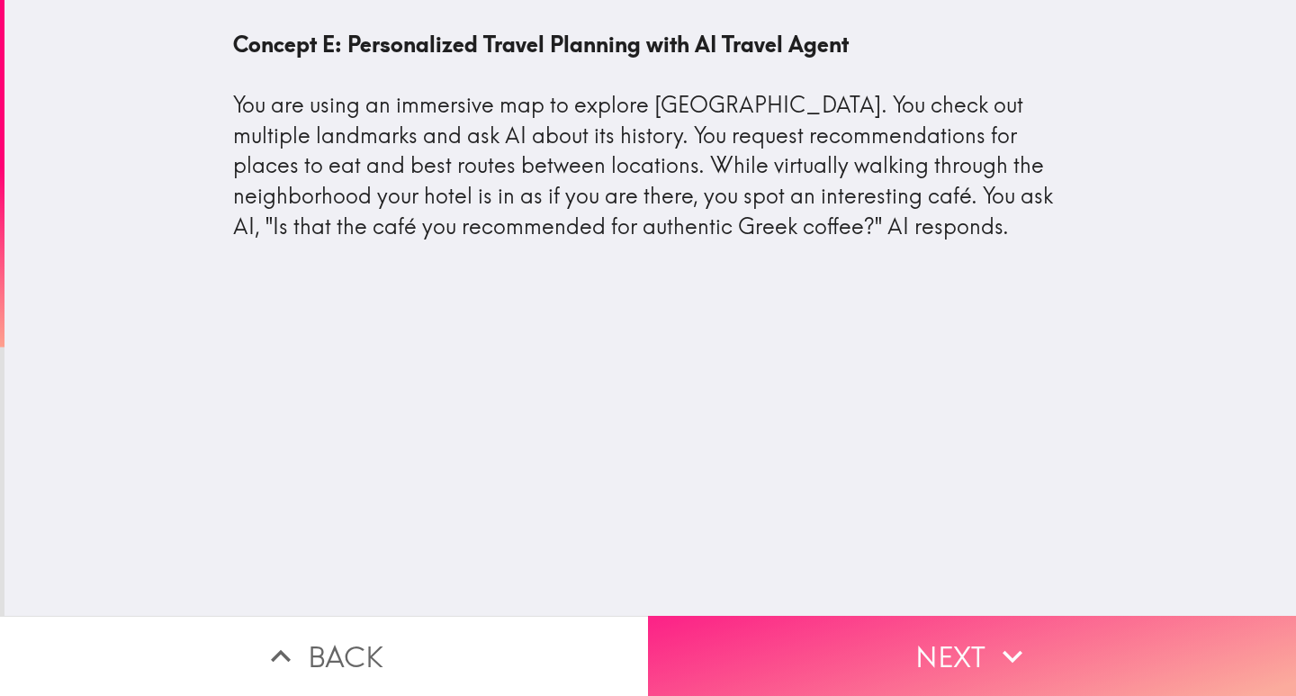
click at [902, 633] on button "Next" at bounding box center [972, 656] width 648 height 80
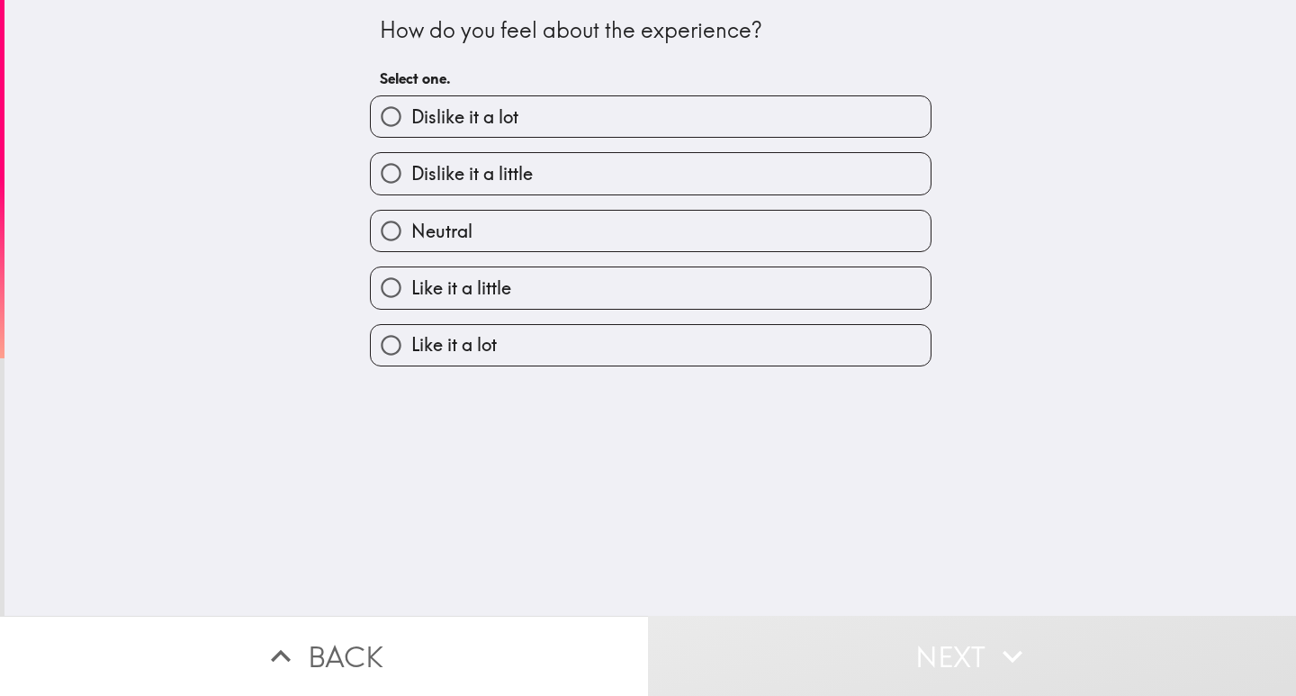
click at [409, 359] on label "Like it a lot" at bounding box center [651, 345] width 560 height 40
click at [409, 359] on input "Like it a lot" at bounding box center [391, 345] width 40 height 40
radio input "true"
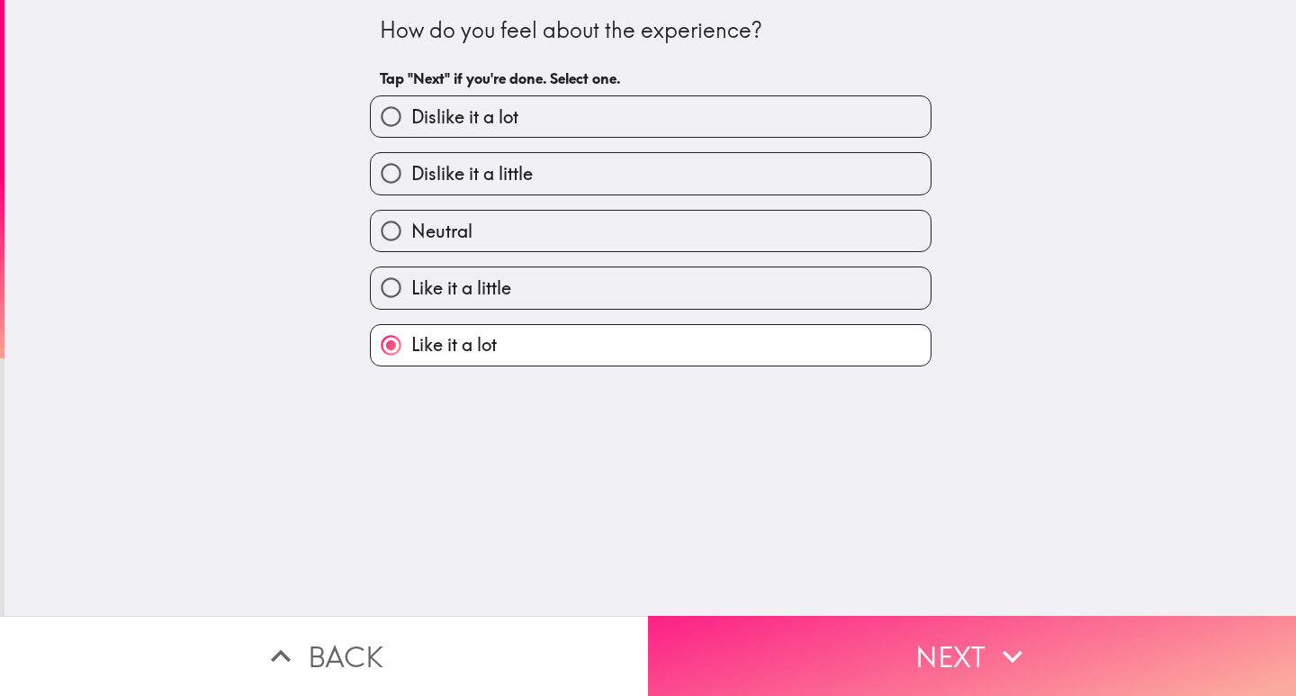
click at [920, 633] on button "Next" at bounding box center [972, 656] width 648 height 80
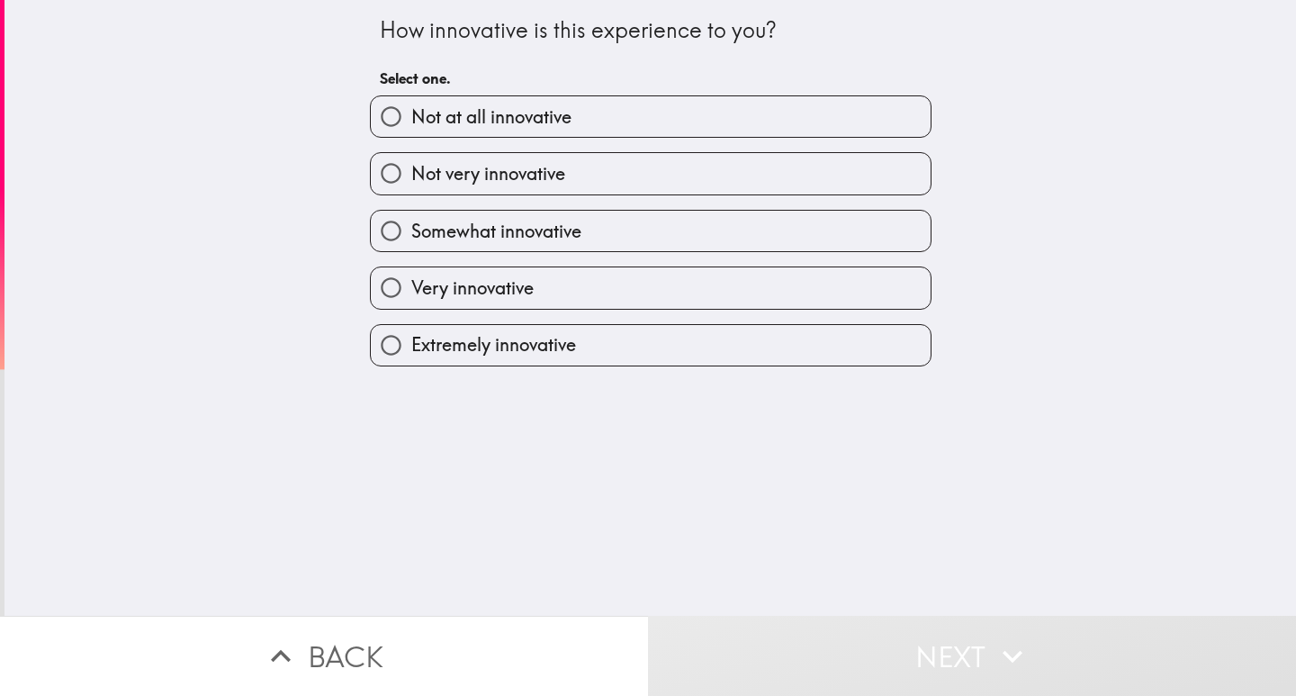
click at [431, 345] on span "Extremely innovative" at bounding box center [493, 344] width 165 height 25
click at [411, 345] on input "Extremely innovative" at bounding box center [391, 345] width 40 height 40
radio input "true"
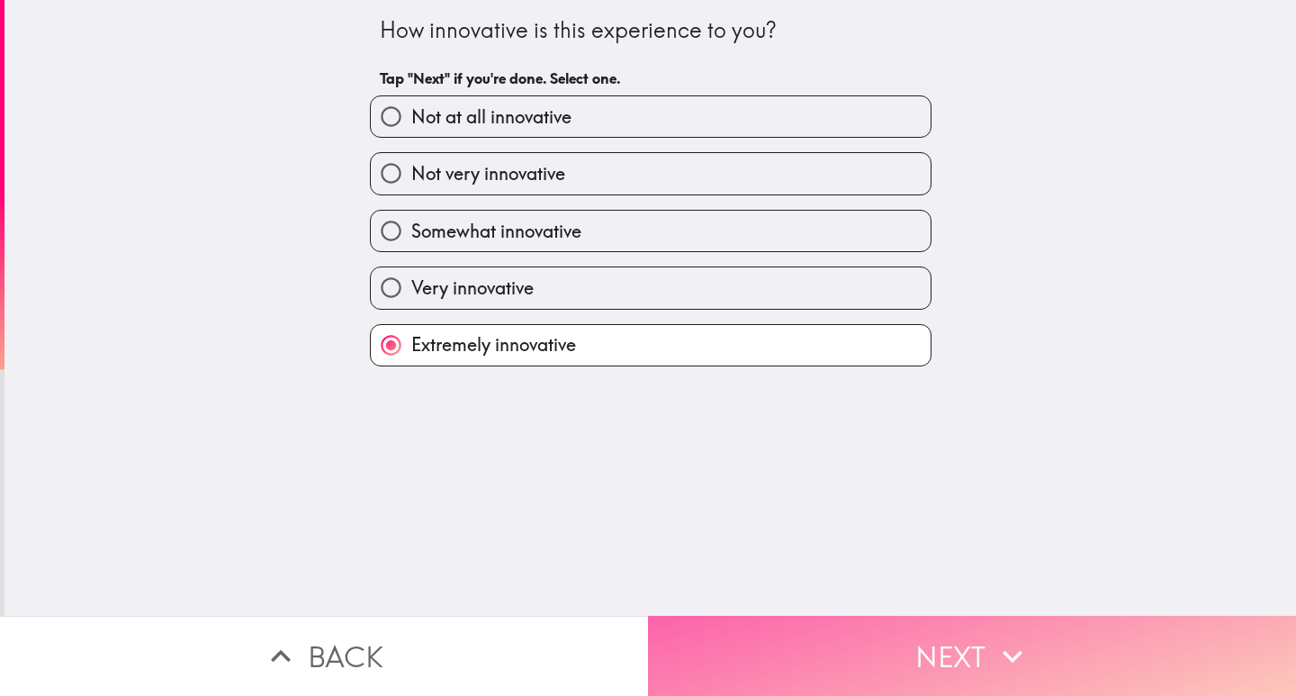
click at [786, 620] on button "Next" at bounding box center [972, 656] width 648 height 80
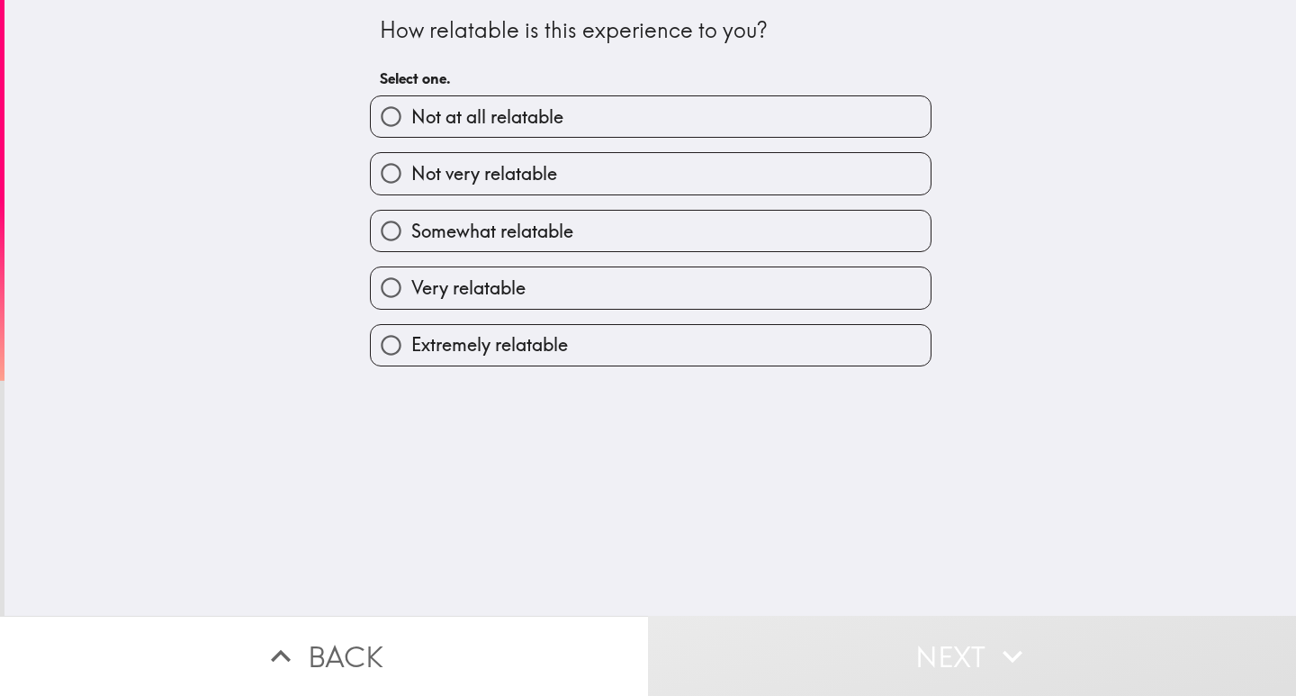
click at [422, 301] on label "Very relatable" at bounding box center [651, 287] width 560 height 40
click at [411, 301] on input "Very relatable" at bounding box center [391, 287] width 40 height 40
radio input "true"
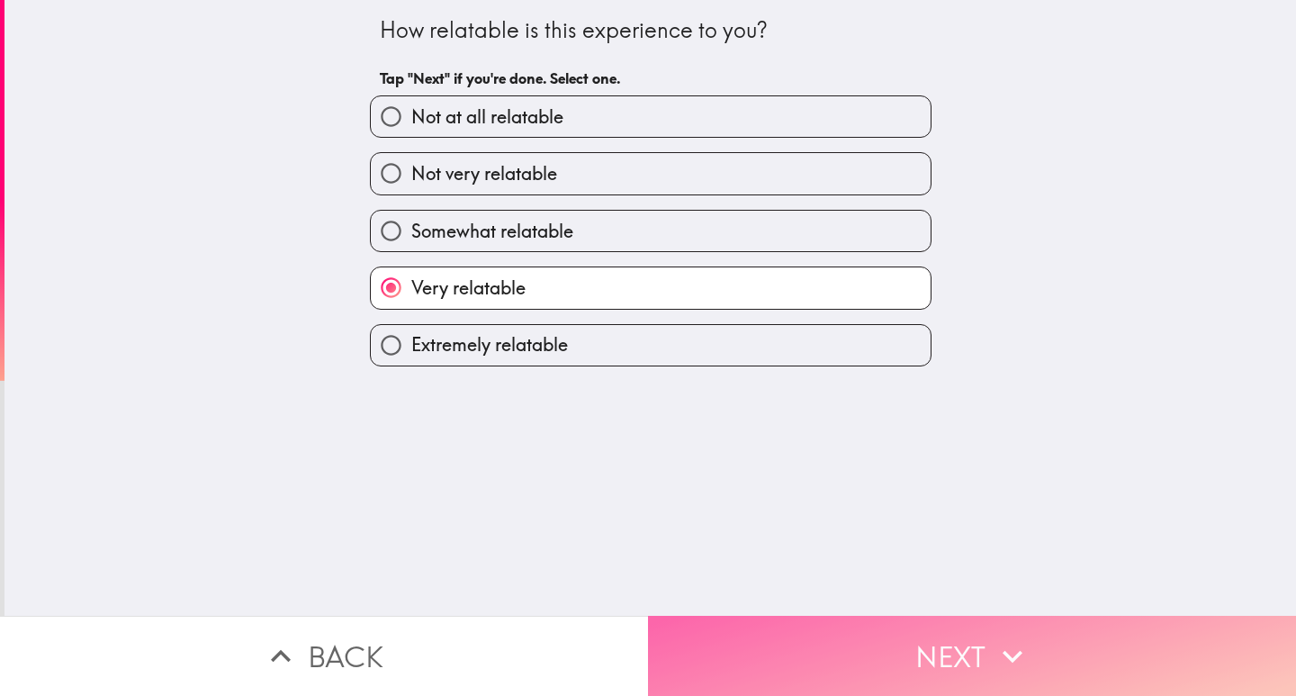
click at [867, 647] on button "Next" at bounding box center [972, 656] width 648 height 80
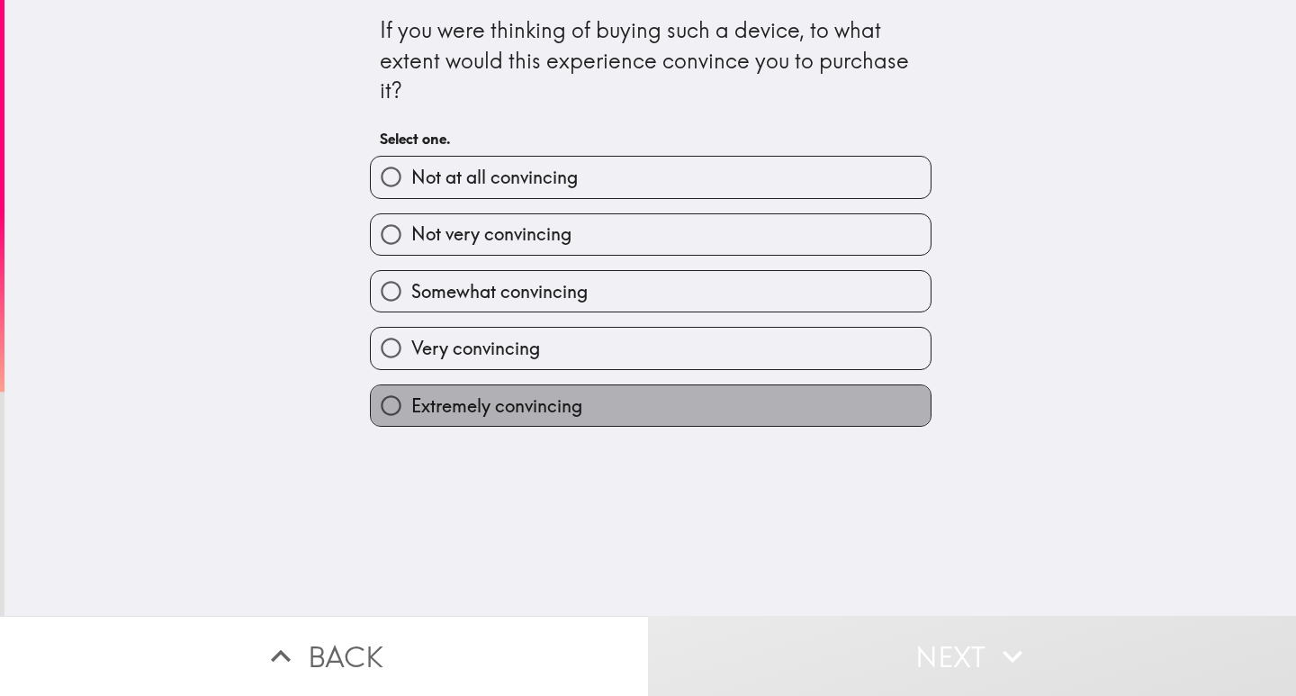
click at [454, 406] on span "Extremely convincing" at bounding box center [496, 405] width 171 height 25
click at [411, 406] on input "Extremely convincing" at bounding box center [391, 405] width 40 height 40
radio input "true"
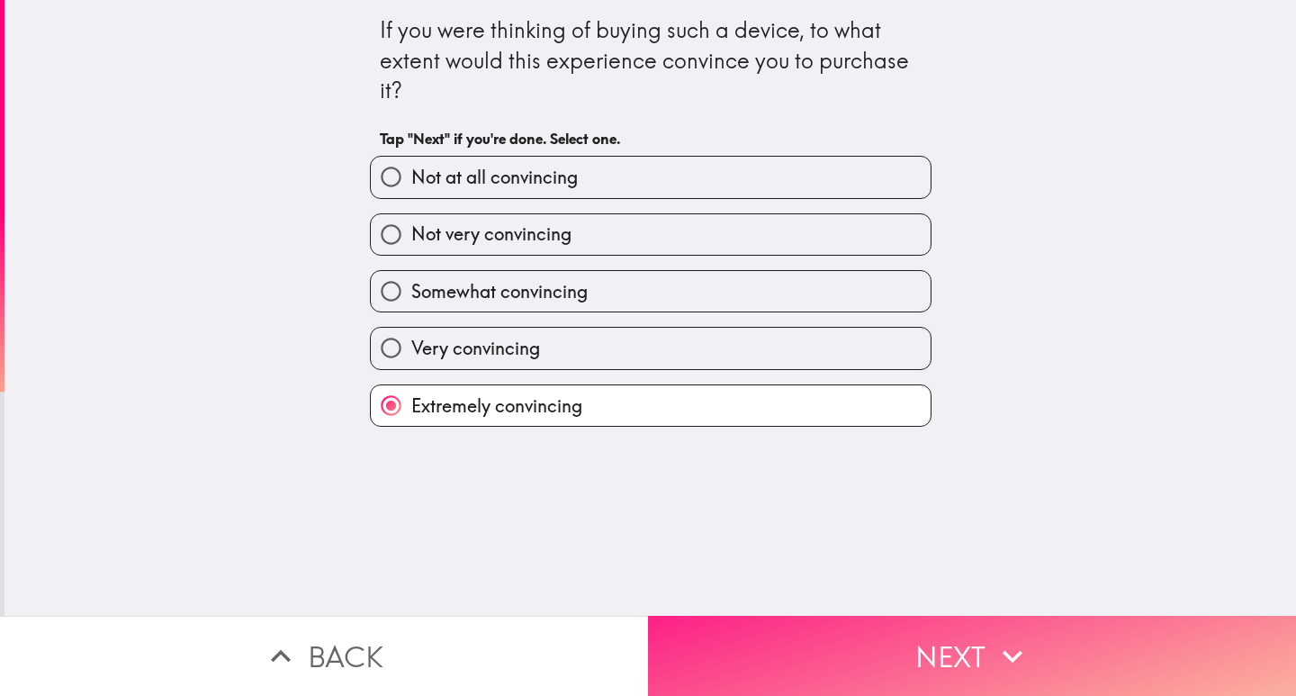
click at [895, 651] on button "Next" at bounding box center [972, 656] width 648 height 80
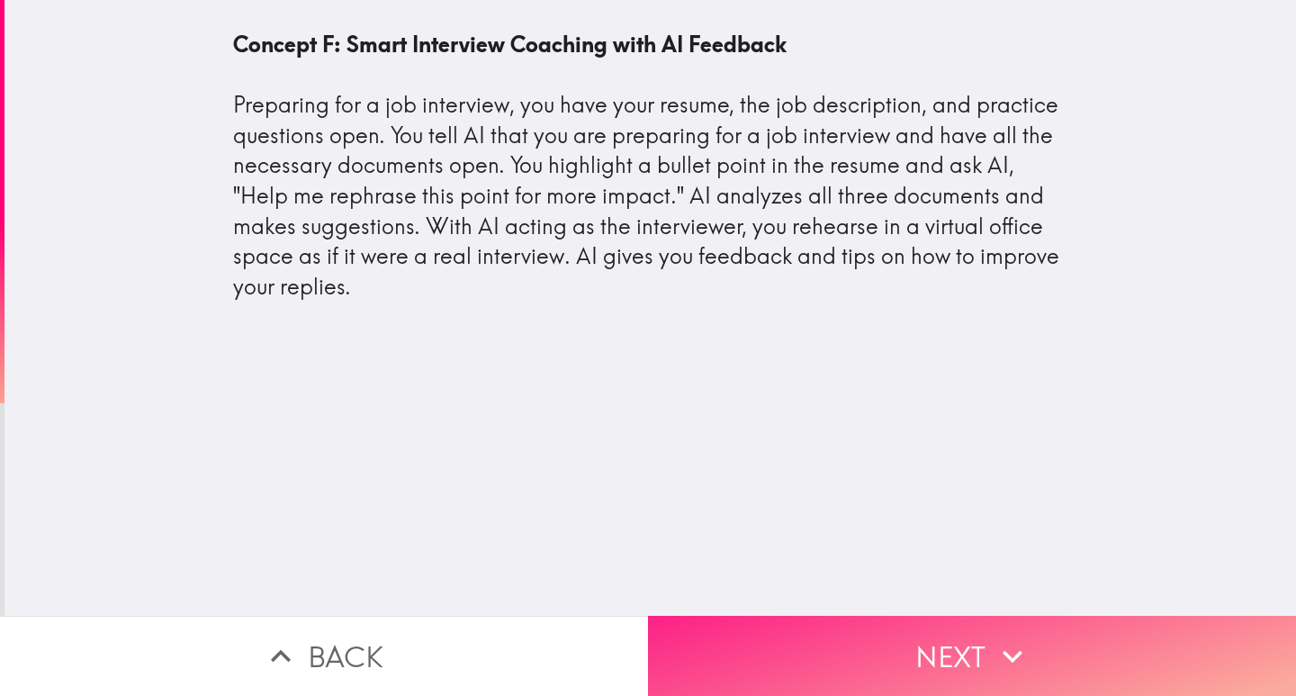
click at [875, 624] on button "Next" at bounding box center [972, 656] width 648 height 80
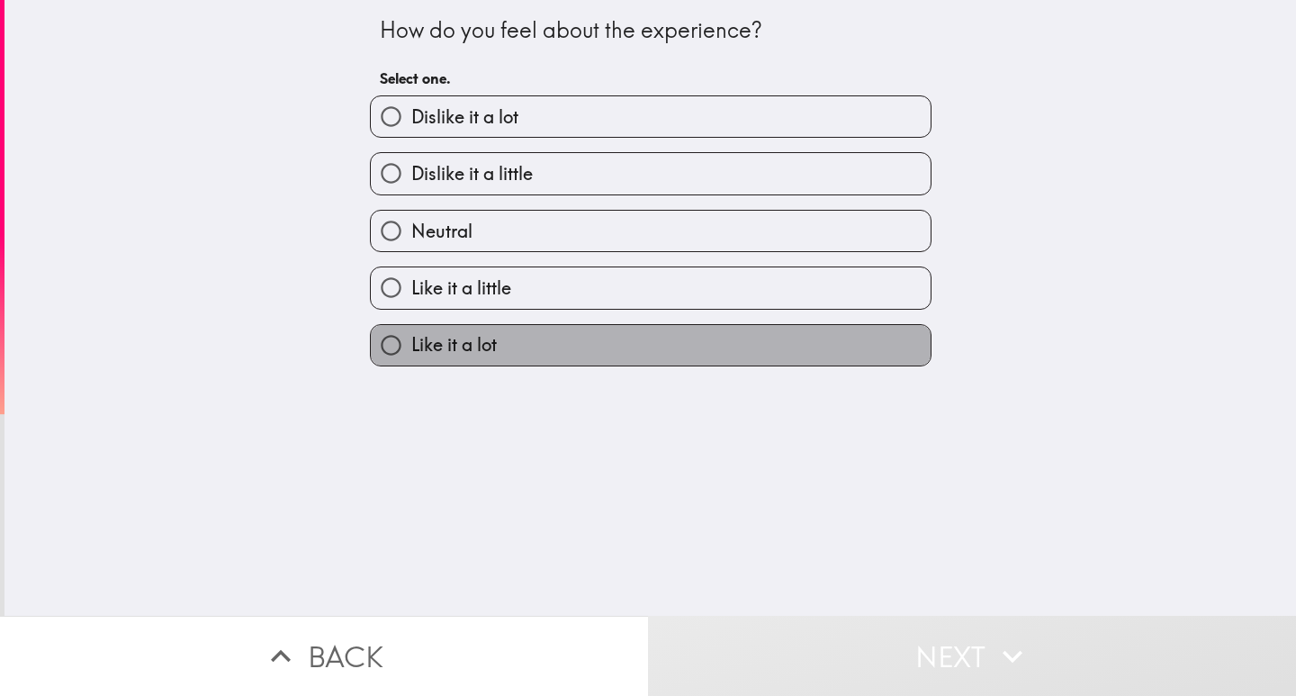
click at [415, 345] on span "Like it a lot" at bounding box center [453, 344] width 85 height 25
click at [411, 345] on input "Like it a lot" at bounding box center [391, 345] width 40 height 40
radio input "true"
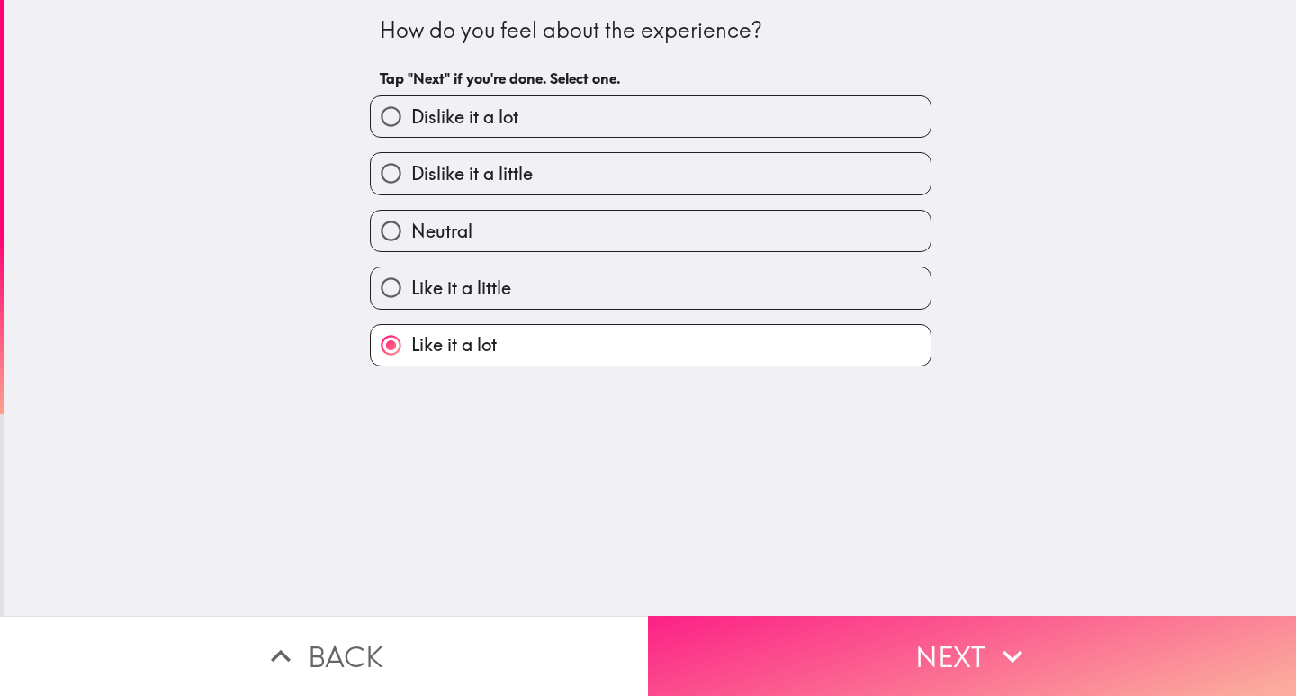
click at [852, 650] on button "Next" at bounding box center [972, 656] width 648 height 80
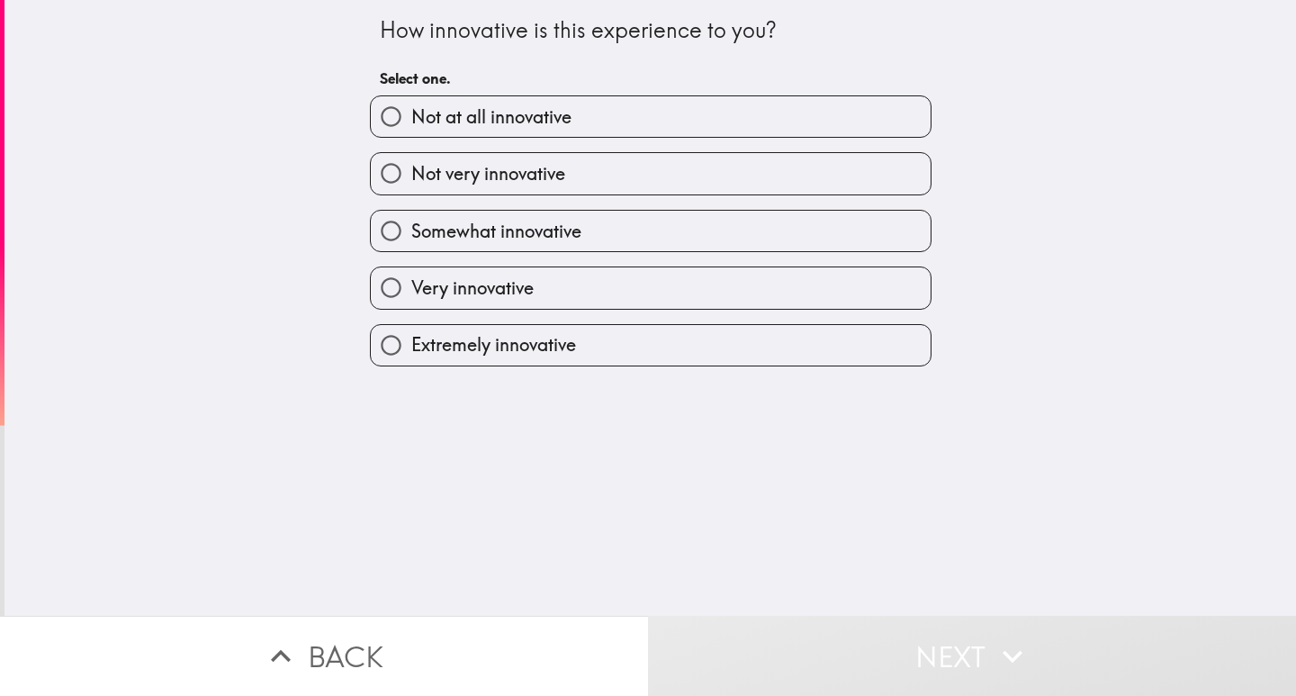
click at [433, 343] on span "Extremely innovative" at bounding box center [493, 344] width 165 height 25
click at [411, 343] on input "Extremely innovative" at bounding box center [391, 345] width 40 height 40
radio input "true"
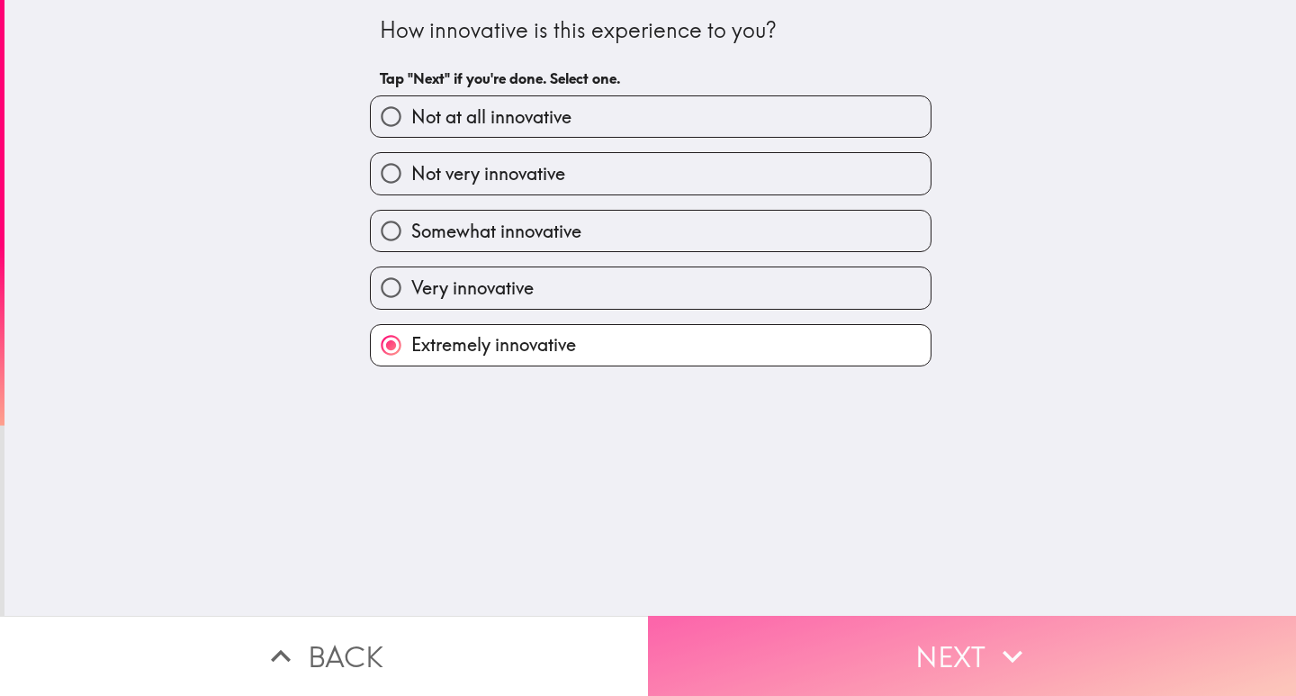
click at [849, 633] on button "Next" at bounding box center [972, 656] width 648 height 80
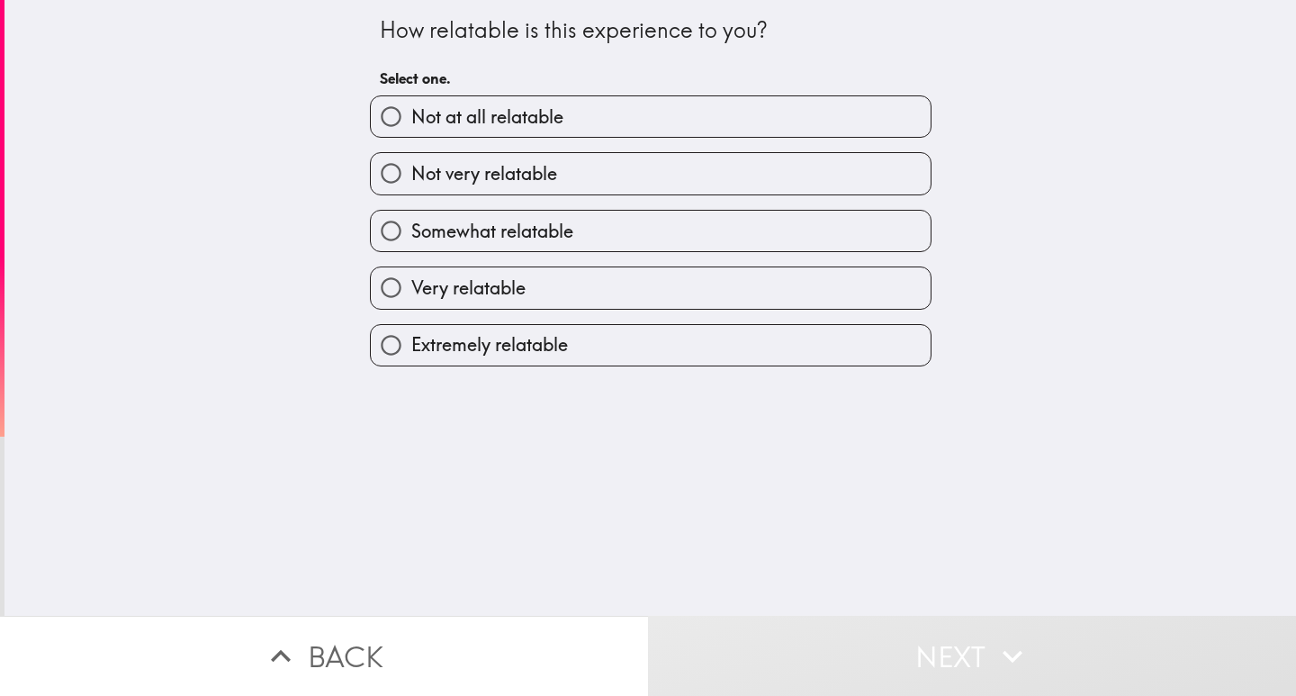
click at [388, 292] on input "Very relatable" at bounding box center [391, 287] width 40 height 40
radio input "true"
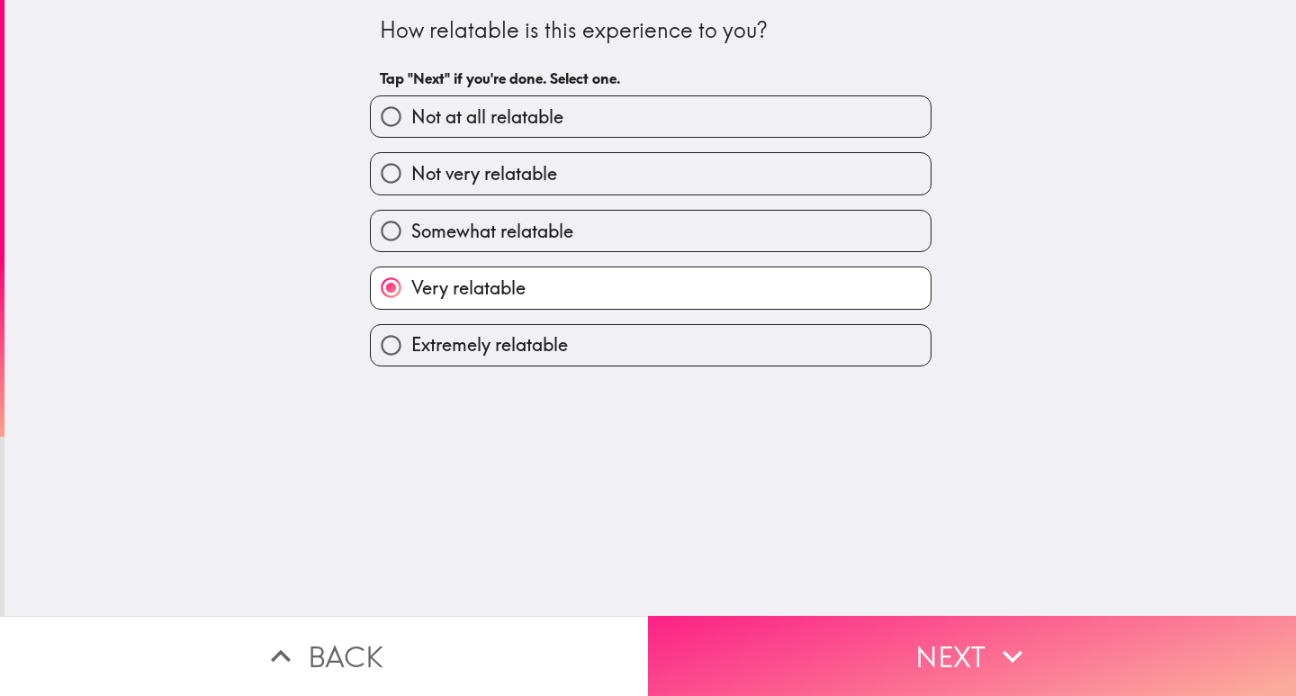
click at [942, 642] on button "Next" at bounding box center [972, 656] width 648 height 80
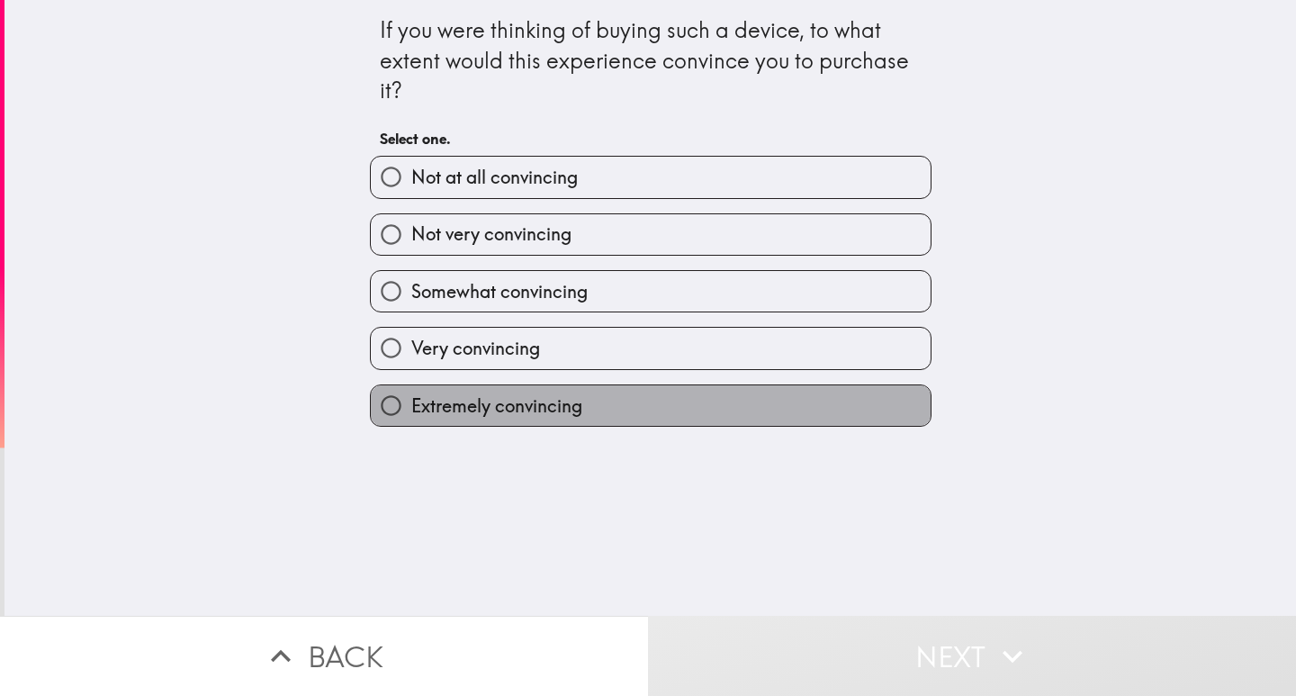
click at [472, 409] on span "Extremely convincing" at bounding box center [496, 405] width 171 height 25
click at [411, 409] on input "Extremely convincing" at bounding box center [391, 405] width 40 height 40
radio input "true"
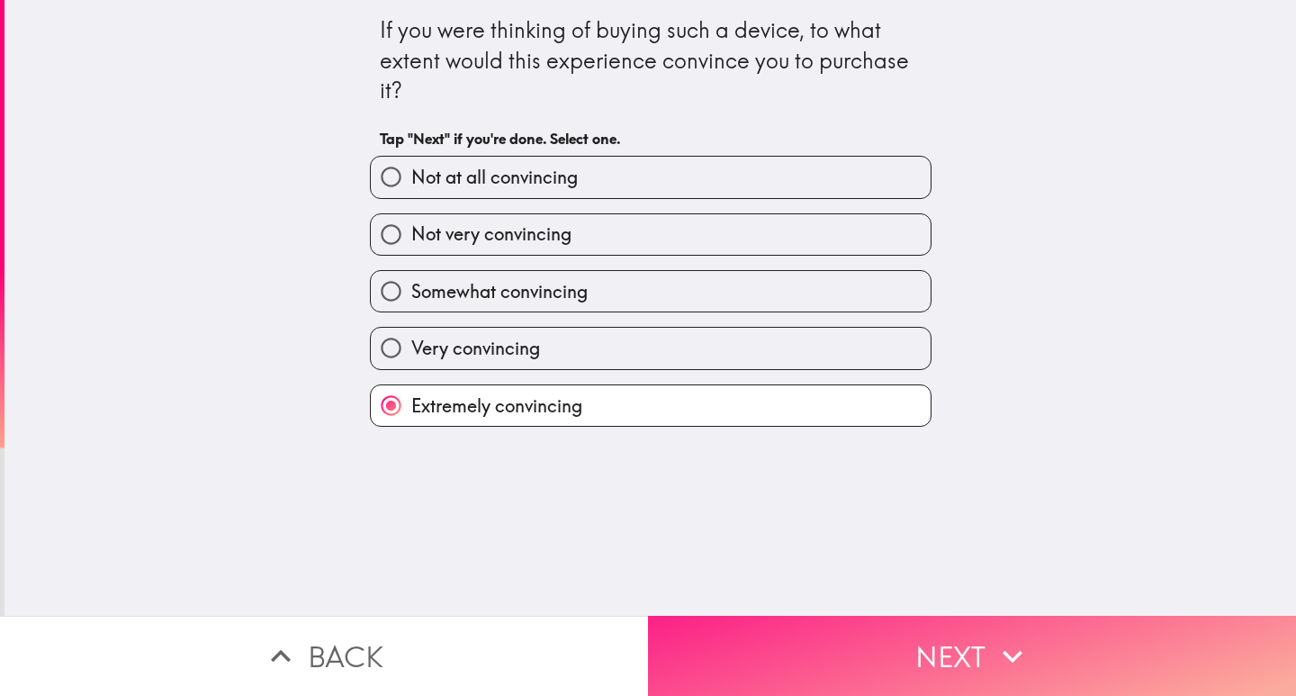
click at [860, 632] on button "Next" at bounding box center [972, 656] width 648 height 80
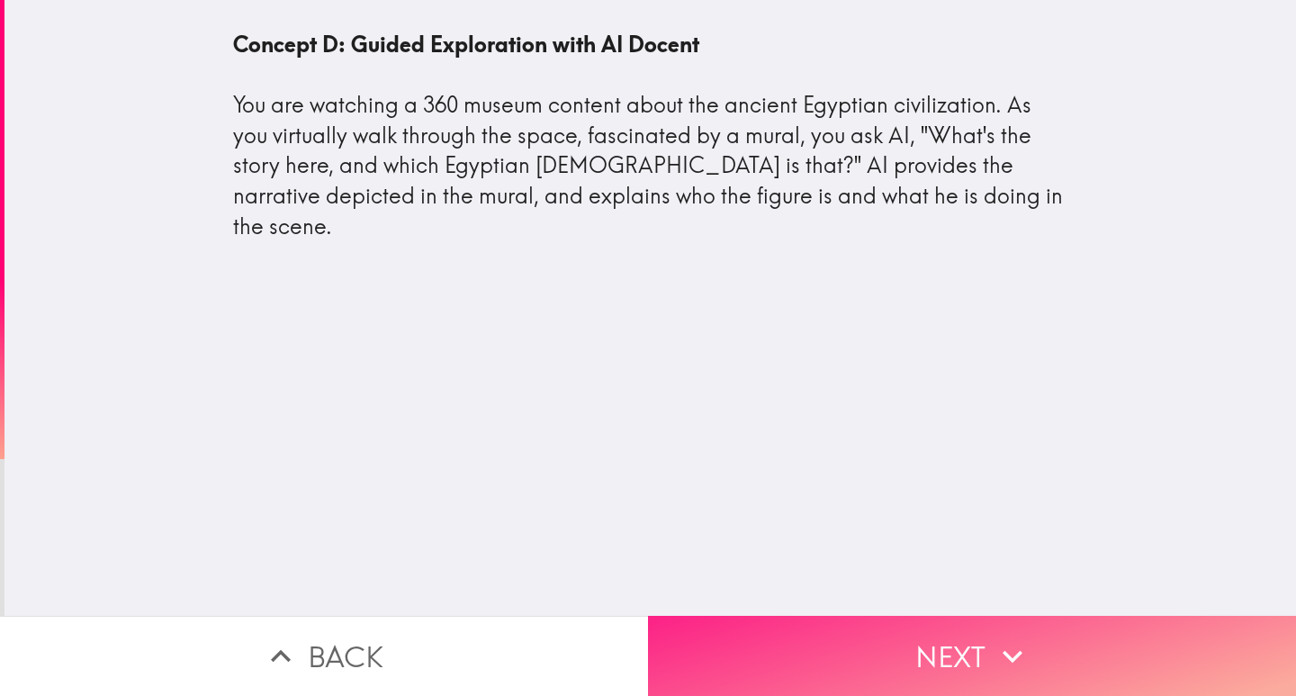
click at [931, 637] on button "Next" at bounding box center [972, 656] width 648 height 80
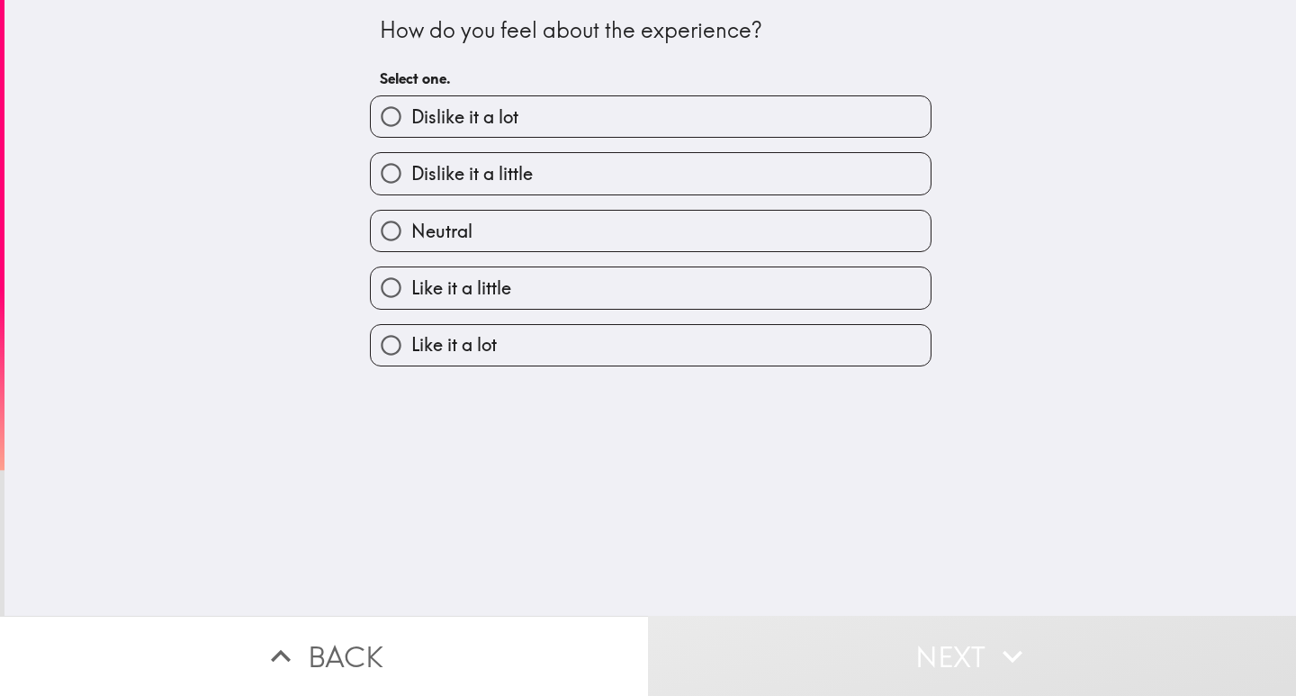
click at [492, 350] on label "Like it a lot" at bounding box center [651, 345] width 560 height 40
click at [411, 350] on input "Like it a lot" at bounding box center [391, 345] width 40 height 40
radio input "true"
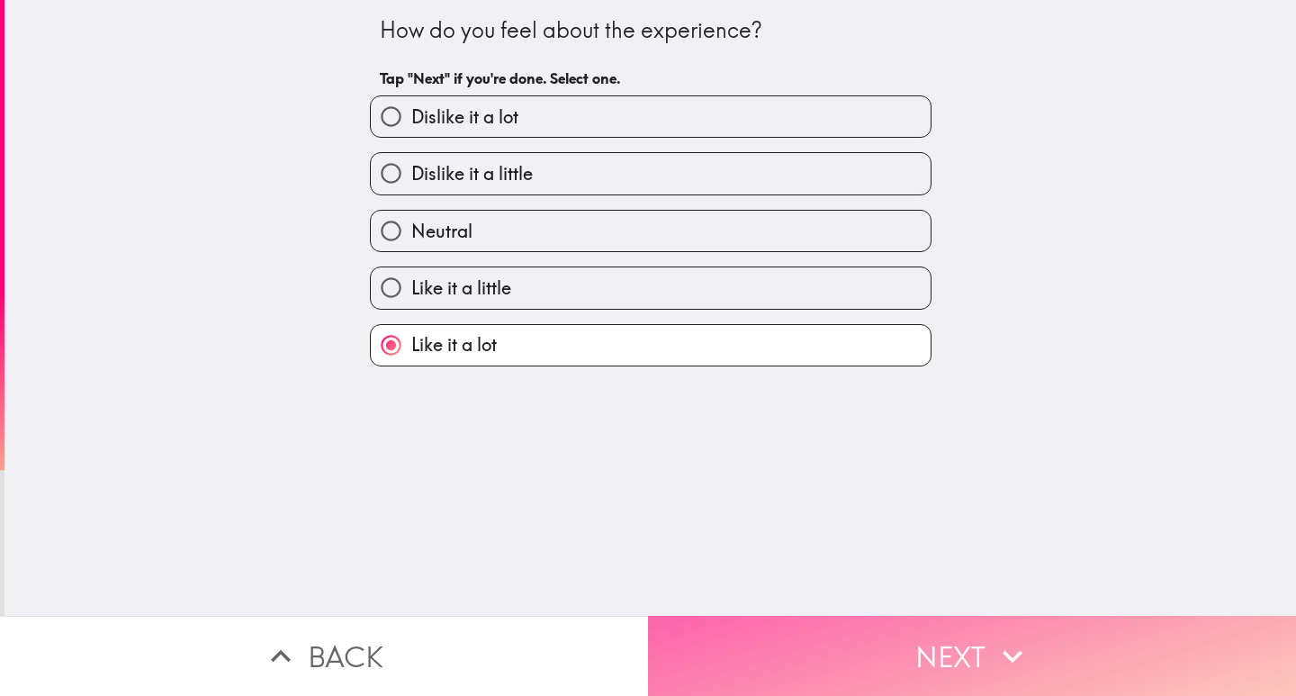
click at [884, 654] on button "Next" at bounding box center [972, 656] width 648 height 80
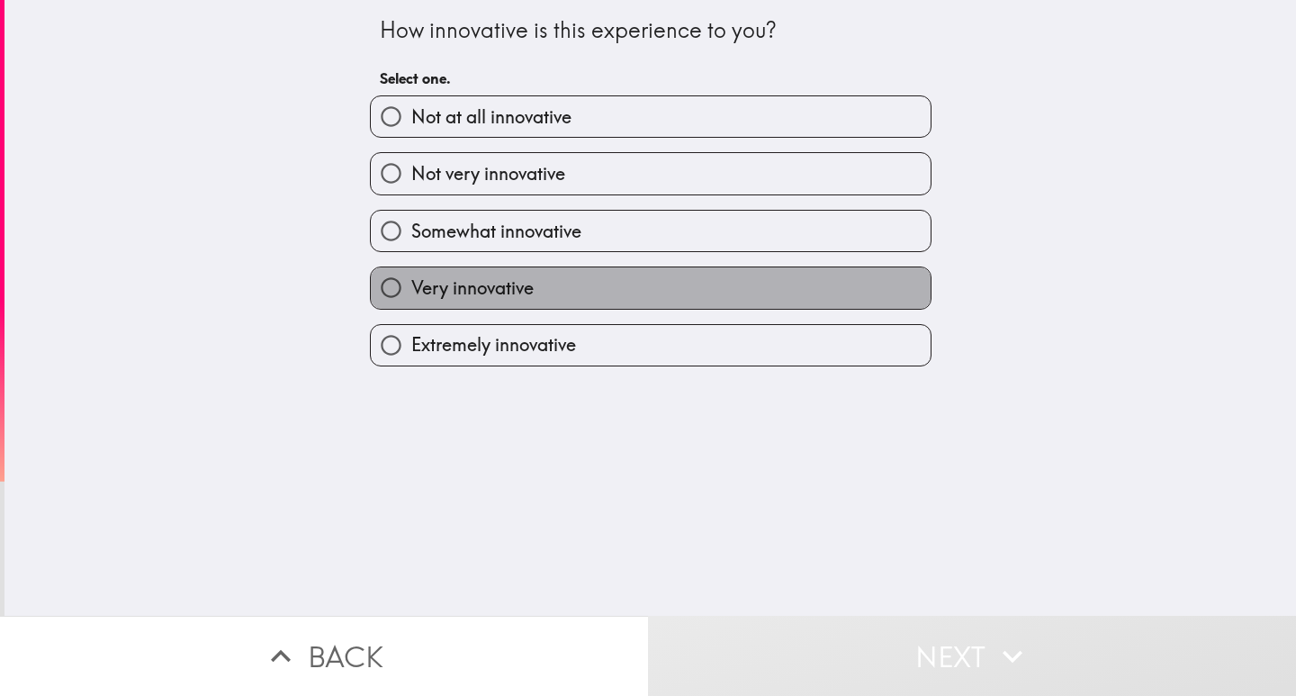
click at [474, 292] on span "Very innovative" at bounding box center [472, 287] width 122 height 25
click at [411, 292] on input "Very innovative" at bounding box center [391, 287] width 40 height 40
radio input "true"
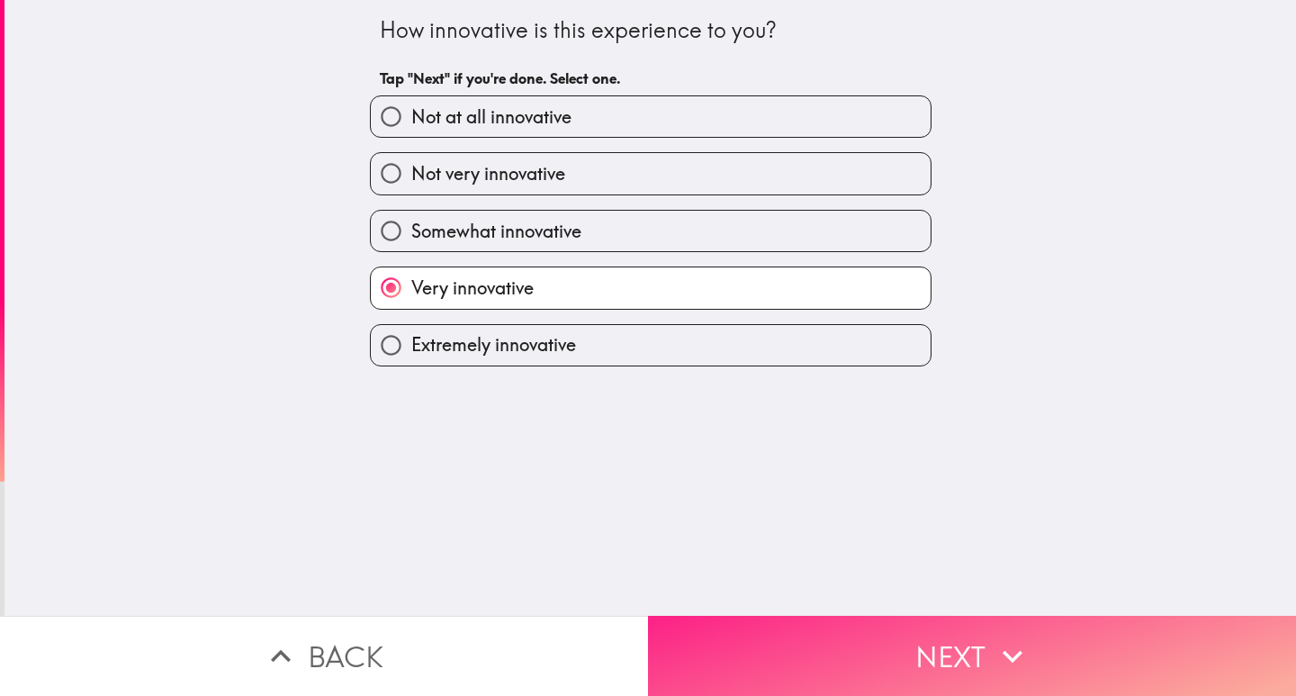
click at [1009, 673] on button "Next" at bounding box center [972, 656] width 648 height 80
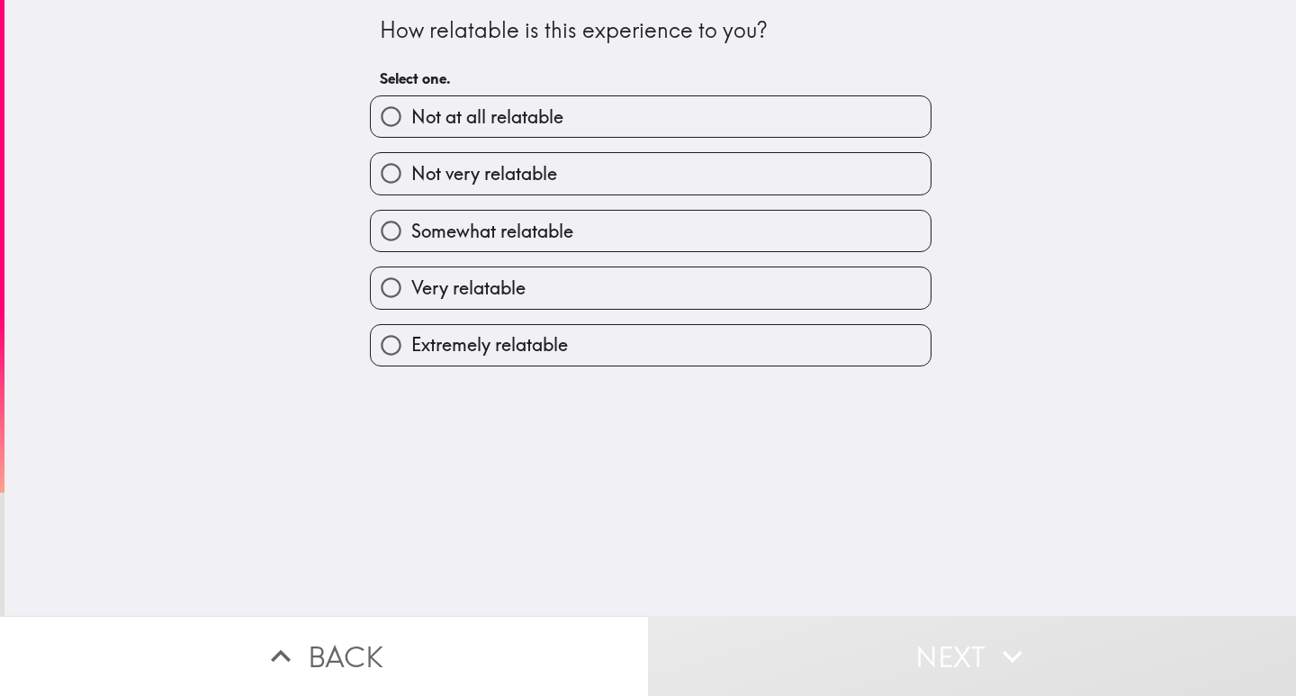
click at [493, 283] on span "Very relatable" at bounding box center [468, 287] width 114 height 25
click at [411, 283] on input "Very relatable" at bounding box center [391, 287] width 40 height 40
radio input "true"
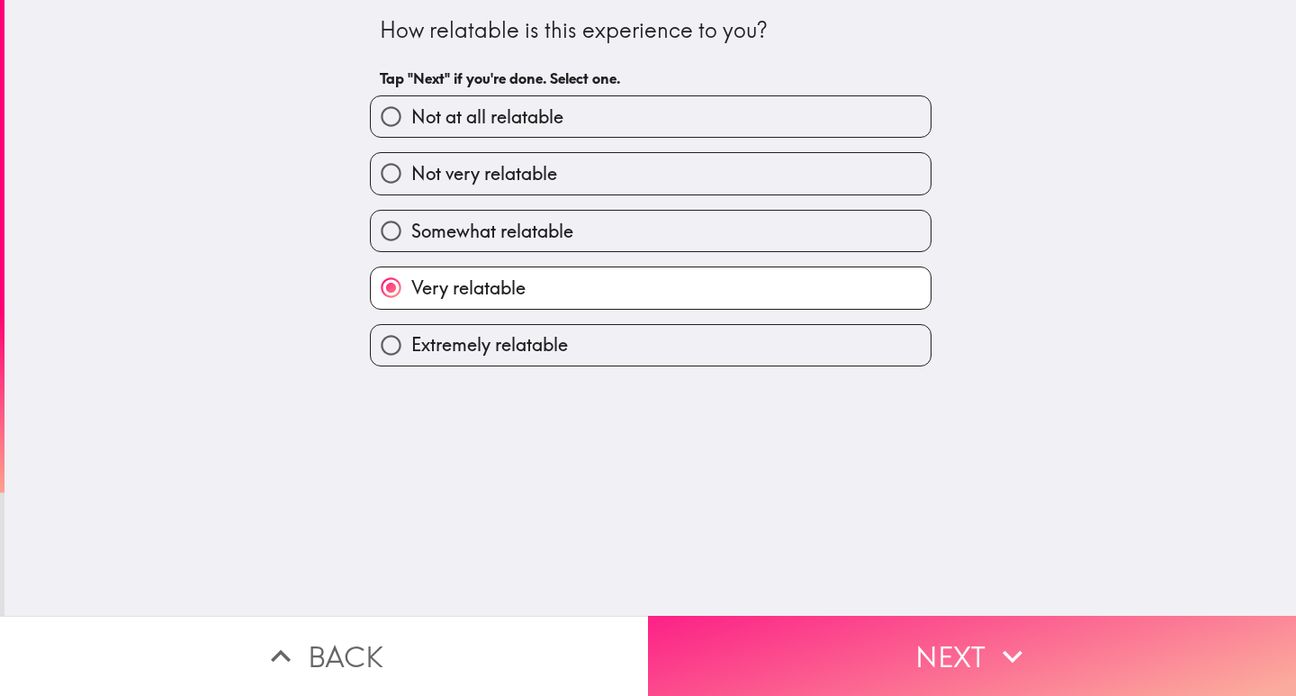
click at [872, 632] on button "Next" at bounding box center [972, 656] width 648 height 80
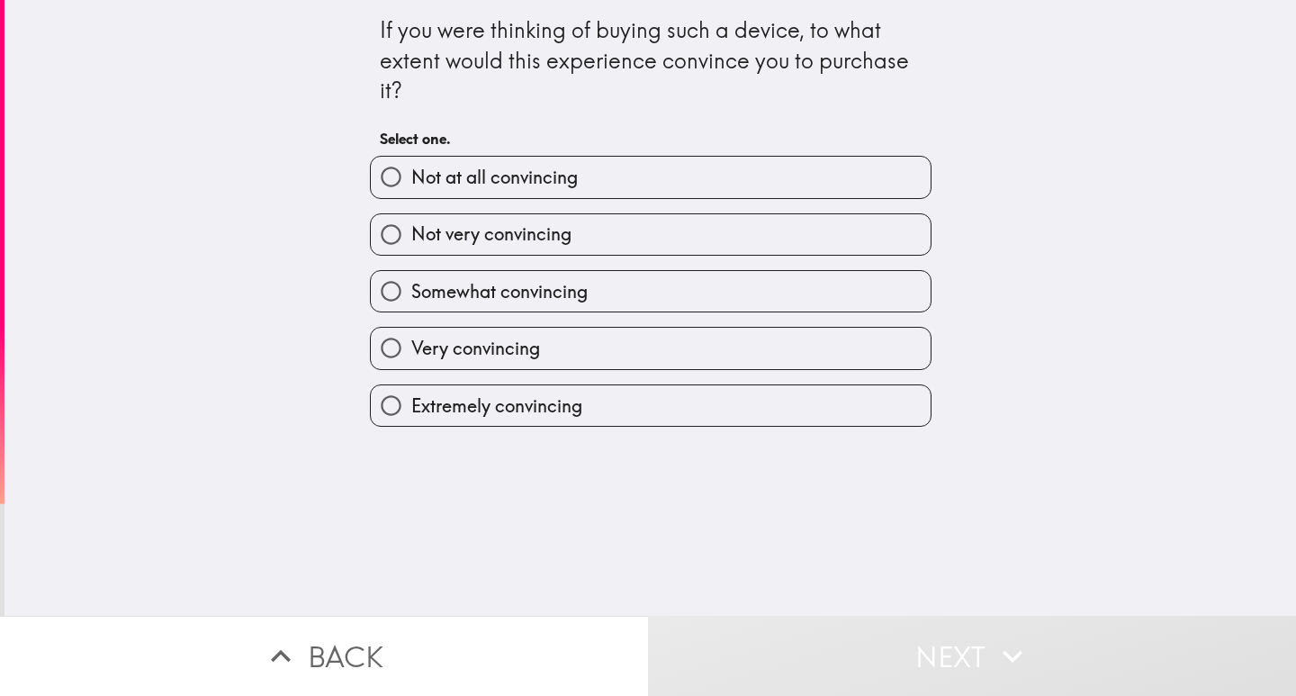
drag, startPoint x: 467, startPoint y: 346, endPoint x: 507, endPoint y: 346, distance: 39.6
click at [468, 346] on span "Very convincing" at bounding box center [475, 348] width 129 height 25
click at [411, 346] on input "Very convincing" at bounding box center [391, 348] width 40 height 40
radio input "true"
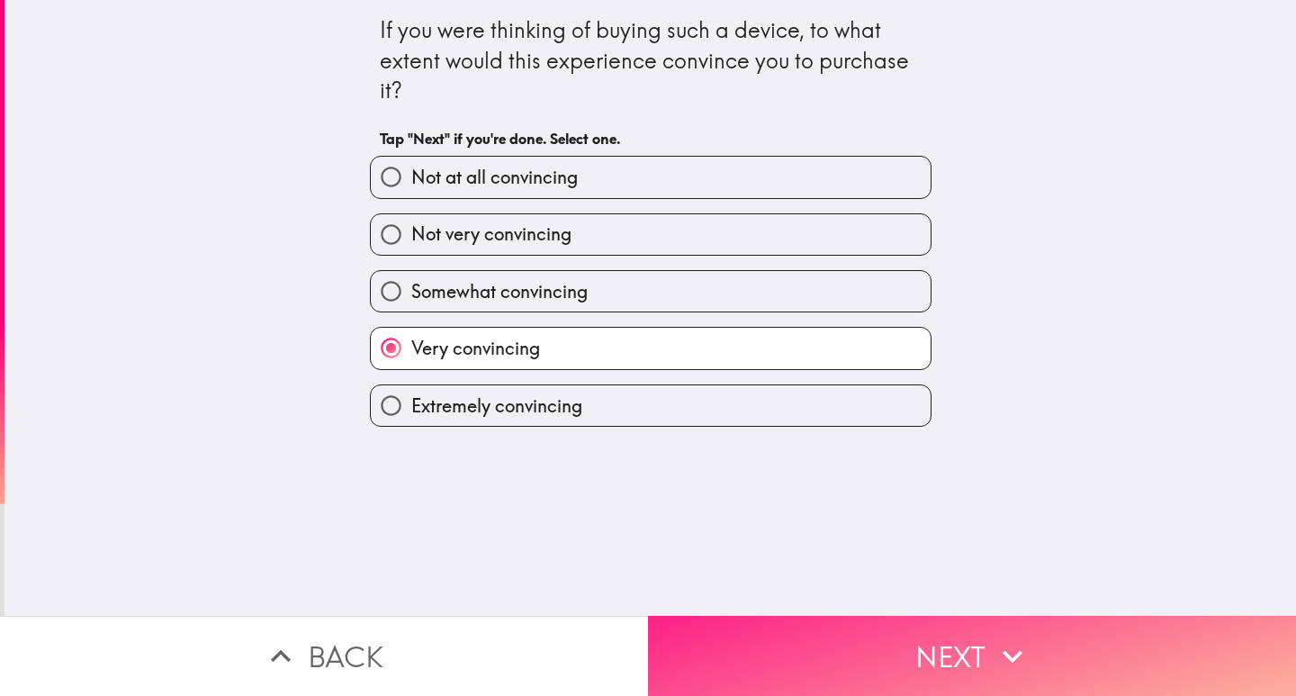
click at [848, 633] on button "Next" at bounding box center [972, 656] width 648 height 80
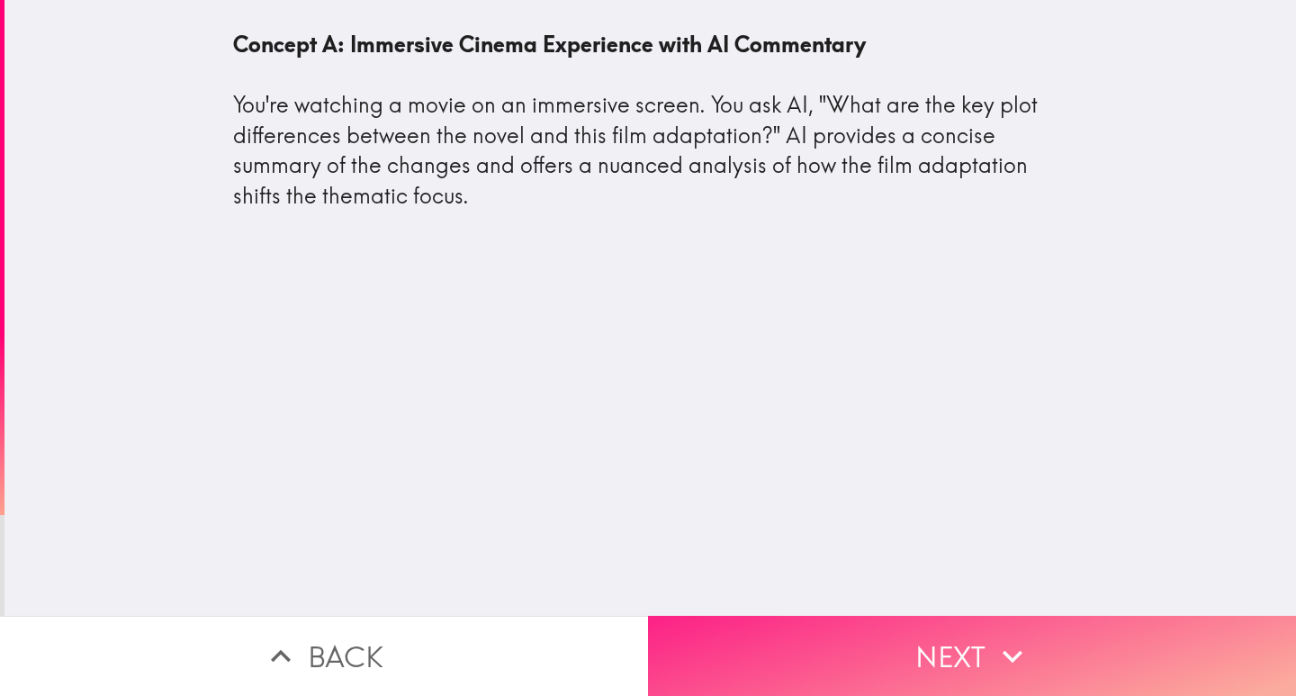
click at [825, 650] on button "Next" at bounding box center [972, 656] width 648 height 80
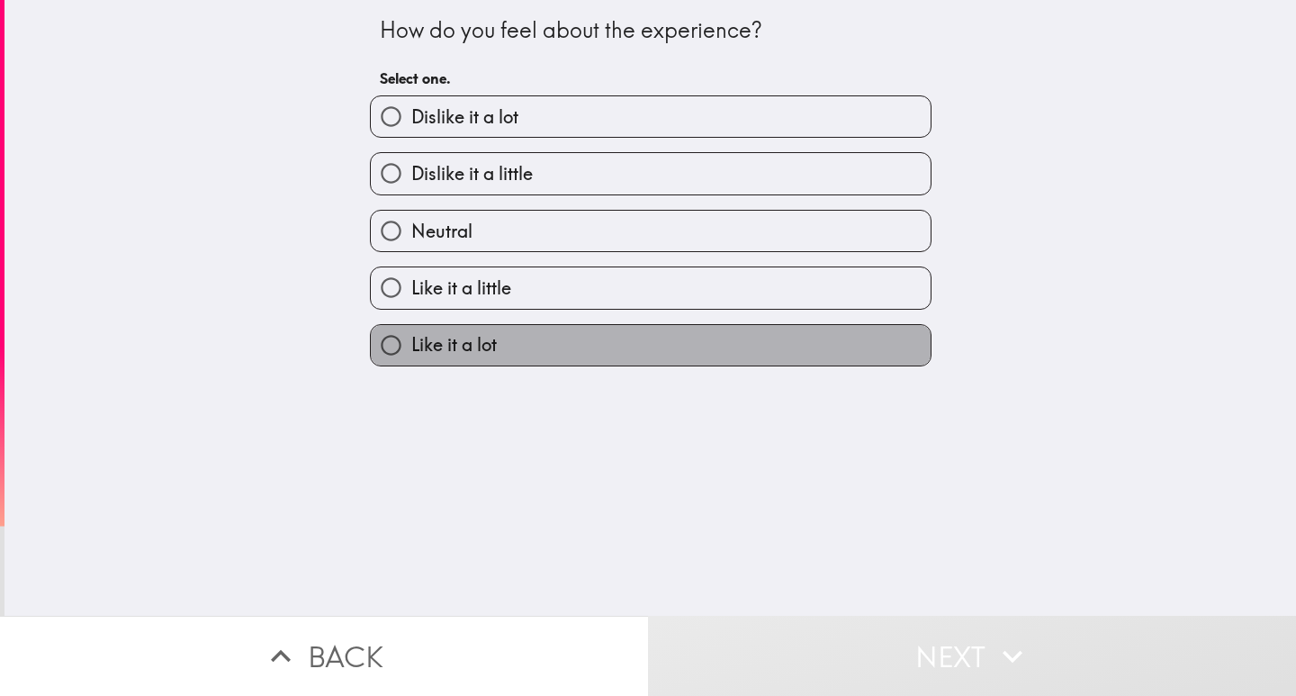
click at [436, 341] on span "Like it a lot" at bounding box center [453, 344] width 85 height 25
click at [411, 341] on input "Like it a lot" at bounding box center [391, 345] width 40 height 40
radio input "true"
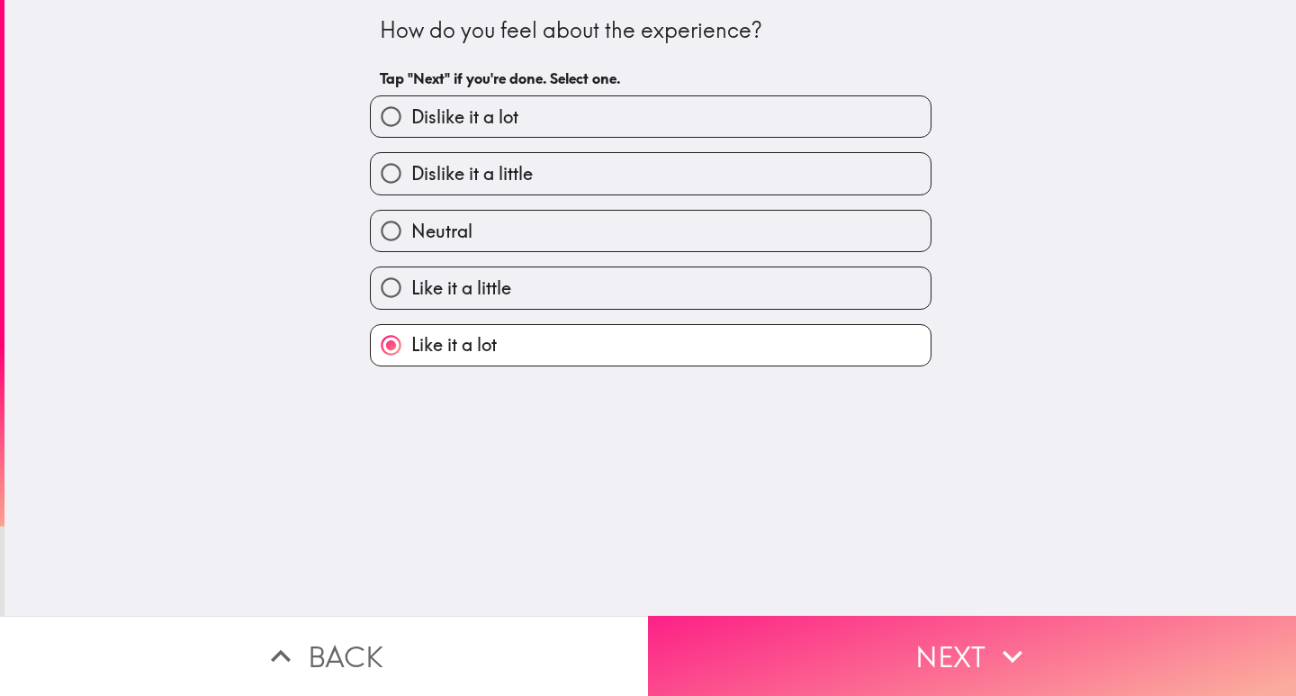
click at [845, 629] on button "Next" at bounding box center [972, 656] width 648 height 80
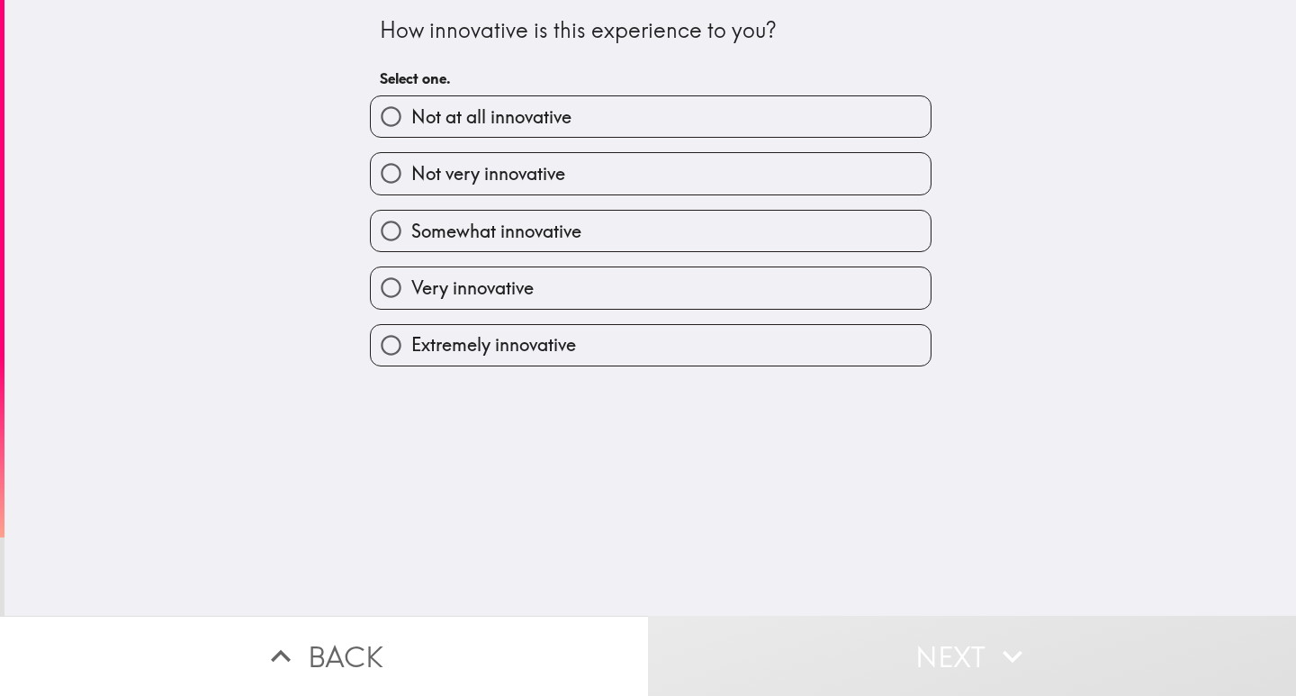
click at [448, 333] on span "Extremely innovative" at bounding box center [493, 344] width 165 height 25
click at [411, 333] on input "Extremely innovative" at bounding box center [391, 345] width 40 height 40
radio input "true"
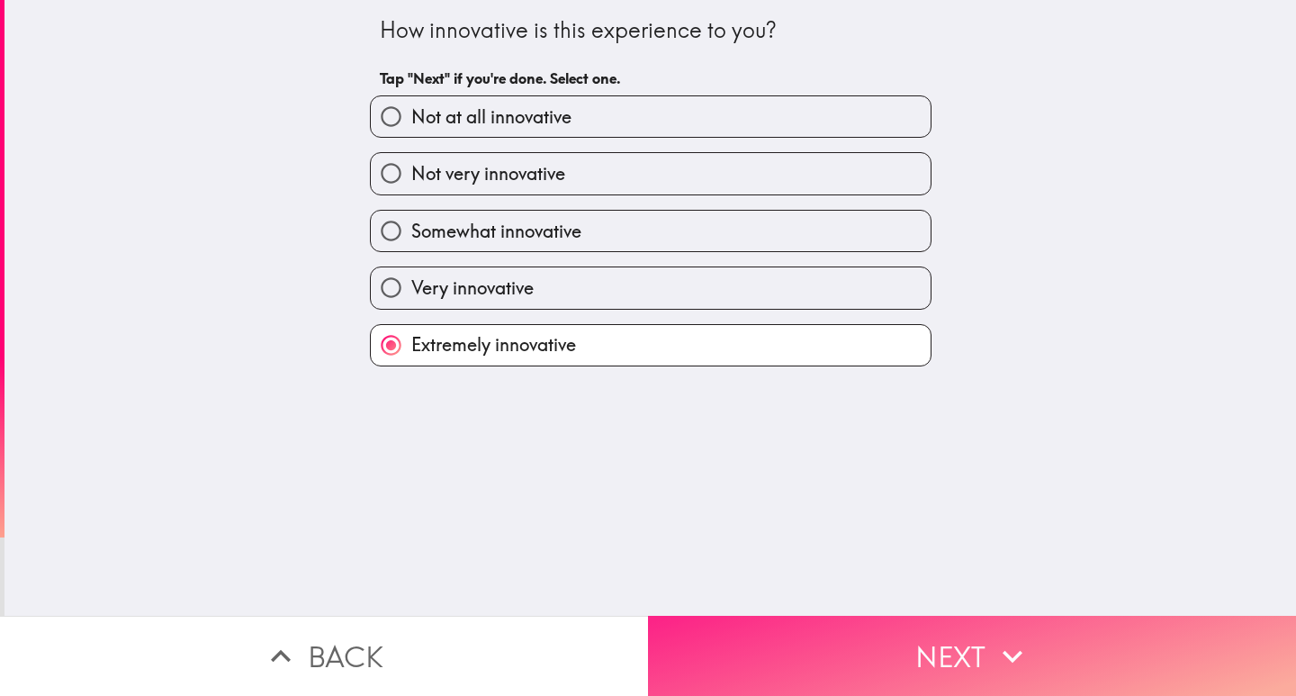
click at [941, 625] on button "Next" at bounding box center [972, 656] width 648 height 80
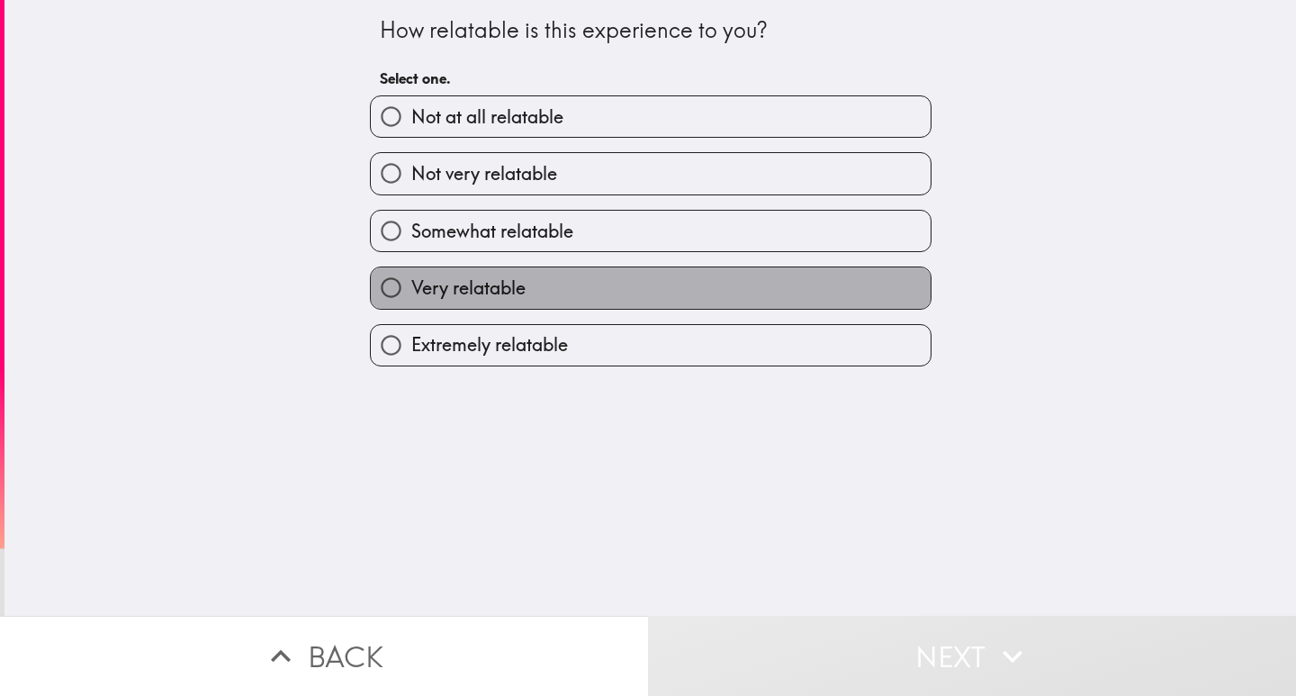
click at [487, 299] on span "Very relatable" at bounding box center [468, 287] width 114 height 25
click at [411, 299] on input "Very relatable" at bounding box center [391, 287] width 40 height 40
radio input "true"
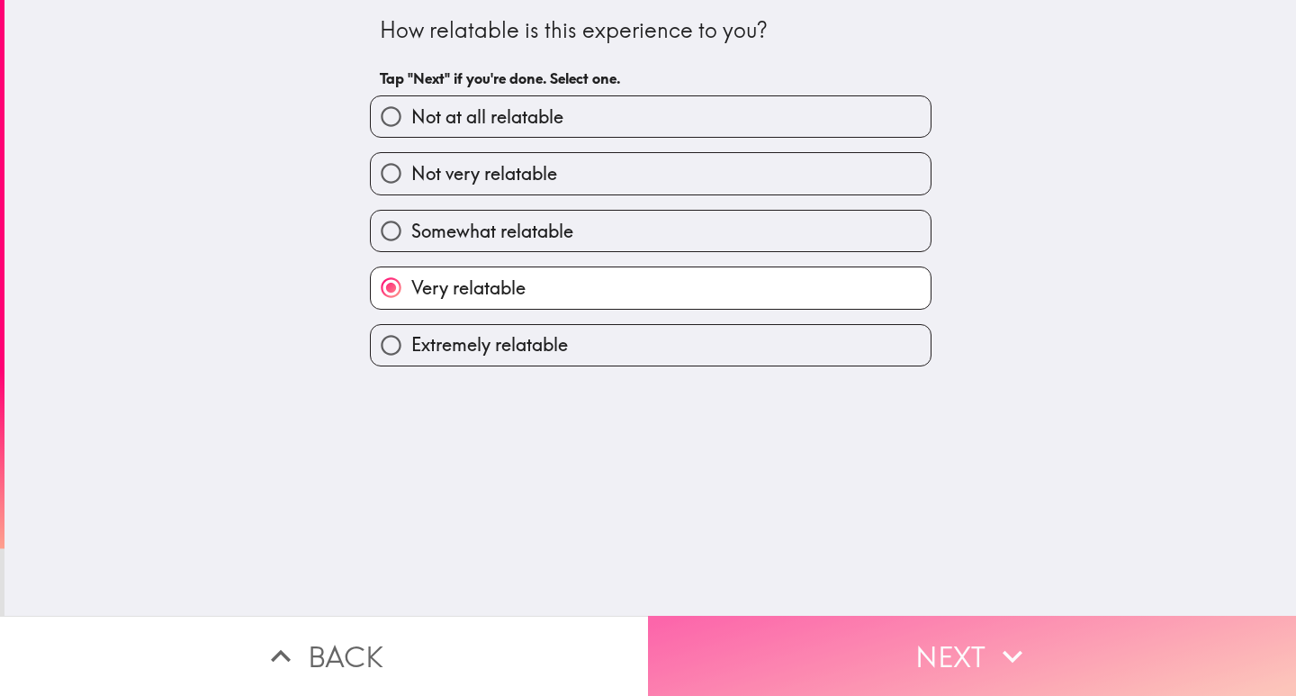
click at [957, 639] on button "Next" at bounding box center [972, 656] width 648 height 80
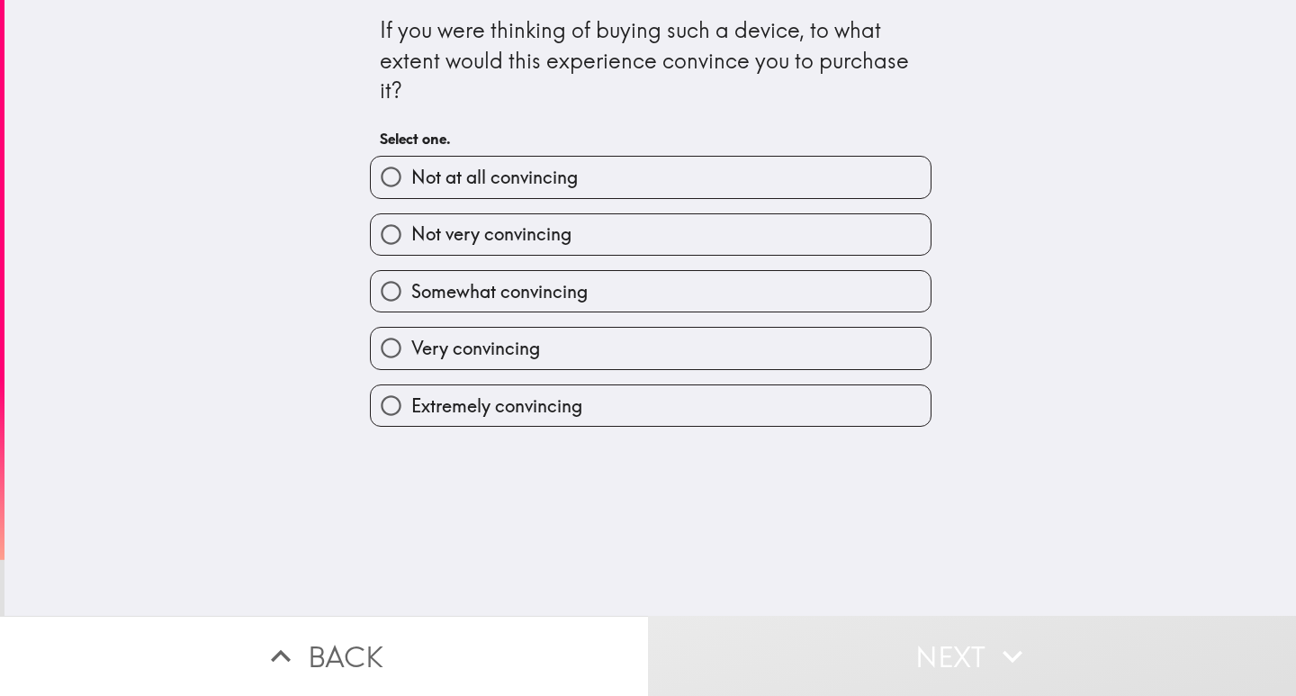
click at [373, 398] on input "Extremely convincing" at bounding box center [391, 405] width 40 height 40
radio input "true"
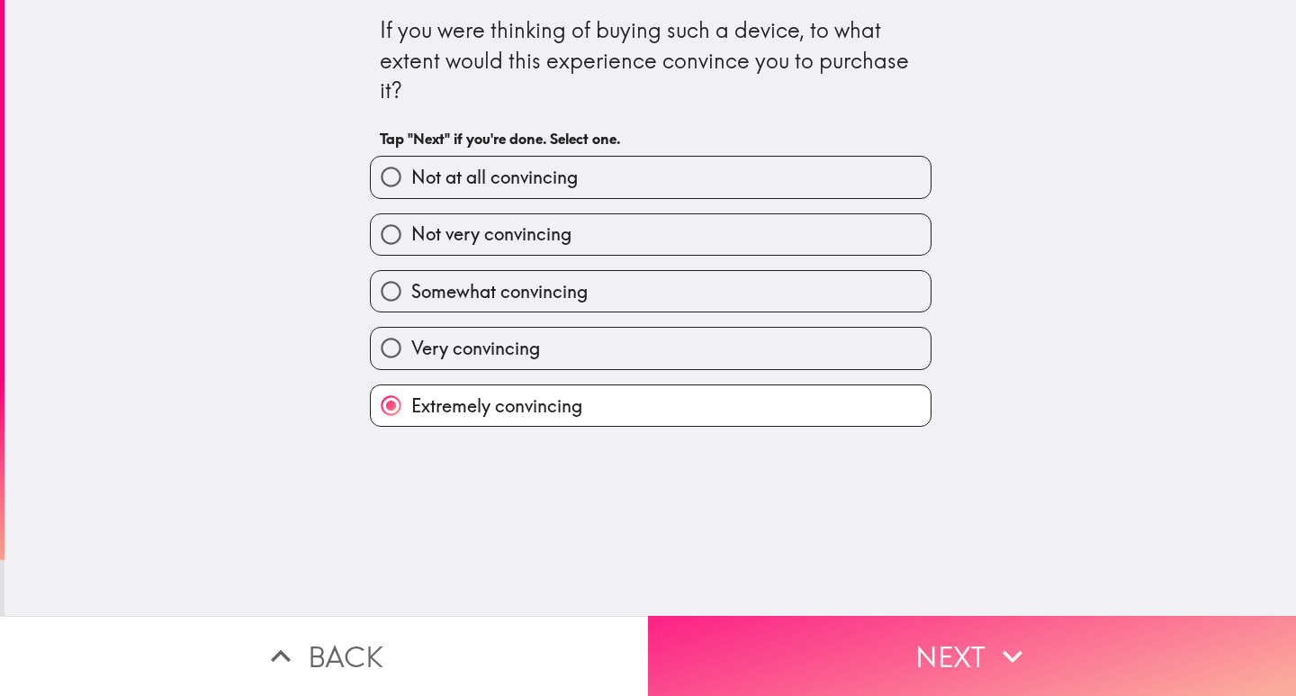
click at [856, 637] on button "Next" at bounding box center [972, 656] width 648 height 80
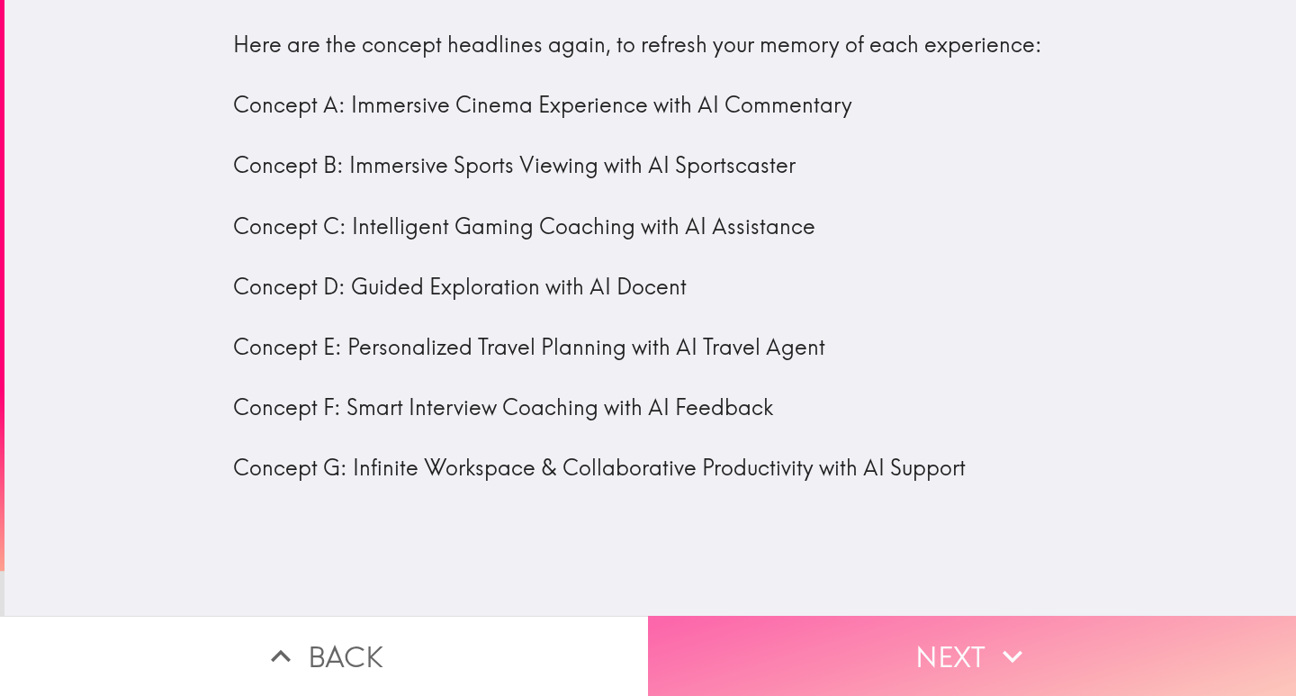
click at [942, 647] on button "Next" at bounding box center [972, 656] width 648 height 80
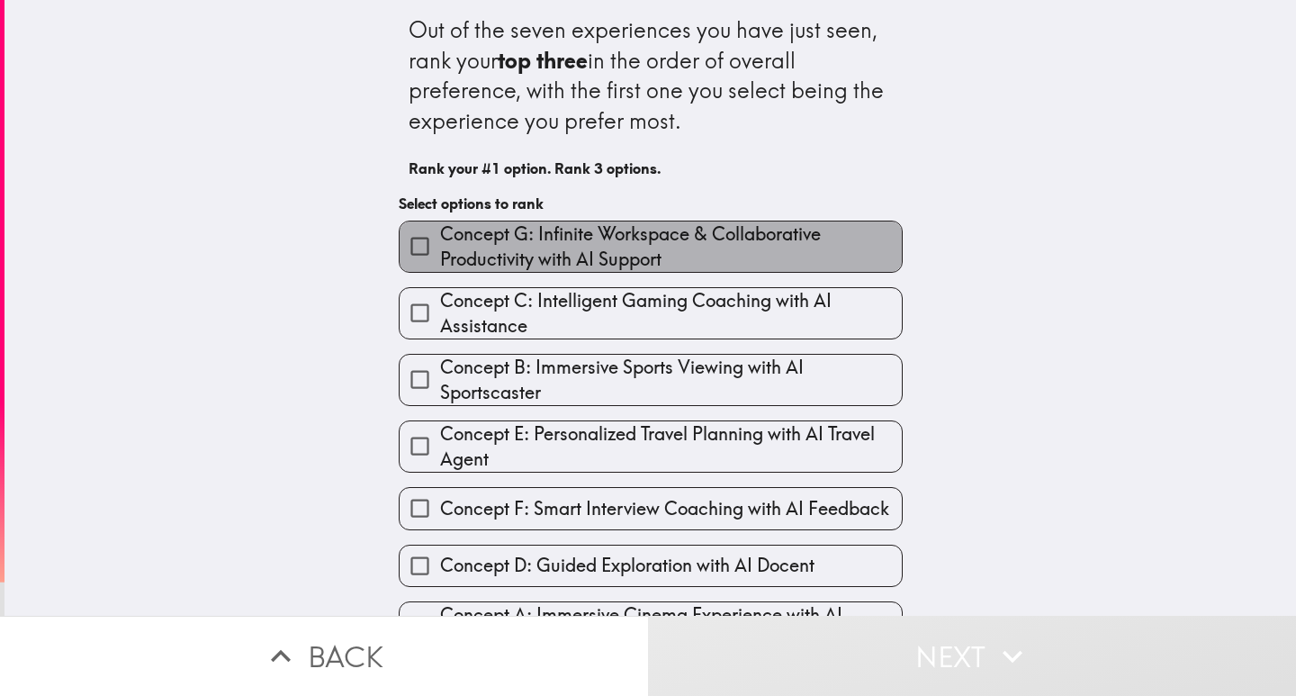
click at [481, 252] on span "Concept G: Infinite Workspace & Collaborative Productivity with AI Support" at bounding box center [671, 246] width 462 height 50
click at [440, 252] on input "Concept G: Infinite Workspace & Collaborative Productivity with AI Support" at bounding box center [420, 246] width 40 height 40
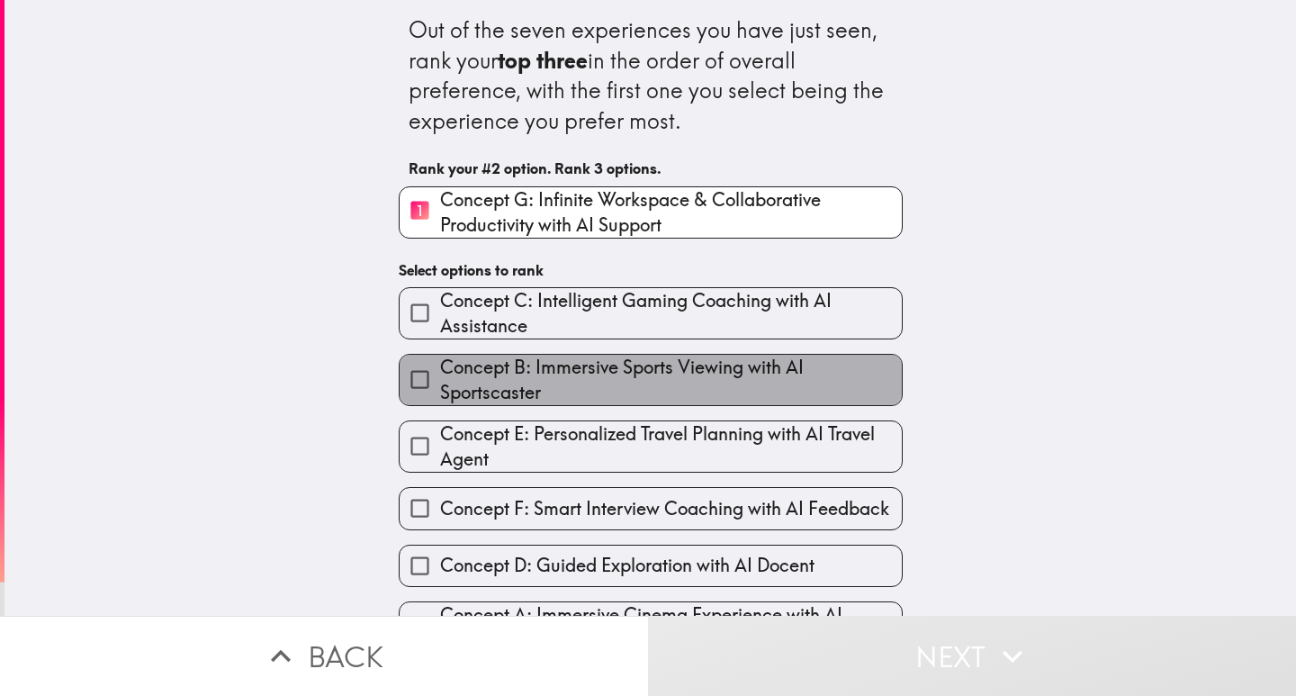
click at [581, 382] on span "Concept B: Immersive Sports Viewing with AI Sportscaster" at bounding box center [671, 380] width 462 height 50
click at [440, 382] on input "Concept B: Immersive Sports Viewing with AI Sportscaster" at bounding box center [420, 379] width 40 height 40
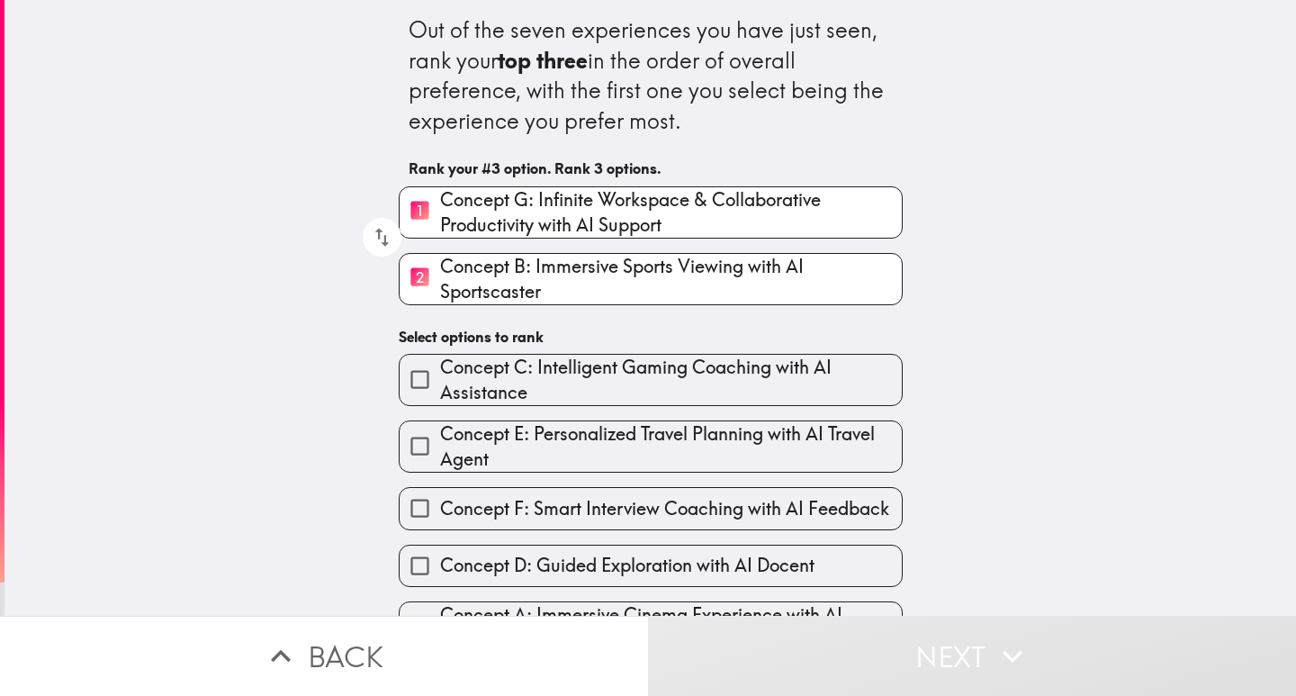
click at [596, 433] on span "Concept E: Personalized Travel Planning with AI Travel Agent" at bounding box center [671, 446] width 462 height 50
click at [440, 433] on input "Concept E: Personalized Travel Planning with AI Travel Agent" at bounding box center [420, 446] width 40 height 40
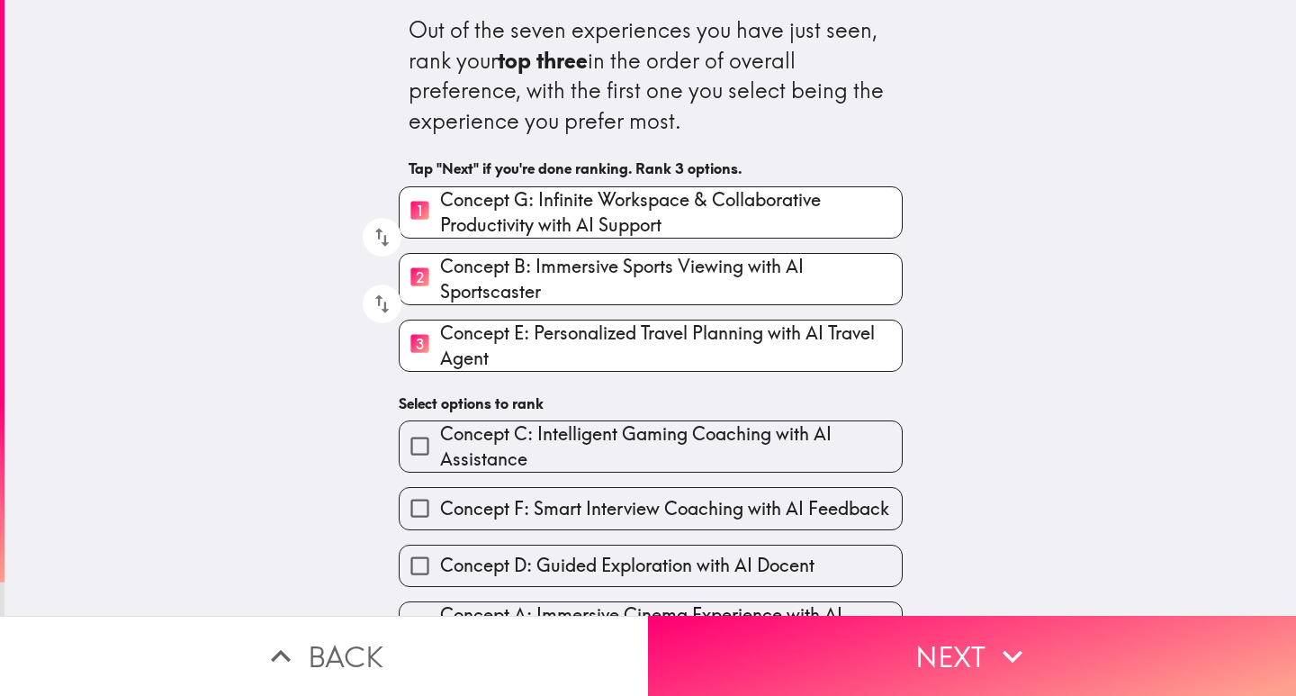
click at [596, 442] on span "Concept C: Intelligent Gaming Coaching with AI Assistance" at bounding box center [671, 446] width 462 height 50
click at [440, 442] on input "Concept C: Intelligent Gaming Coaching with AI Assistance" at bounding box center [420, 446] width 40 height 40
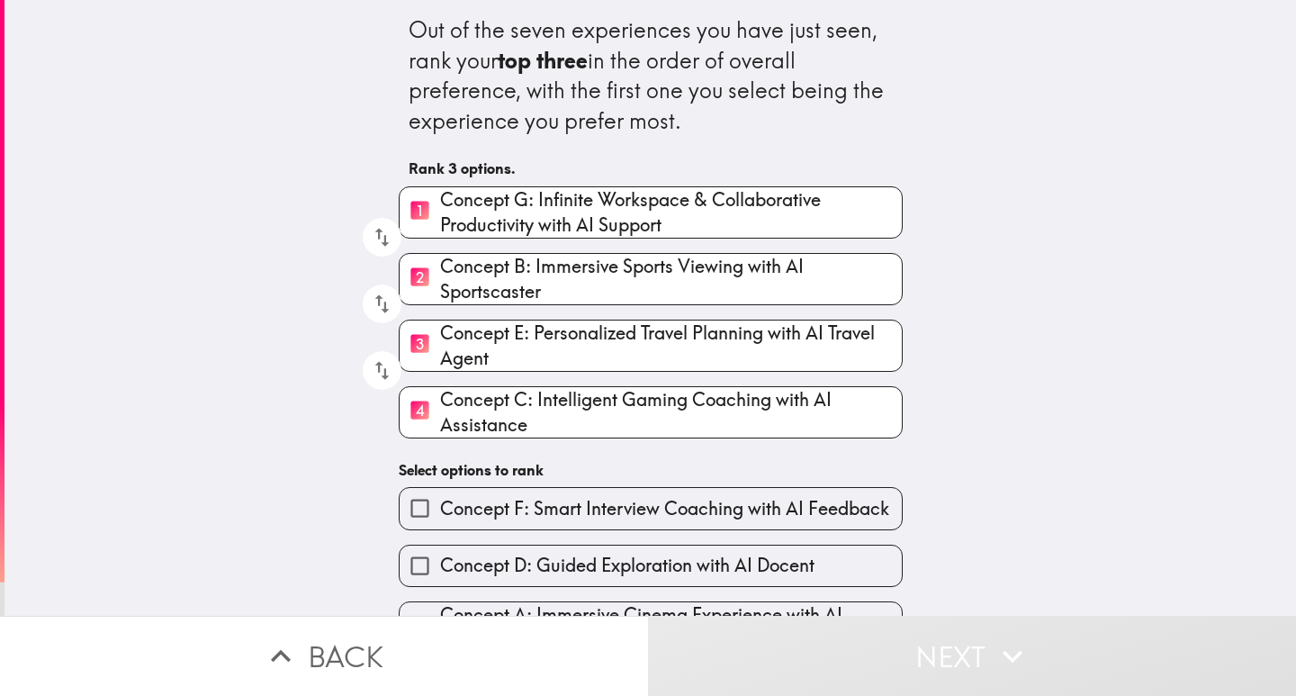
click at [627, 568] on span "Concept D: Guided Exploration with AI Docent" at bounding box center [627, 565] width 374 height 25
click at [440, 568] on input "Concept D: Guided Exploration with AI Docent" at bounding box center [420, 565] width 40 height 40
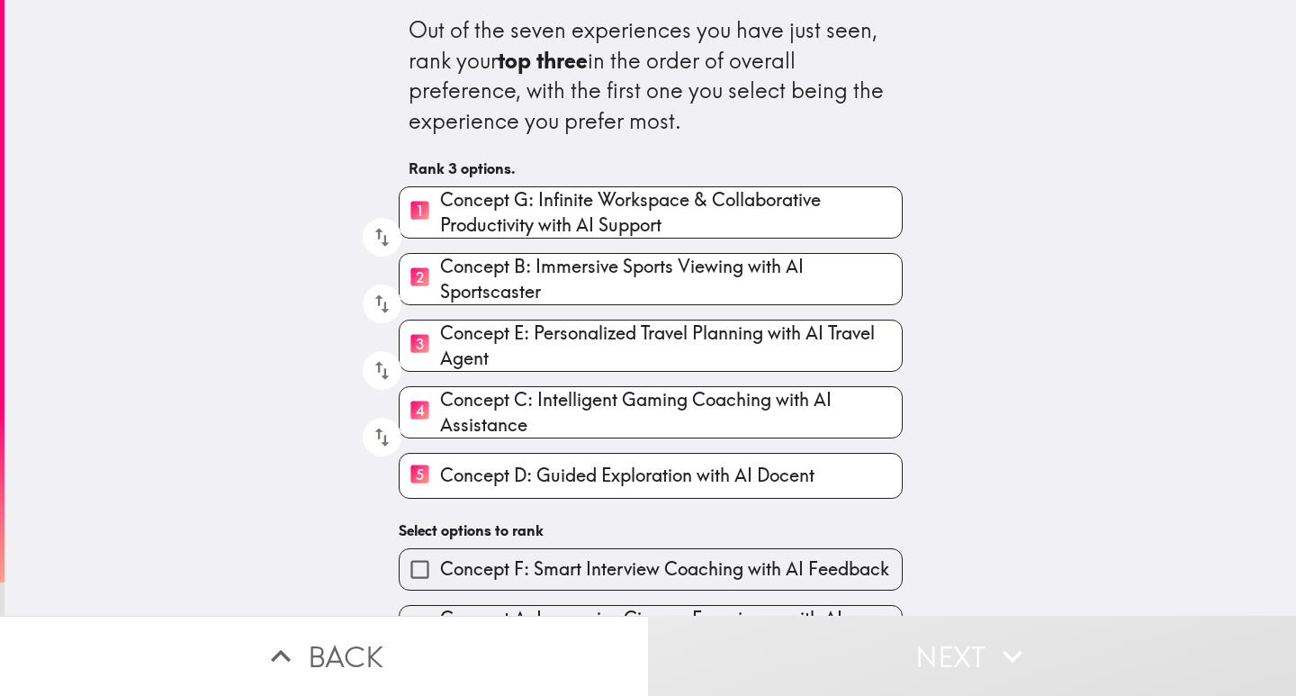
click at [616, 561] on span "Concept F: Smart Interview Coaching with AI Feedback" at bounding box center [664, 568] width 449 height 25
click at [440, 561] on input "Concept F: Smart Interview Coaching with AI Feedback" at bounding box center [420, 569] width 40 height 40
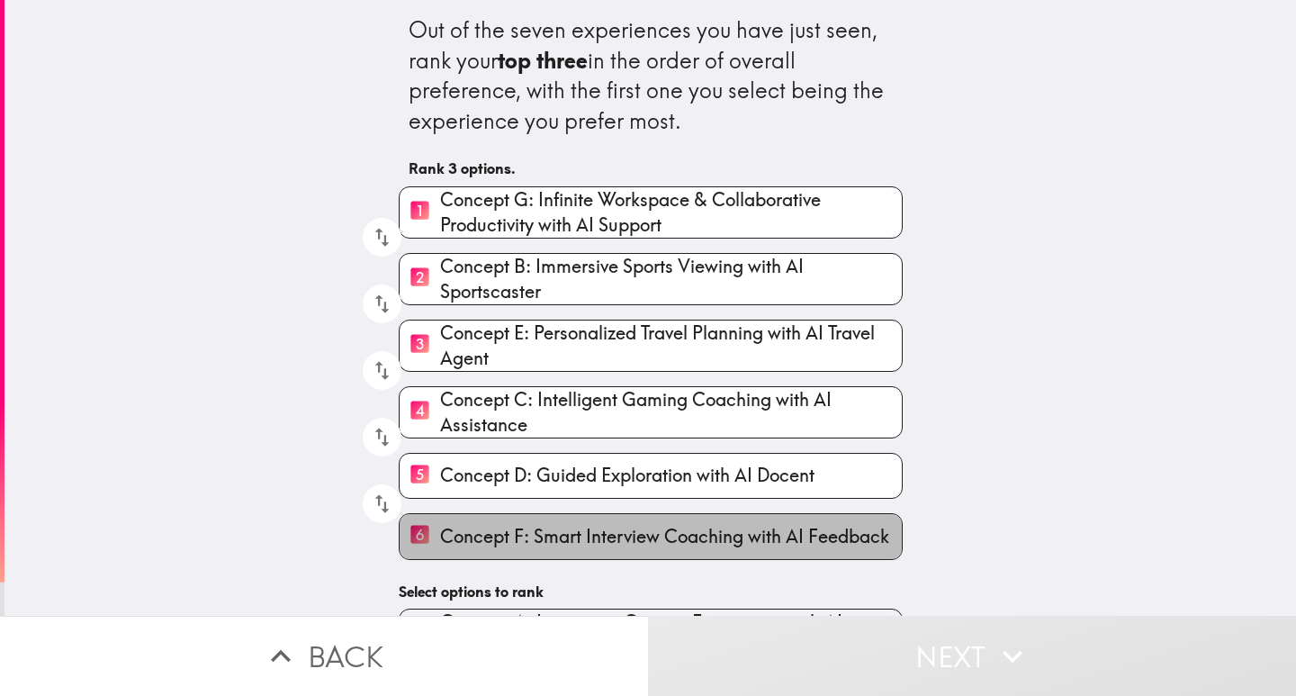
click at [497, 525] on span "Concept F: Smart Interview Coaching with AI Feedback" at bounding box center [664, 536] width 449 height 25
click at [440, 525] on input "6 Concept F: Smart Interview Coaching with AI Feedback" at bounding box center [420, 536] width 40 height 44
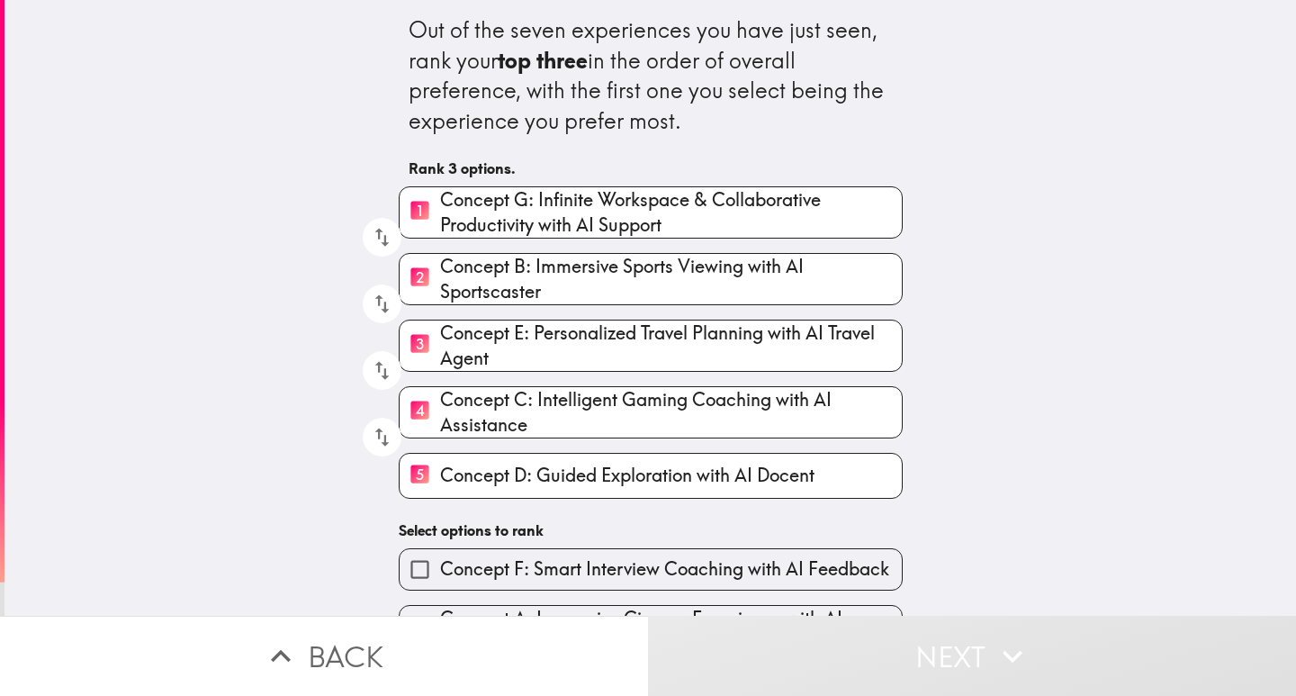
click at [464, 475] on span "Concept D: Guided Exploration with AI Docent" at bounding box center [627, 475] width 374 height 25
click at [440, 475] on input "5 Concept D: Guided Exploration with AI Docent" at bounding box center [420, 476] width 40 height 44
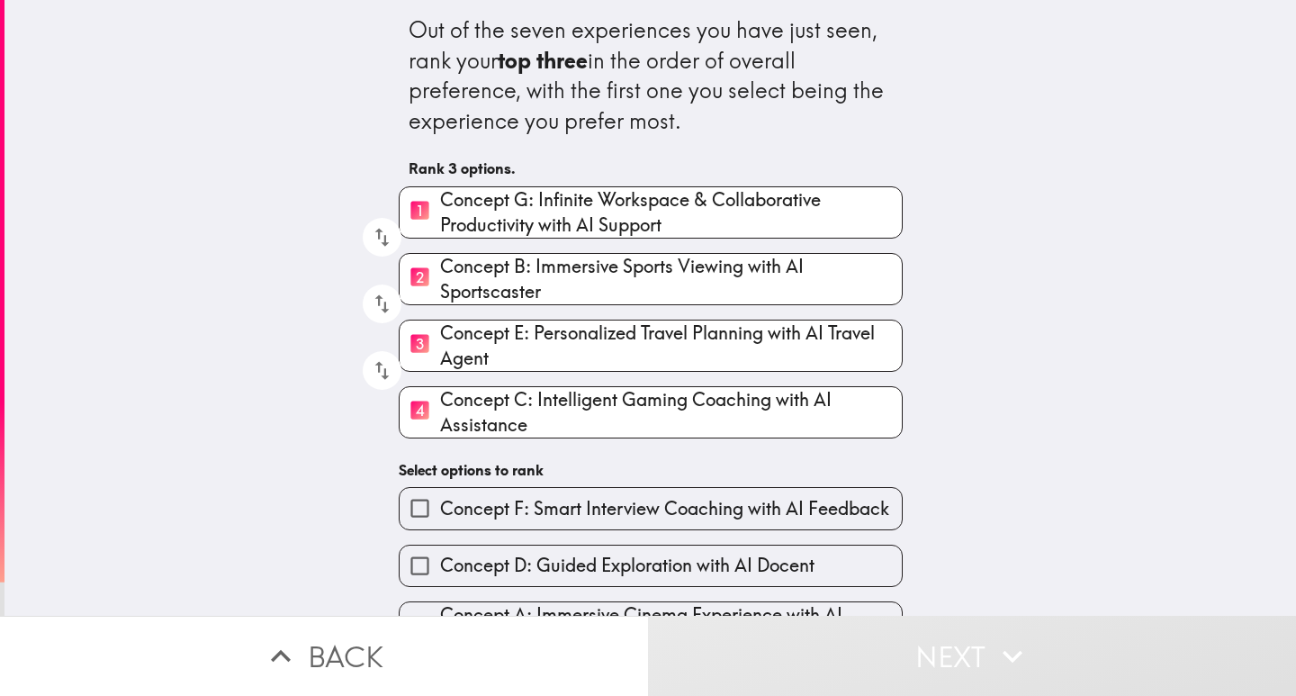
click at [453, 421] on span "Concept C: Intelligent Gaming Coaching with AI Assistance" at bounding box center [671, 412] width 462 height 50
click at [440, 421] on input "4 Concept C: Intelligent Gaming Coaching with AI Assistance" at bounding box center [420, 412] width 40 height 44
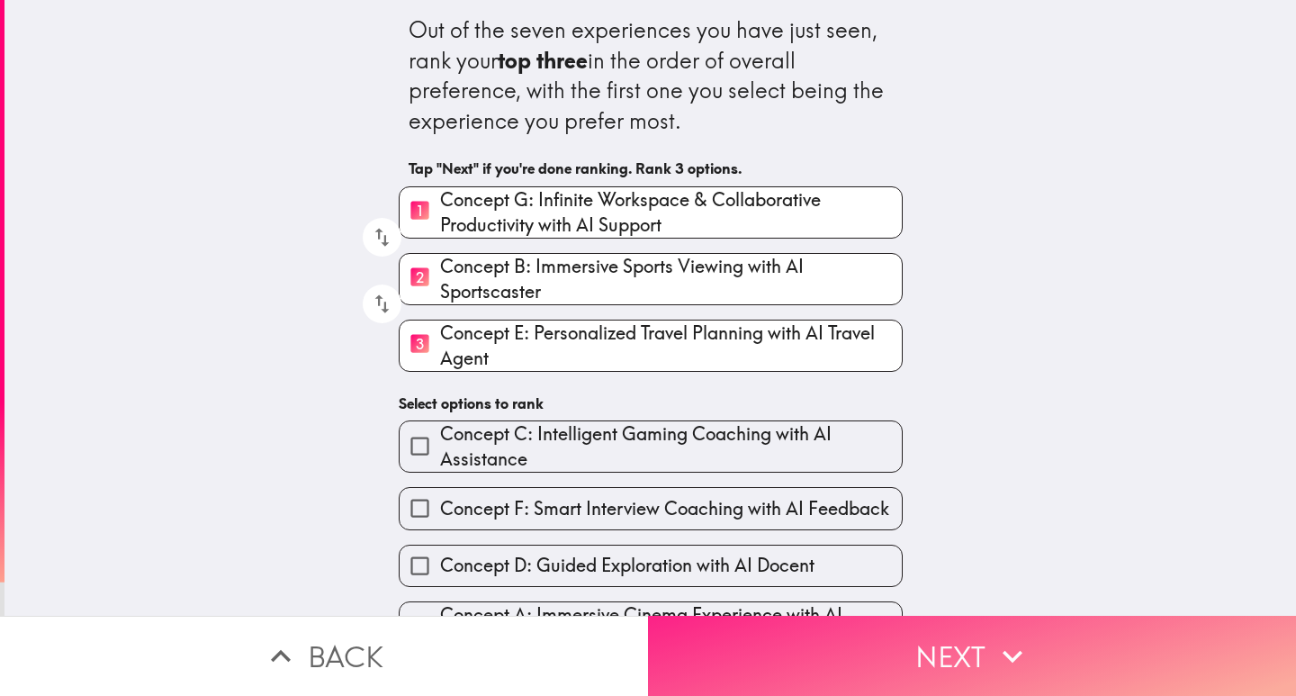
click at [993, 636] on icon "button" at bounding box center [1013, 656] width 40 height 40
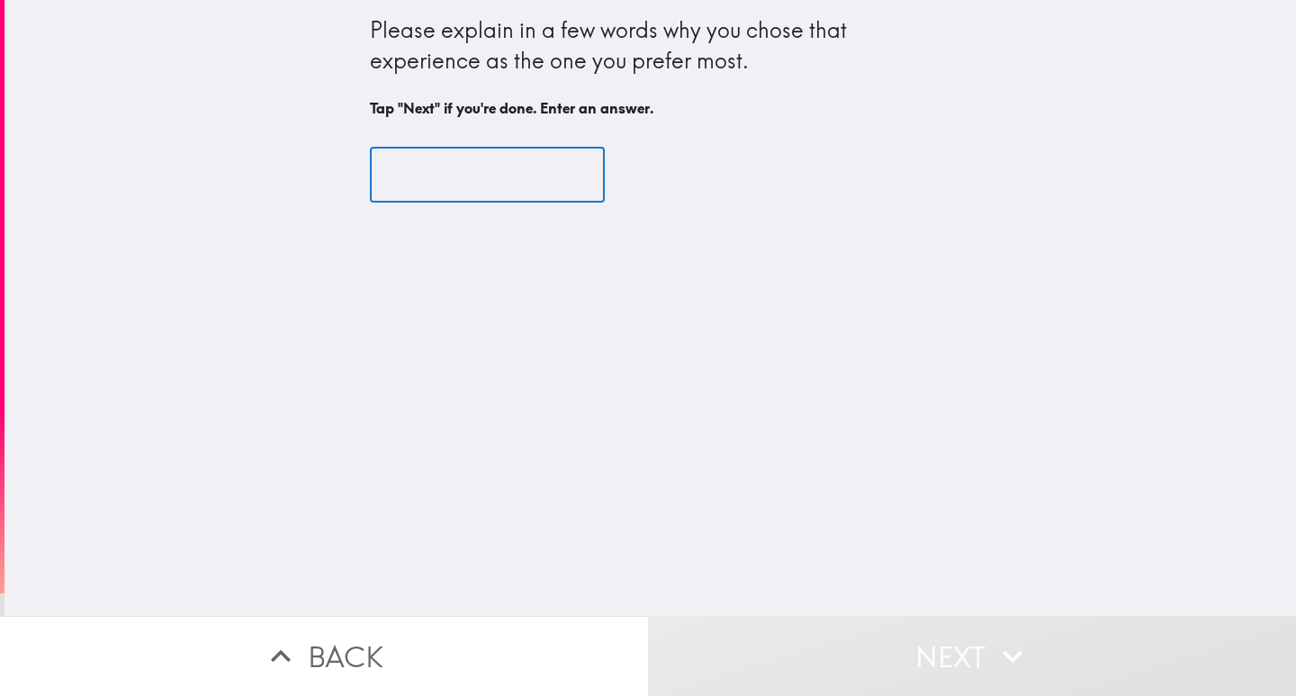
click at [427, 165] on input "text" at bounding box center [487, 176] width 235 height 56
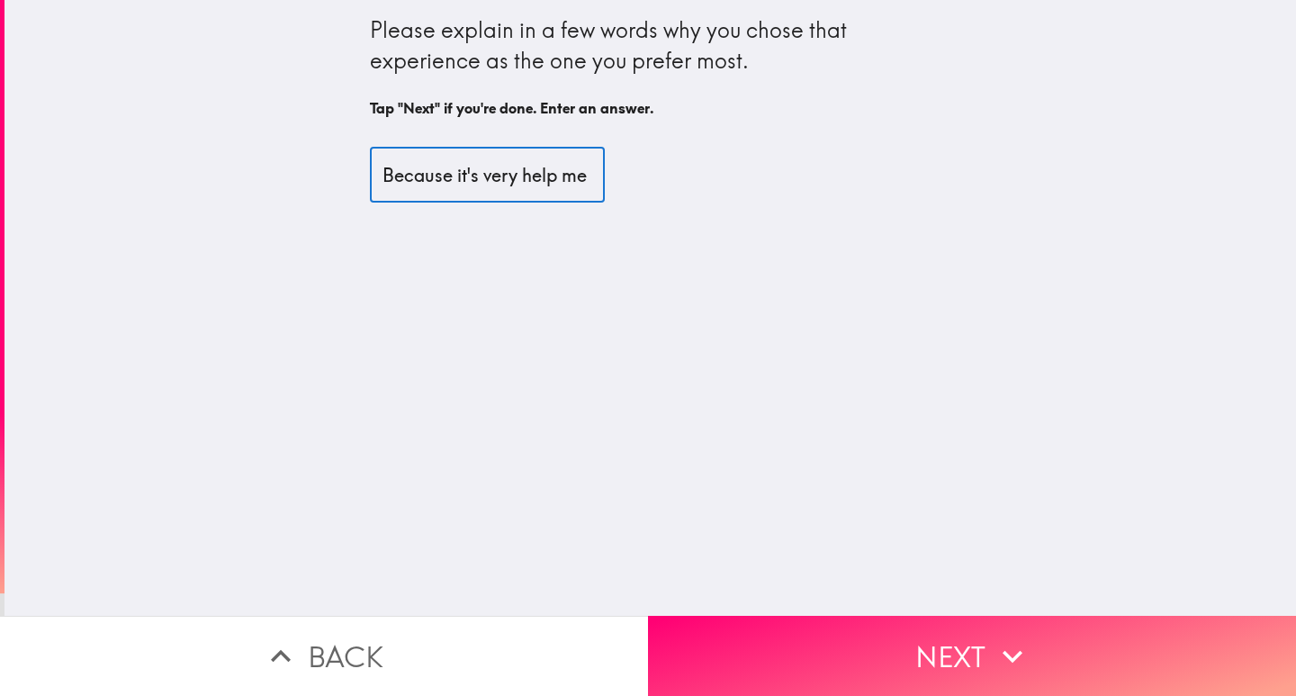
scroll to position [0, 12]
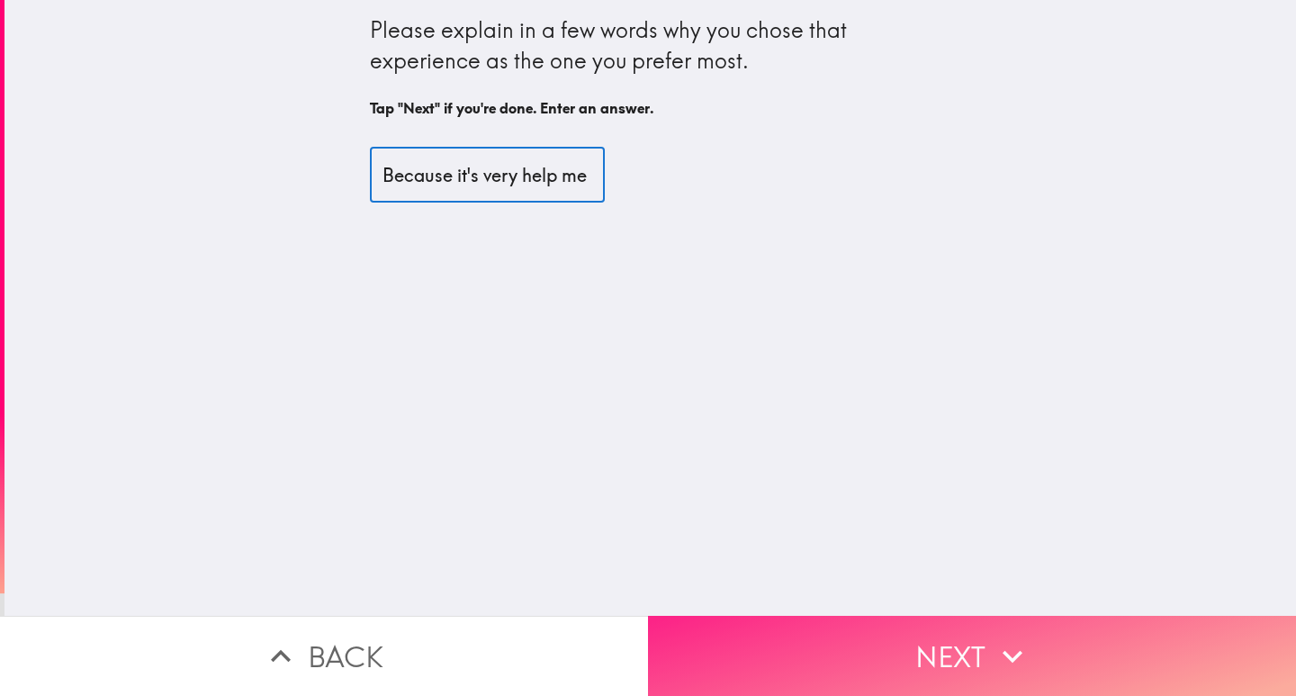
type input "Because it's very help me"
click at [959, 643] on button "Next" at bounding box center [972, 656] width 648 height 80
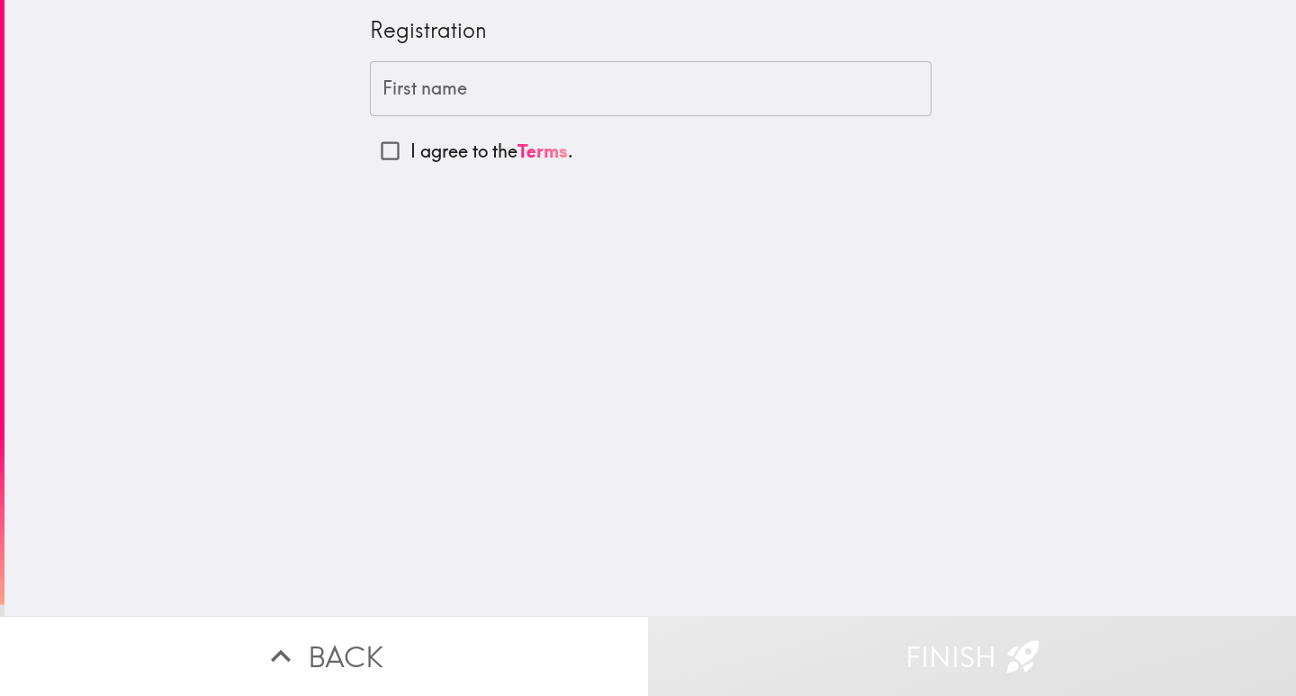
click at [456, 84] on input "First name" at bounding box center [651, 89] width 562 height 56
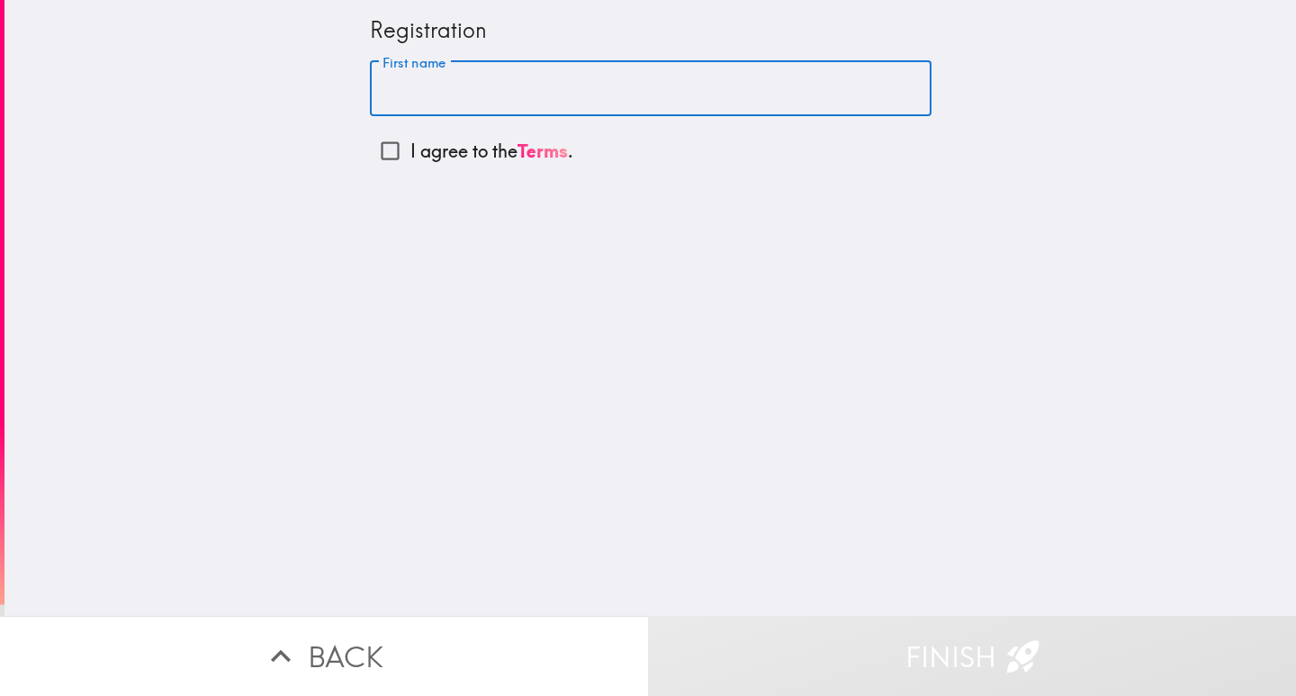
click at [379, 156] on input "I agree to the Terms ." at bounding box center [390, 150] width 40 height 40
checkbox input "true"
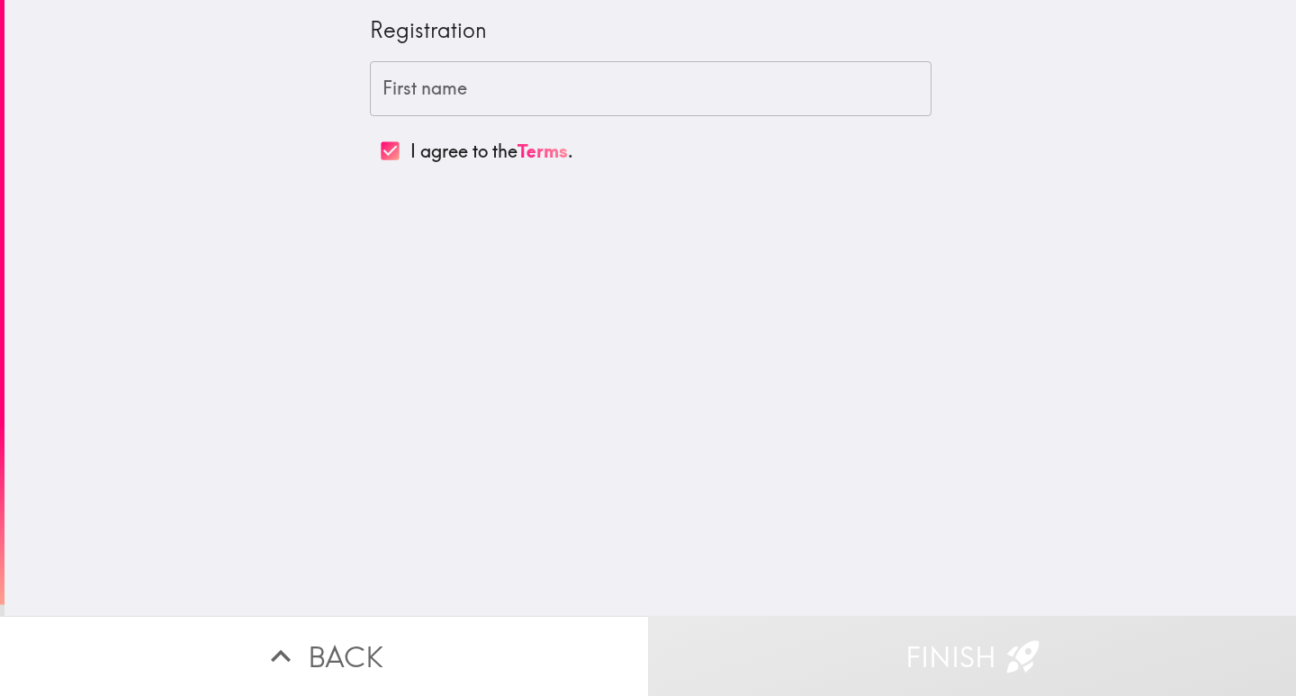
click at [402, 77] on div "First name First name" at bounding box center [651, 89] width 562 height 56
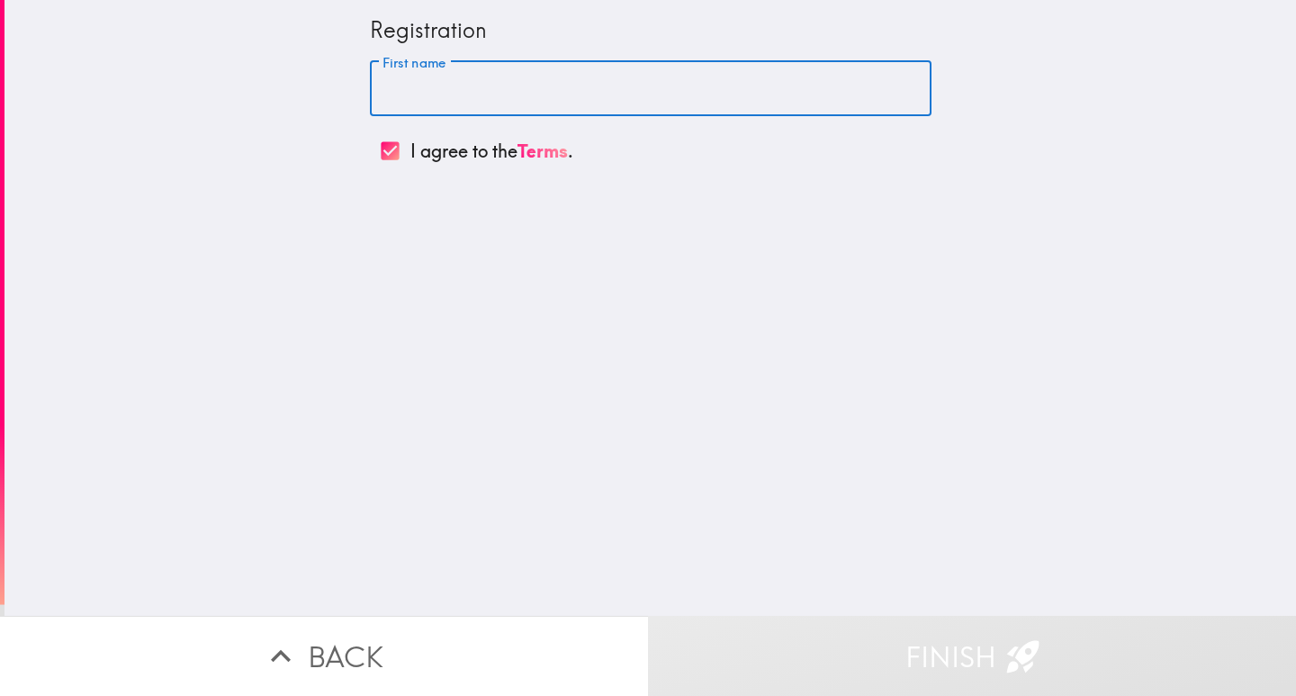
paste input "[PERSON_NAME]"
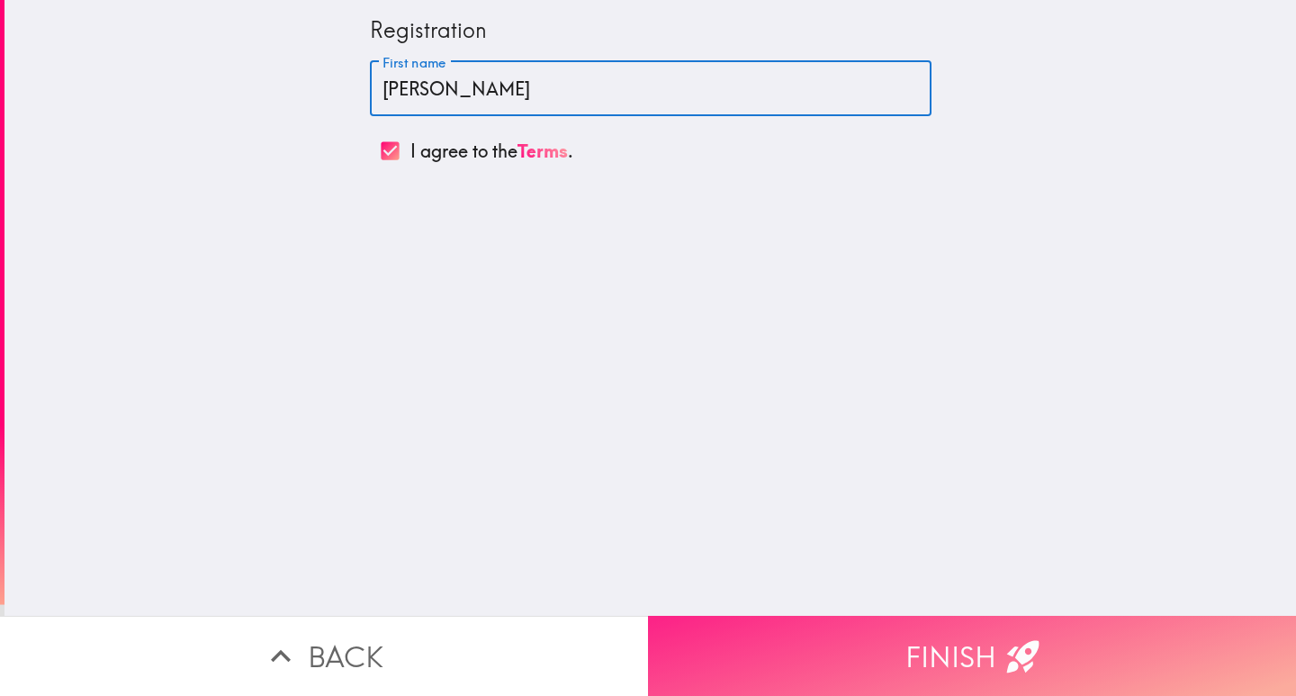
type input "[PERSON_NAME]"
click at [971, 649] on button "Finish" at bounding box center [972, 656] width 648 height 80
